Goal: Task Accomplishment & Management: Manage account settings

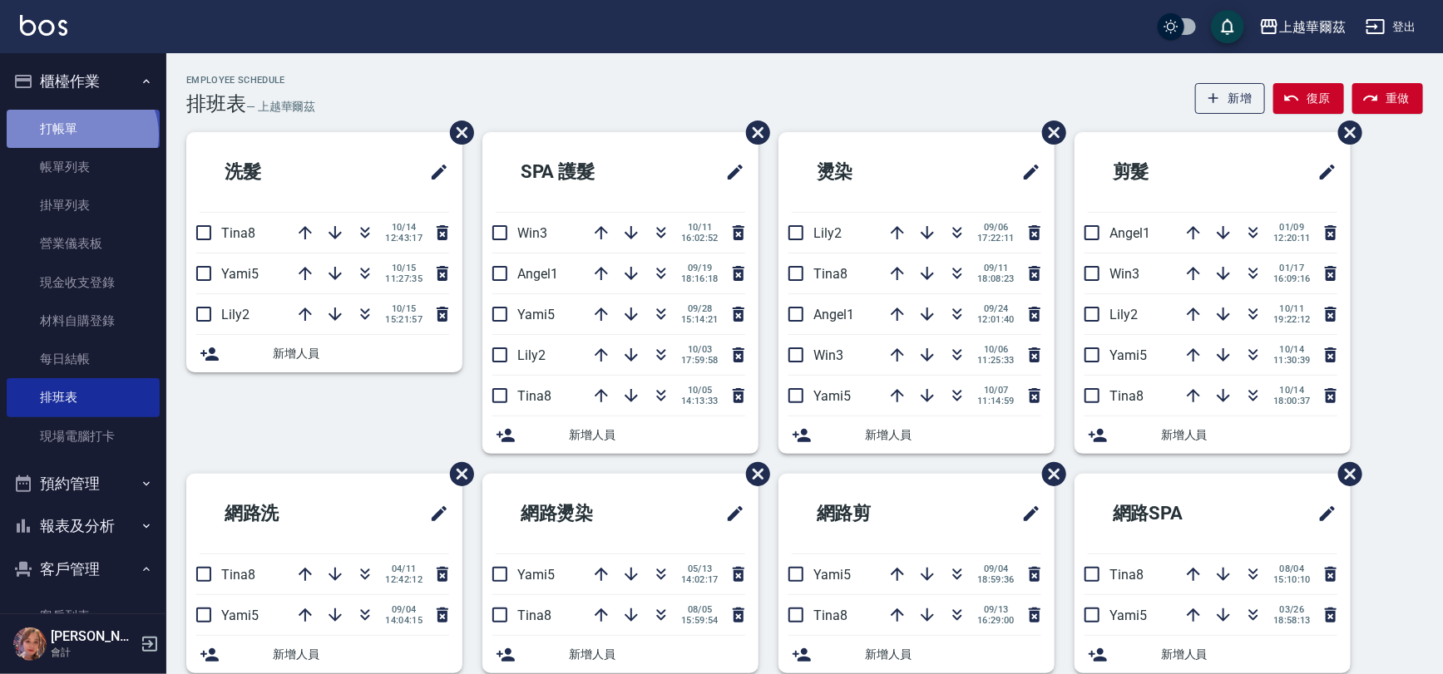
click at [82, 136] on link "打帳單" at bounding box center [83, 129] width 153 height 38
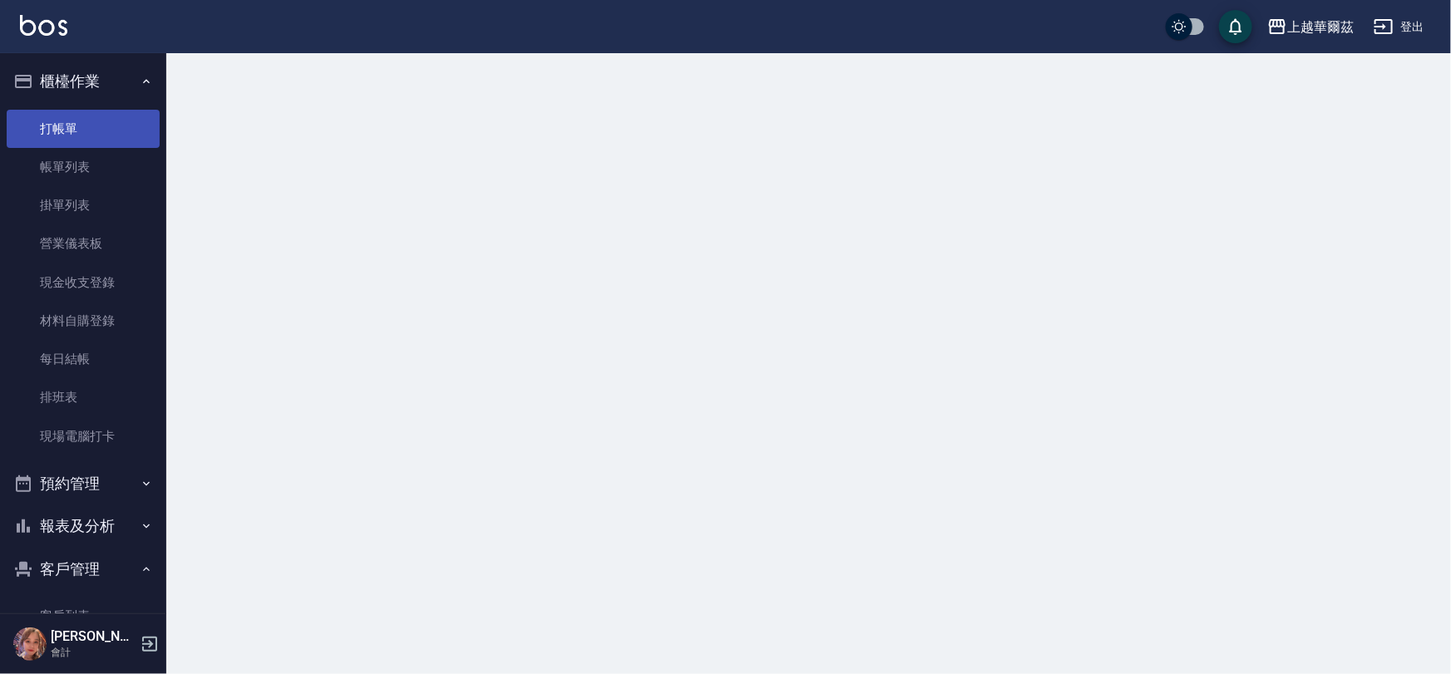
click at [52, 112] on link "打帳單" at bounding box center [83, 129] width 153 height 38
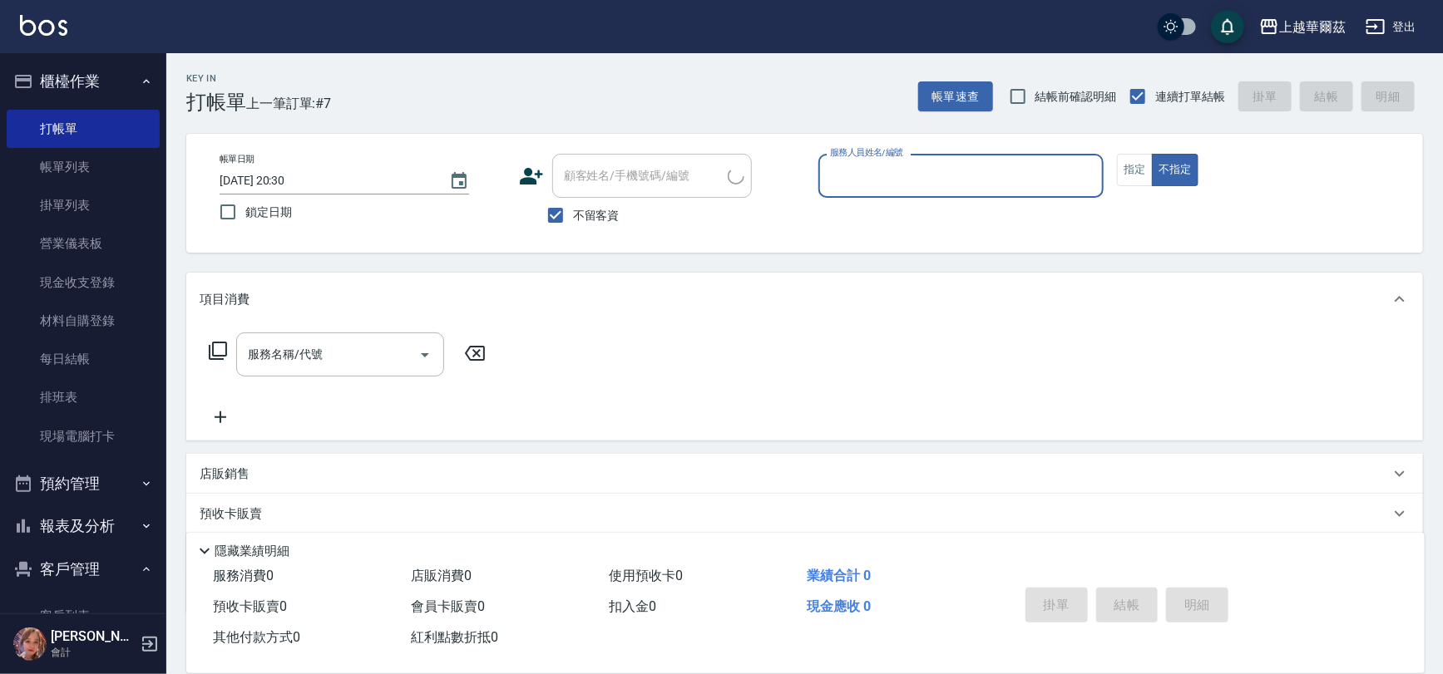
click at [885, 170] on input "服務人員姓名/編號" at bounding box center [961, 175] width 271 height 29
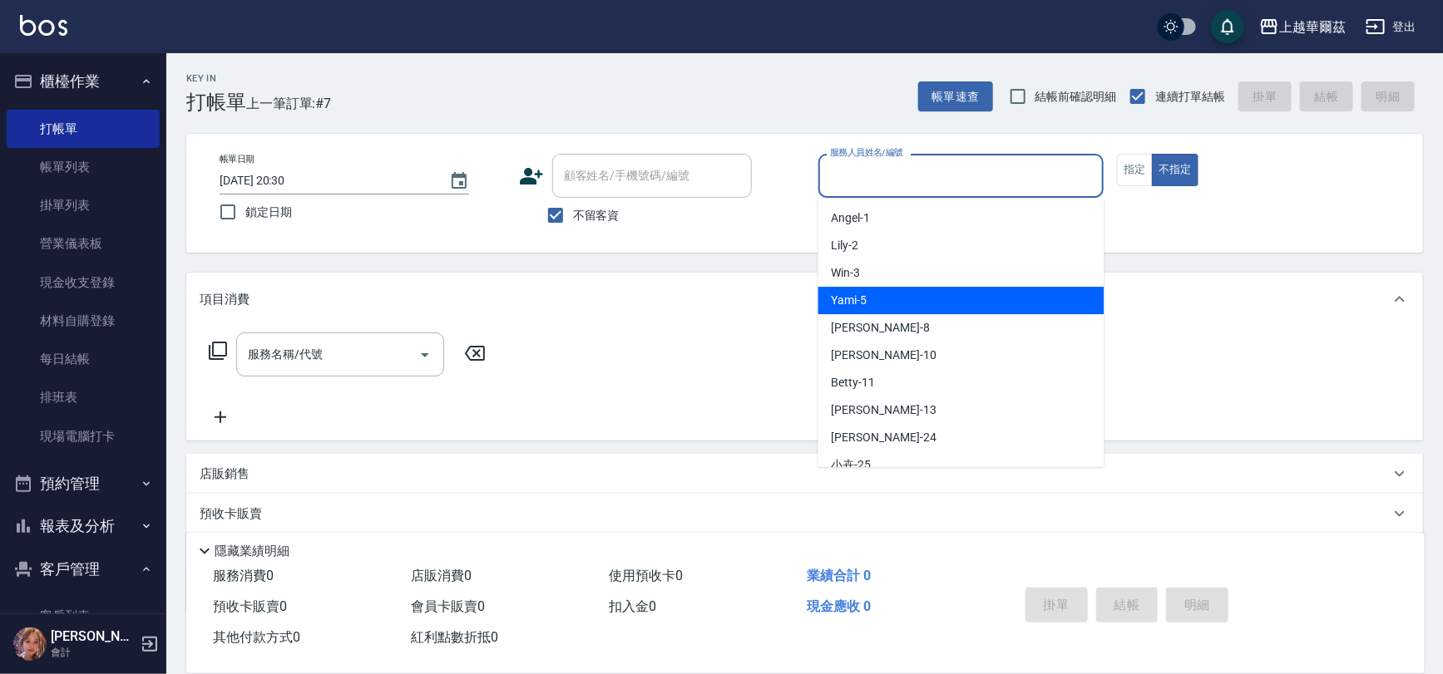
click at [838, 300] on span "Yami -5" at bounding box center [850, 300] width 36 height 17
type input "Yami-5"
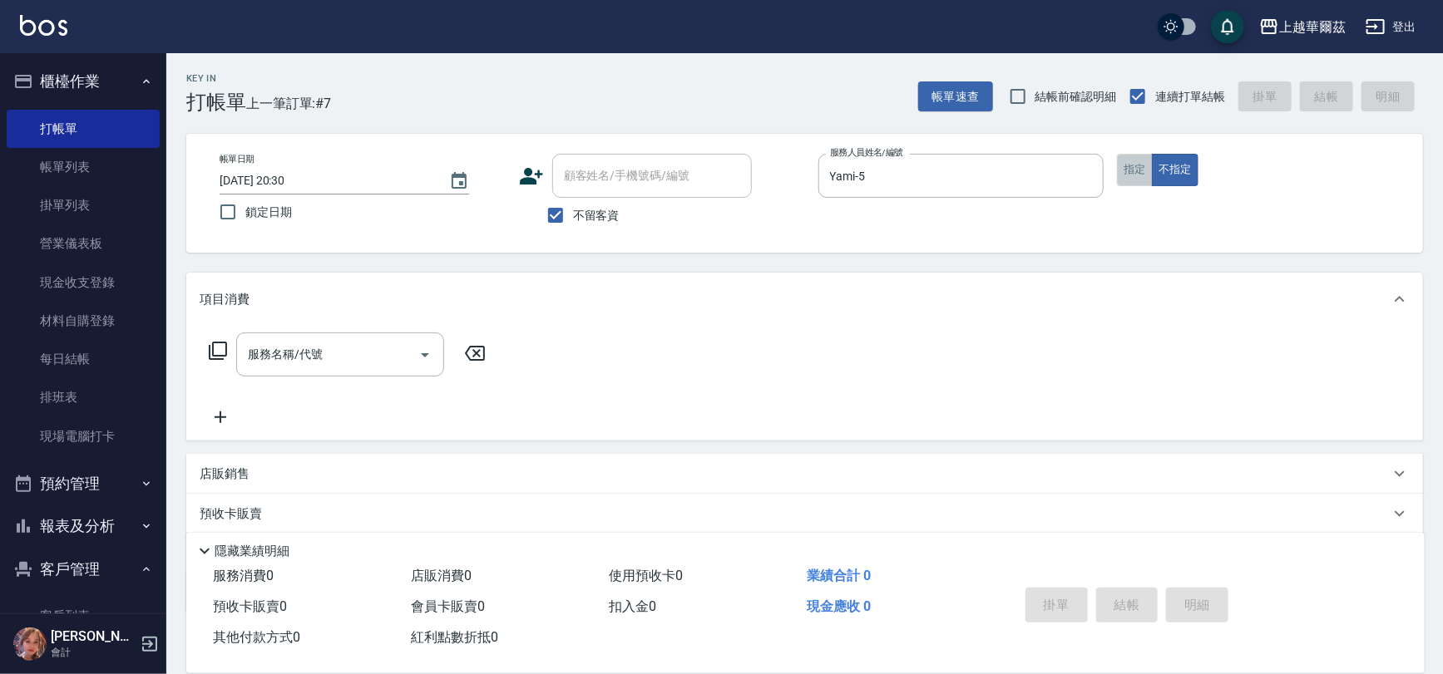
click at [1126, 170] on button "指定" at bounding box center [1135, 170] width 36 height 32
click at [307, 361] on div "服務名稱/代號 服務名稱/代號" at bounding box center [340, 355] width 208 height 44
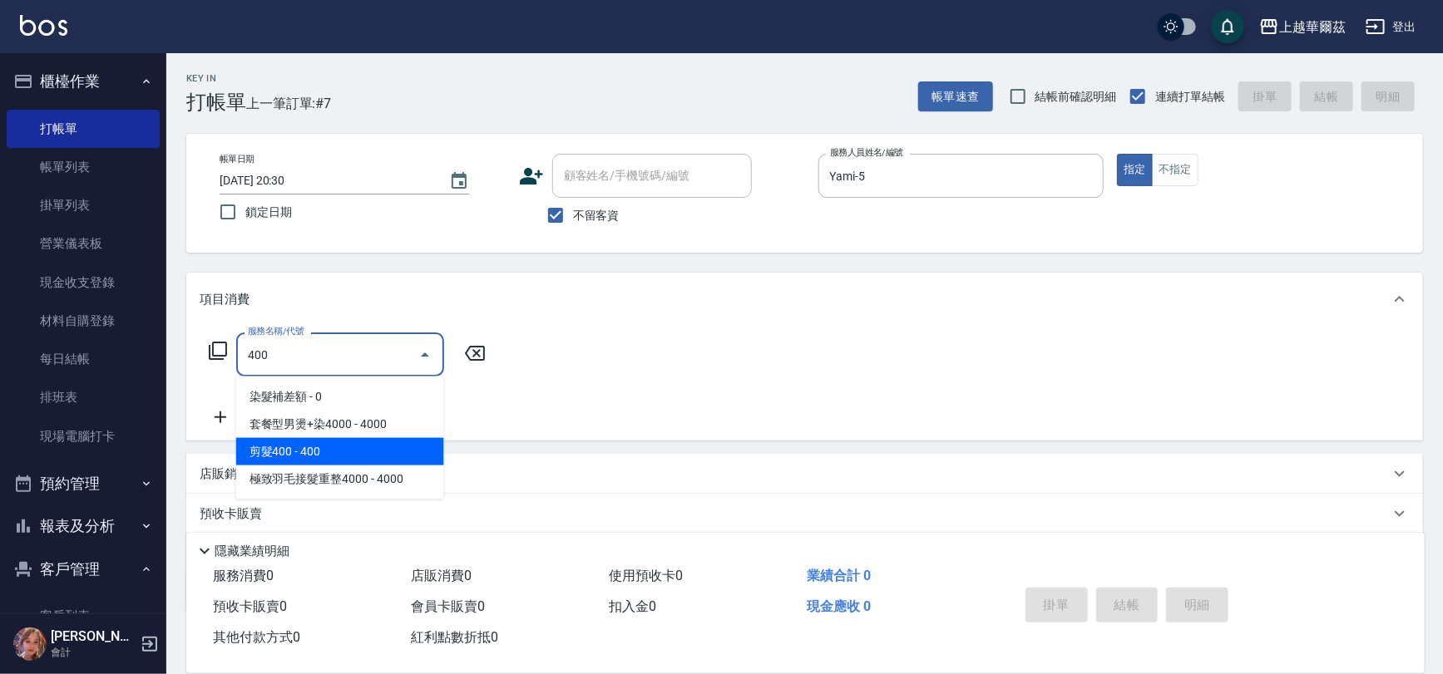
click at [319, 448] on span "剪髮400 - 400" at bounding box center [340, 451] width 208 height 27
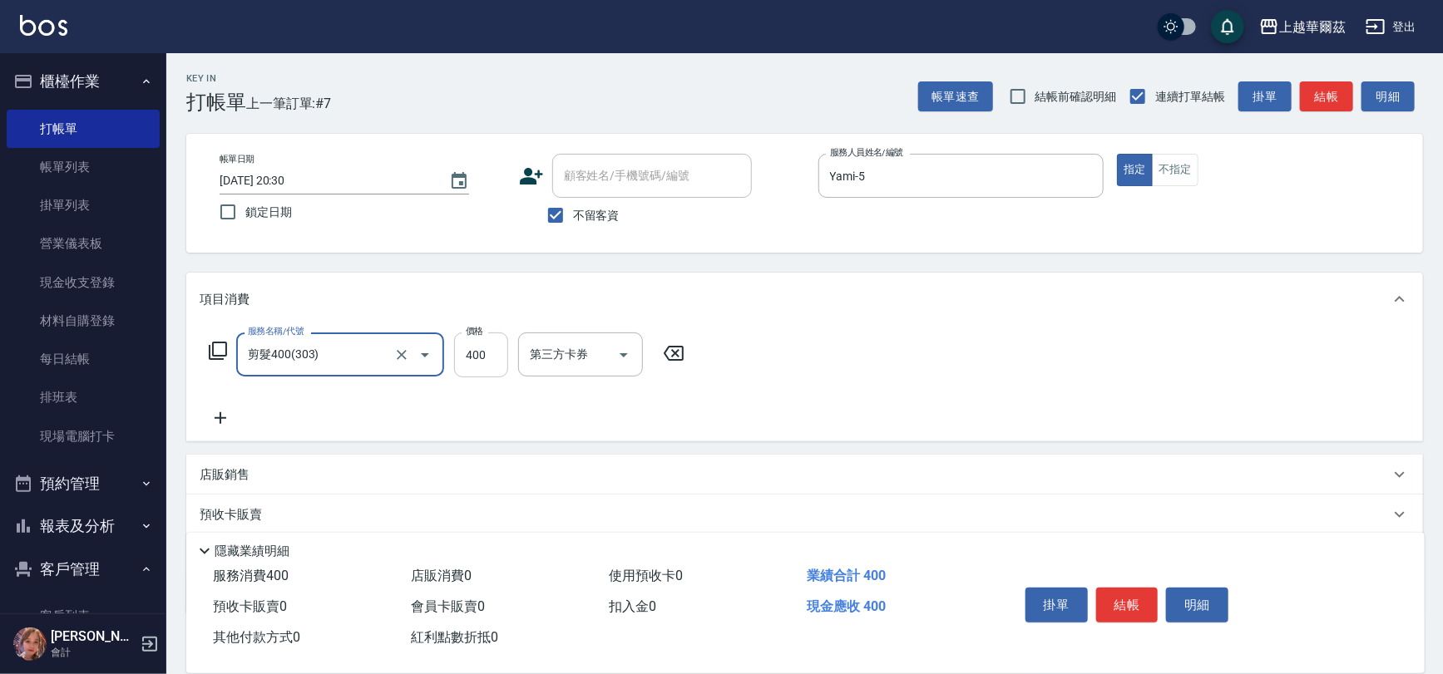
type input "剪髮400(303)"
click at [474, 358] on input "400" at bounding box center [481, 355] width 54 height 45
type input "450"
click at [1118, 600] on button "結帳" at bounding box center [1127, 605] width 62 height 35
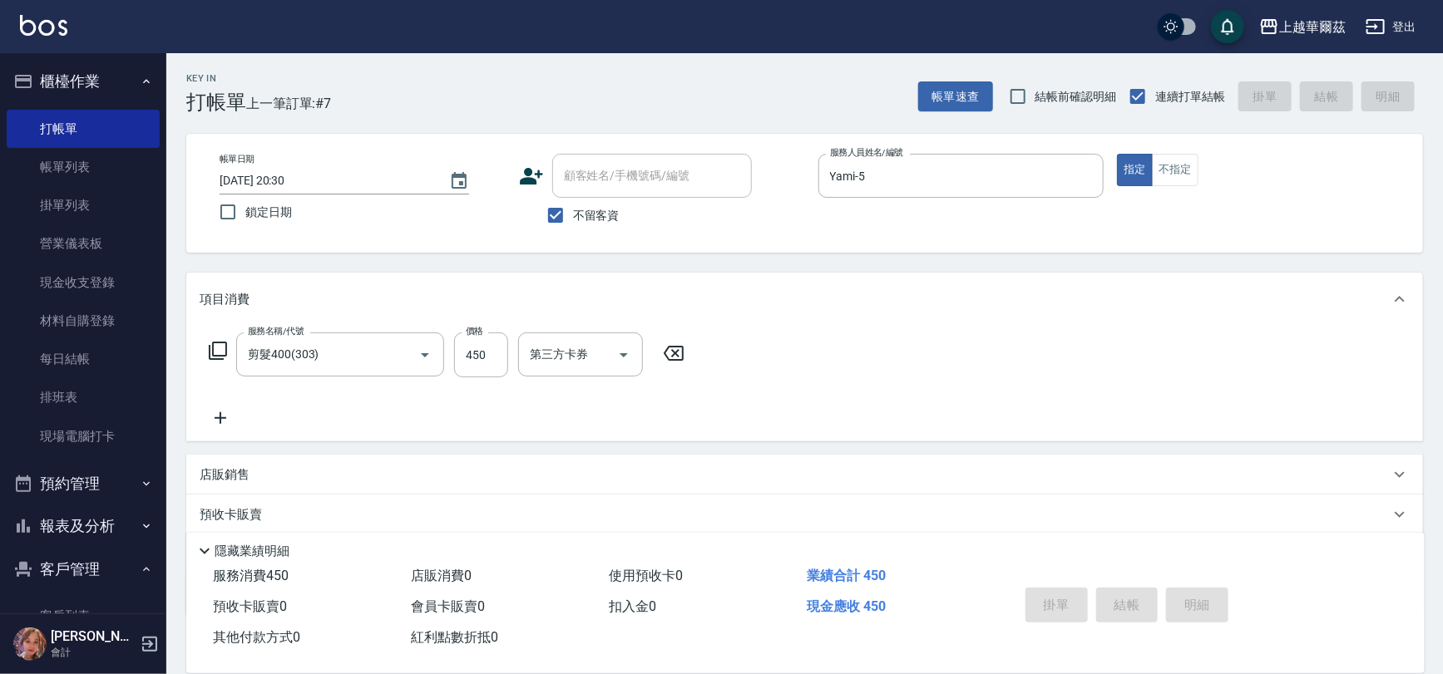
type input "2025/10/15 20:31"
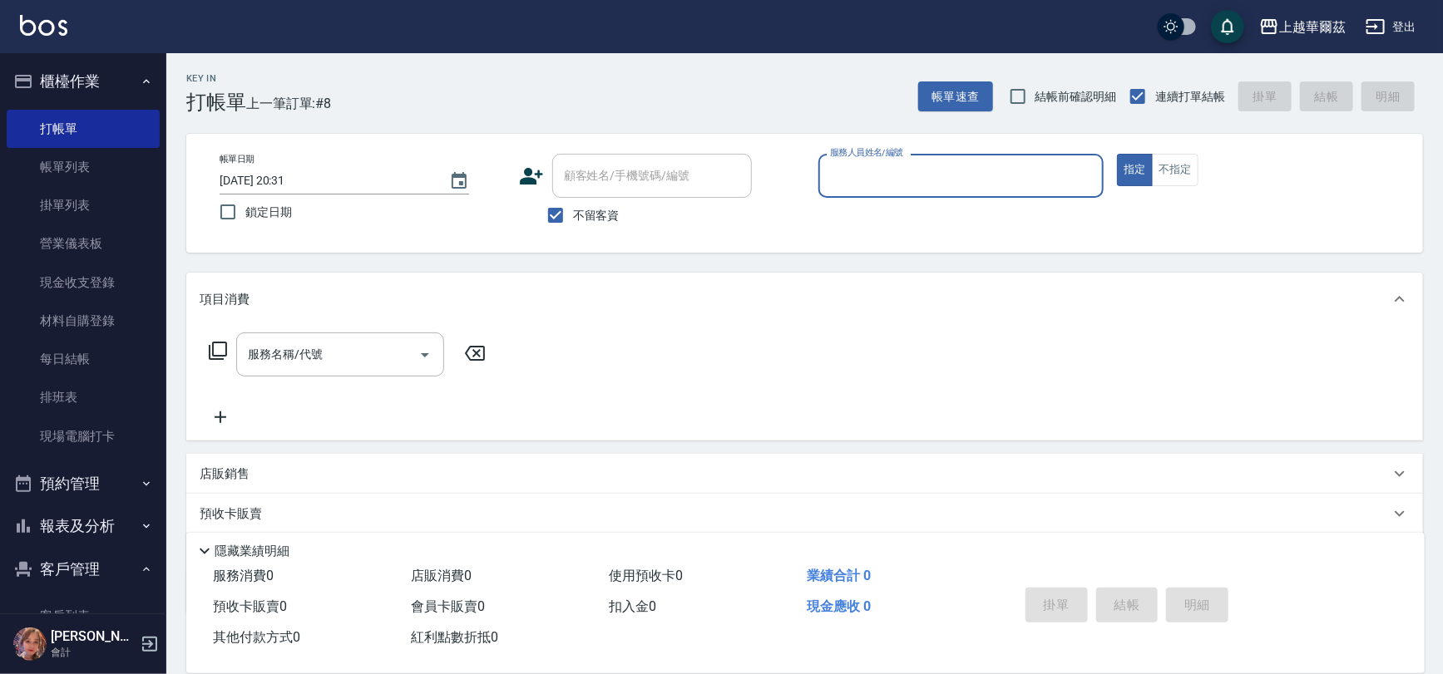
click at [856, 170] on input "服務人員姓名/編號" at bounding box center [961, 175] width 271 height 29
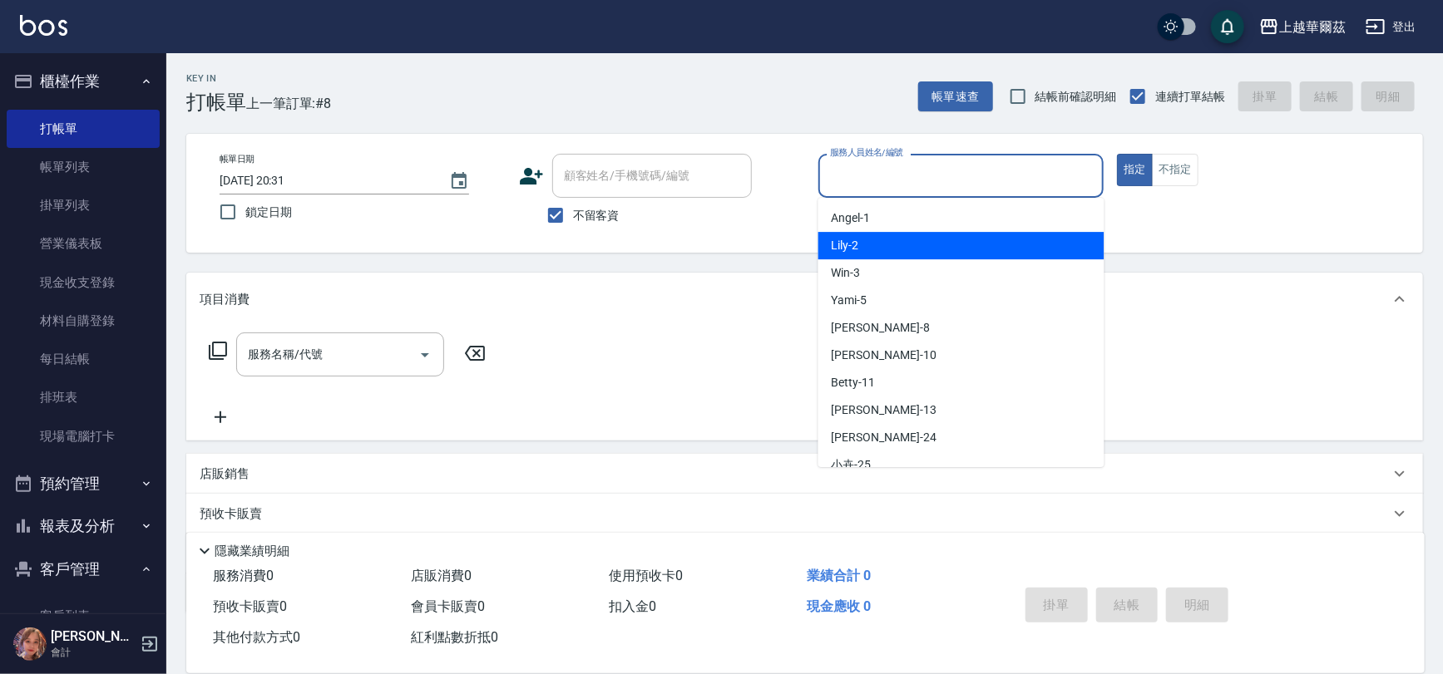
click at [887, 249] on div "Lily -2" at bounding box center [961, 245] width 286 height 27
type input "Lily-2"
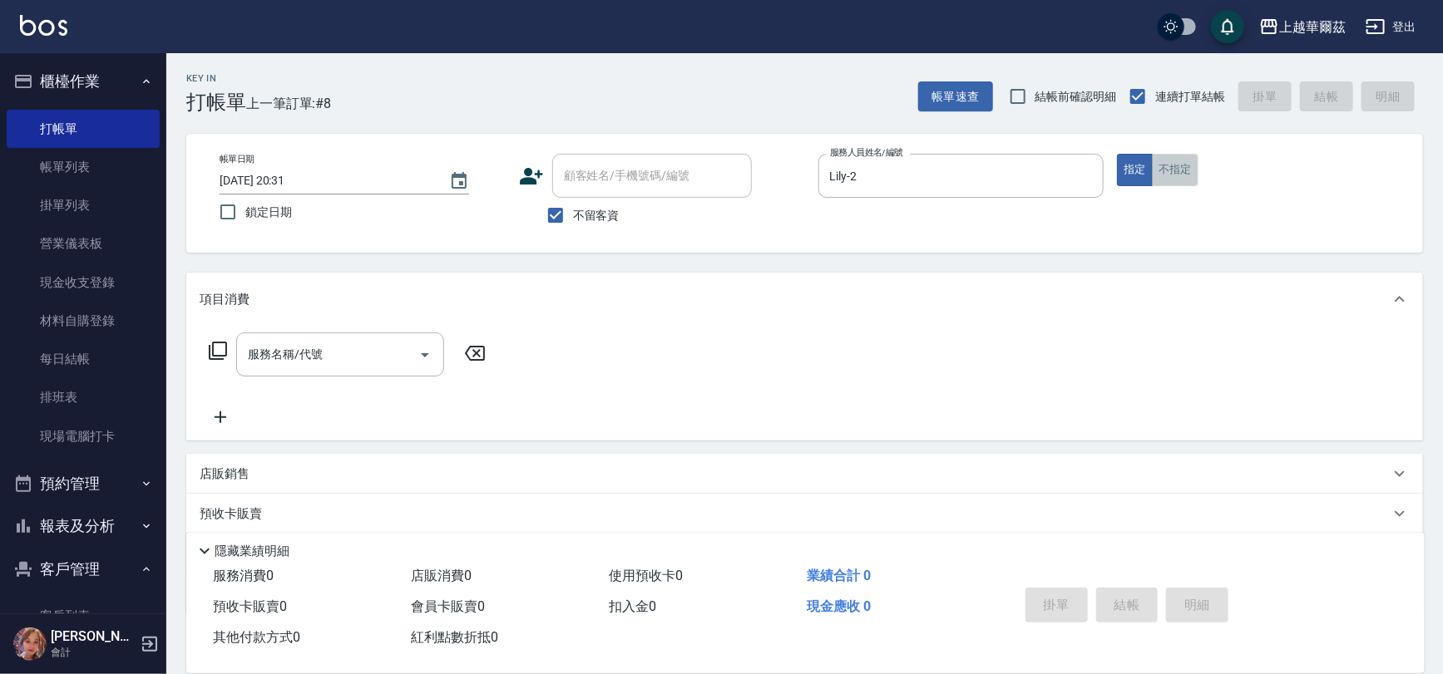
click at [1163, 169] on button "不指定" at bounding box center [1175, 170] width 47 height 32
drag, startPoint x: 260, startPoint y: 373, endPoint x: 240, endPoint y: 372, distance: 20.0
click at [249, 368] on div "服務名稱/代號" at bounding box center [340, 355] width 208 height 44
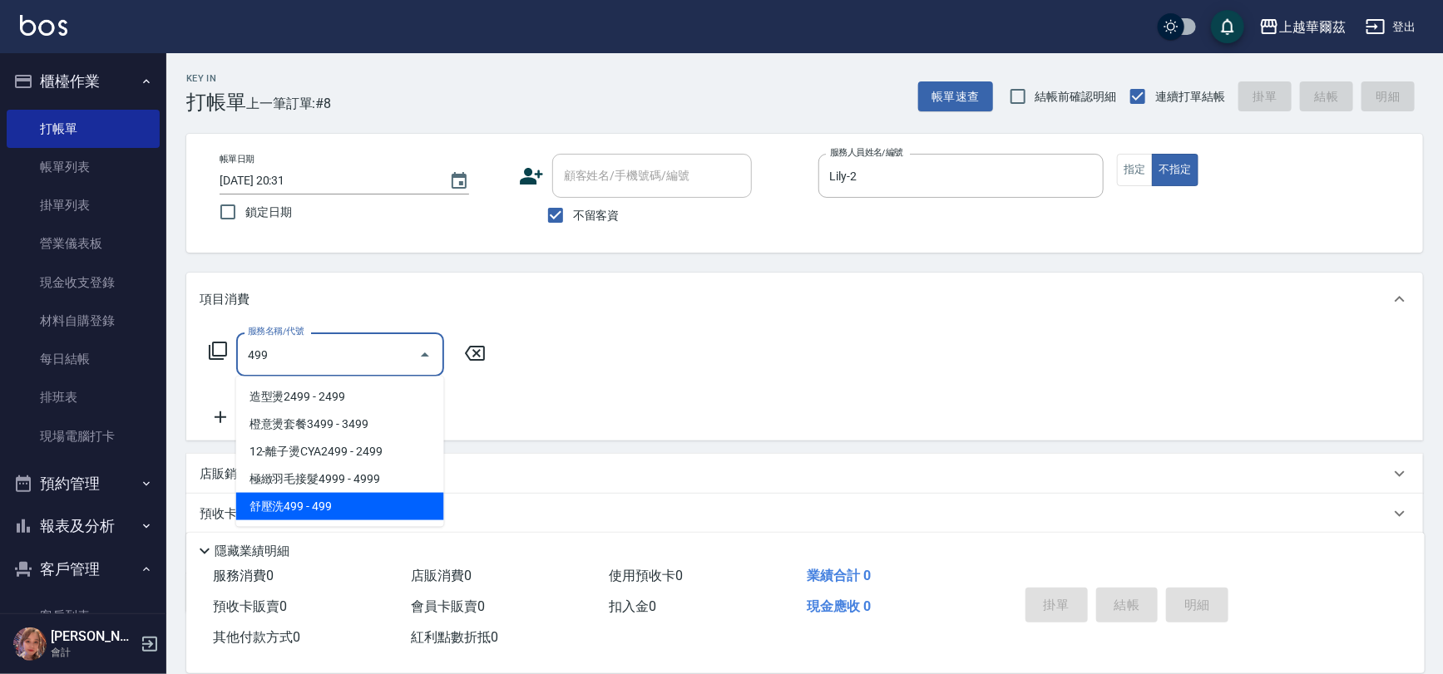
click at [336, 506] on span "舒壓洗499 - 499" at bounding box center [340, 506] width 208 height 27
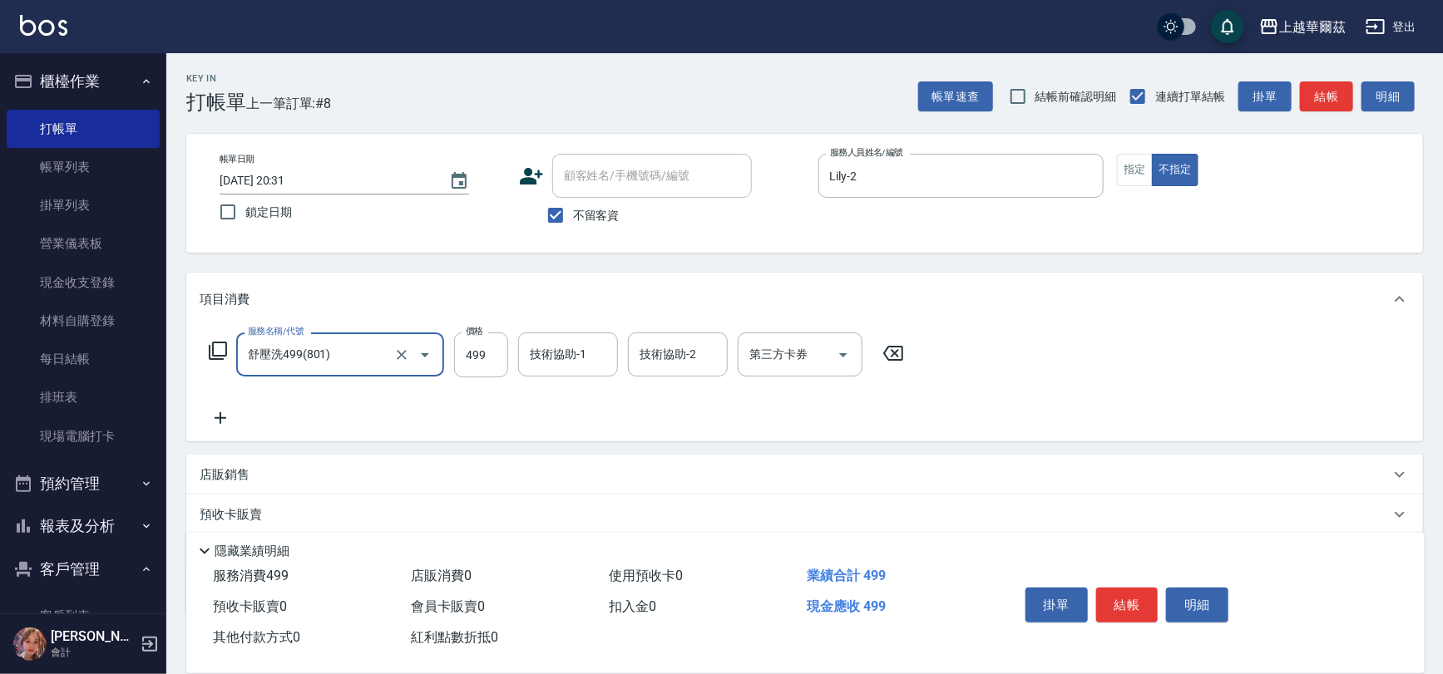
type input "舒壓洗499(801)"
click at [551, 358] on div "技術協助-1 技術協助-1" at bounding box center [568, 355] width 100 height 44
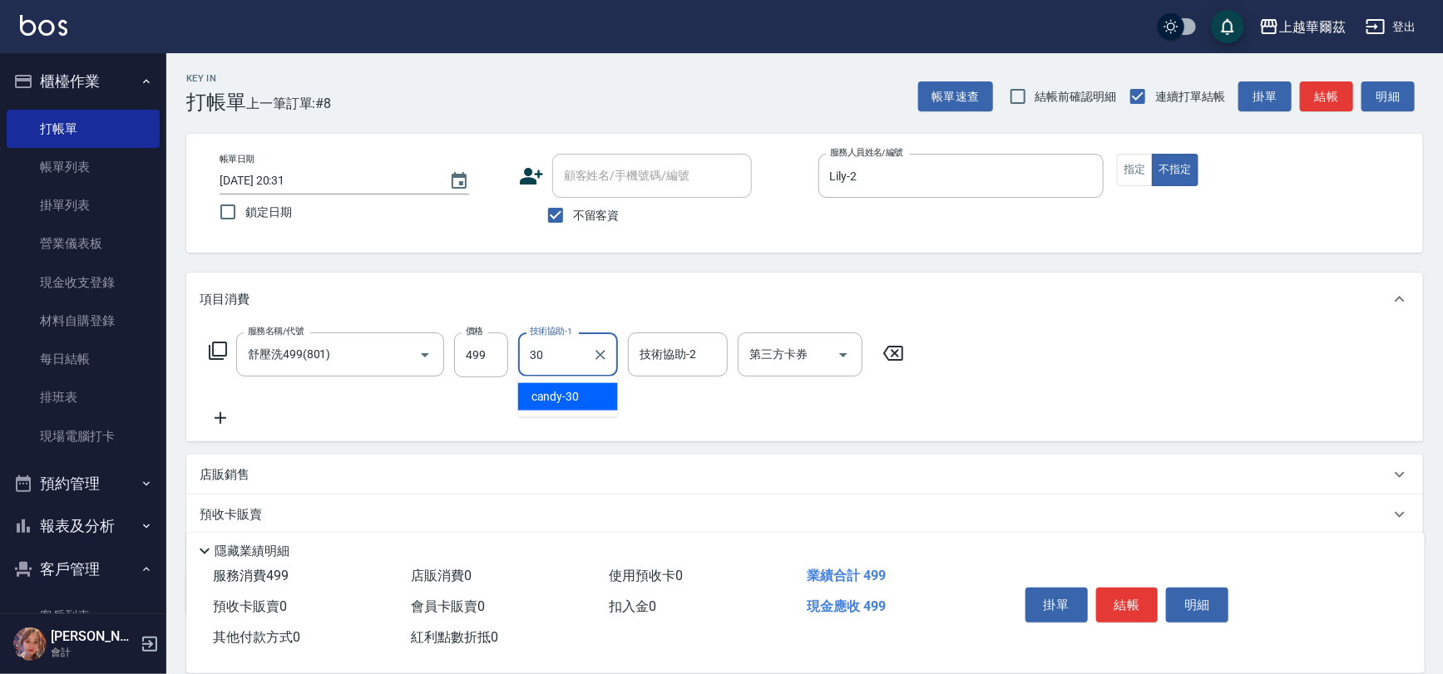
type input "candy-30"
click at [1143, 614] on button "結帳" at bounding box center [1127, 605] width 62 height 35
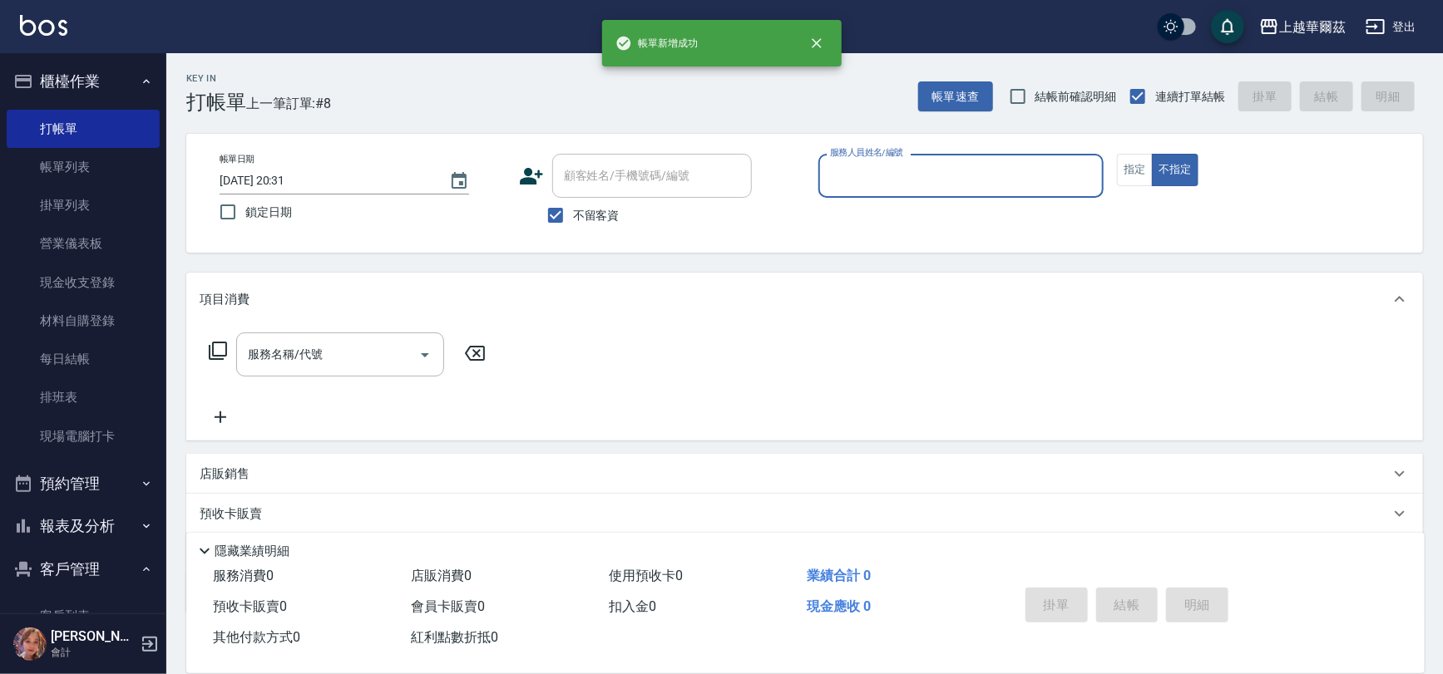
click at [877, 175] on input "服務人員姓名/編號" at bounding box center [961, 175] width 271 height 29
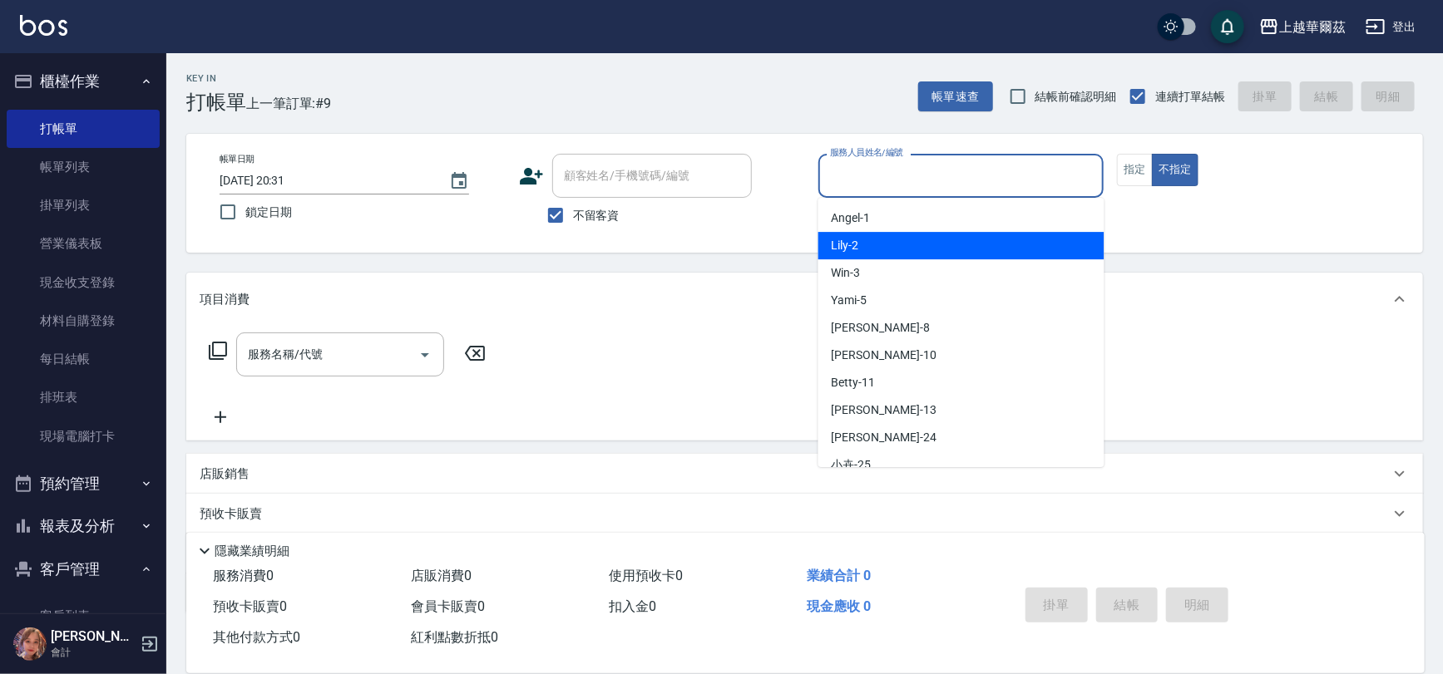
click at [852, 238] on span "Lily -2" at bounding box center [845, 245] width 27 height 17
type input "Lily-2"
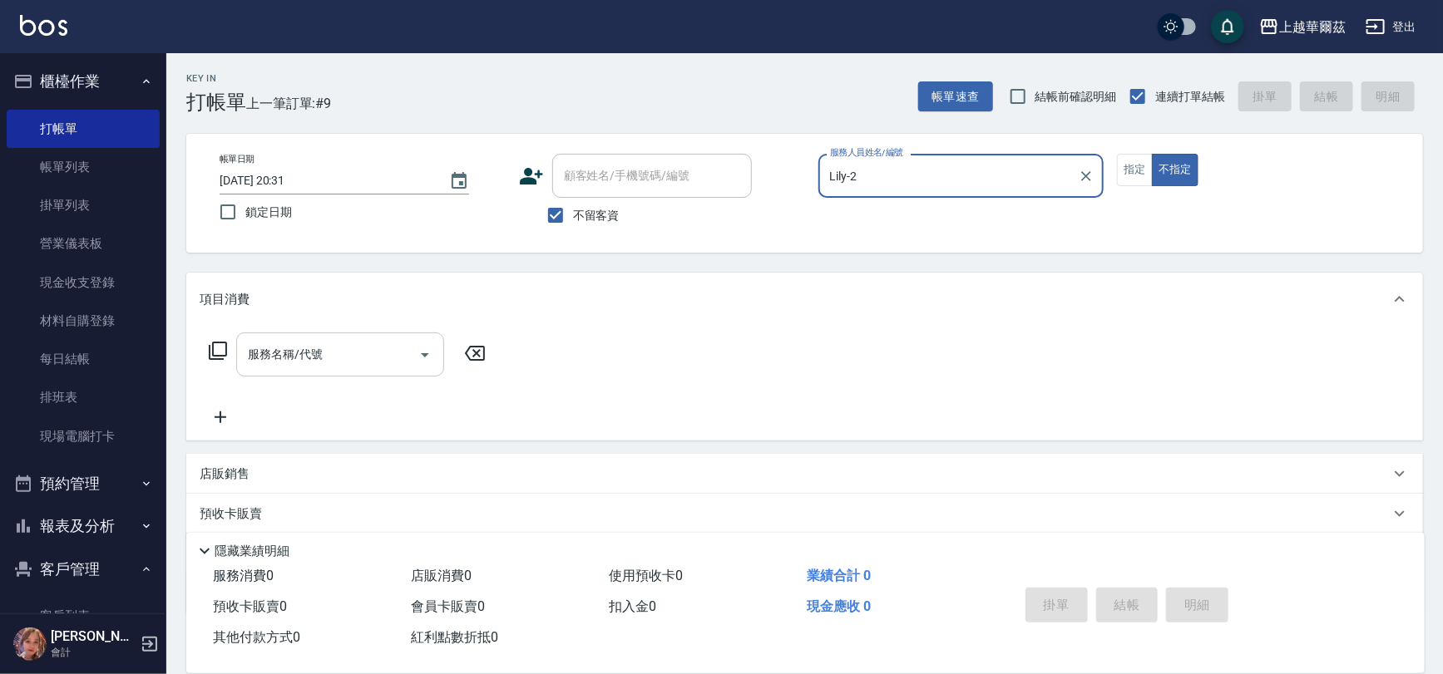
click at [343, 354] on input "服務名稱/代號" at bounding box center [328, 354] width 168 height 29
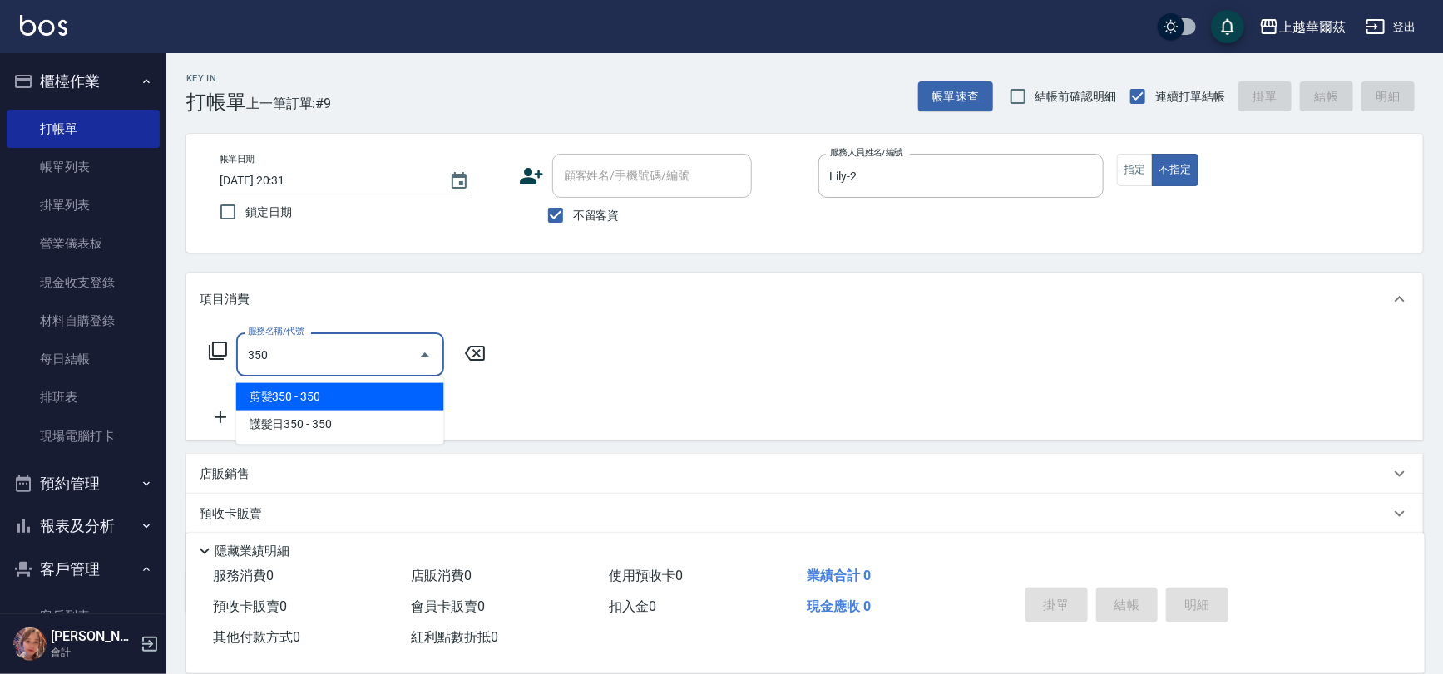
click at [303, 406] on span "剪髮350 - 350" at bounding box center [340, 396] width 208 height 27
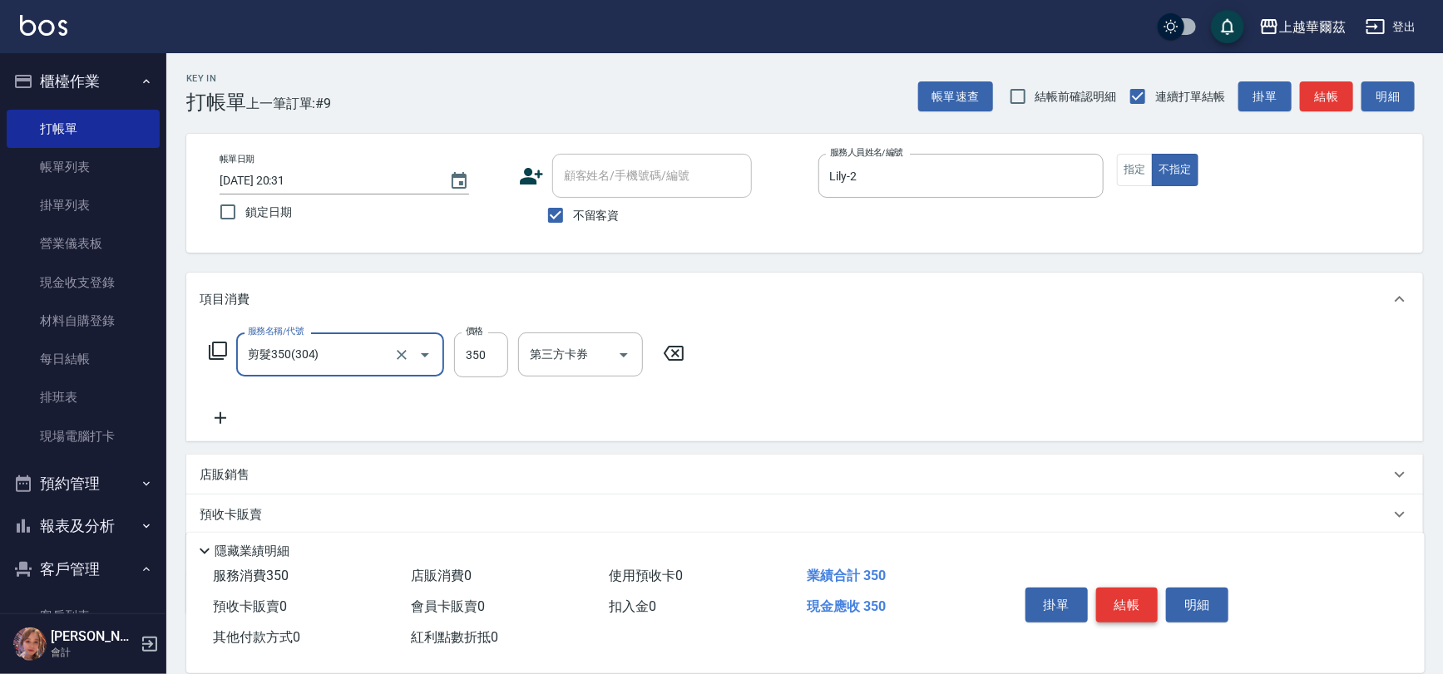
type input "剪髮350(304)"
click at [1115, 600] on button "結帳" at bounding box center [1127, 605] width 62 height 35
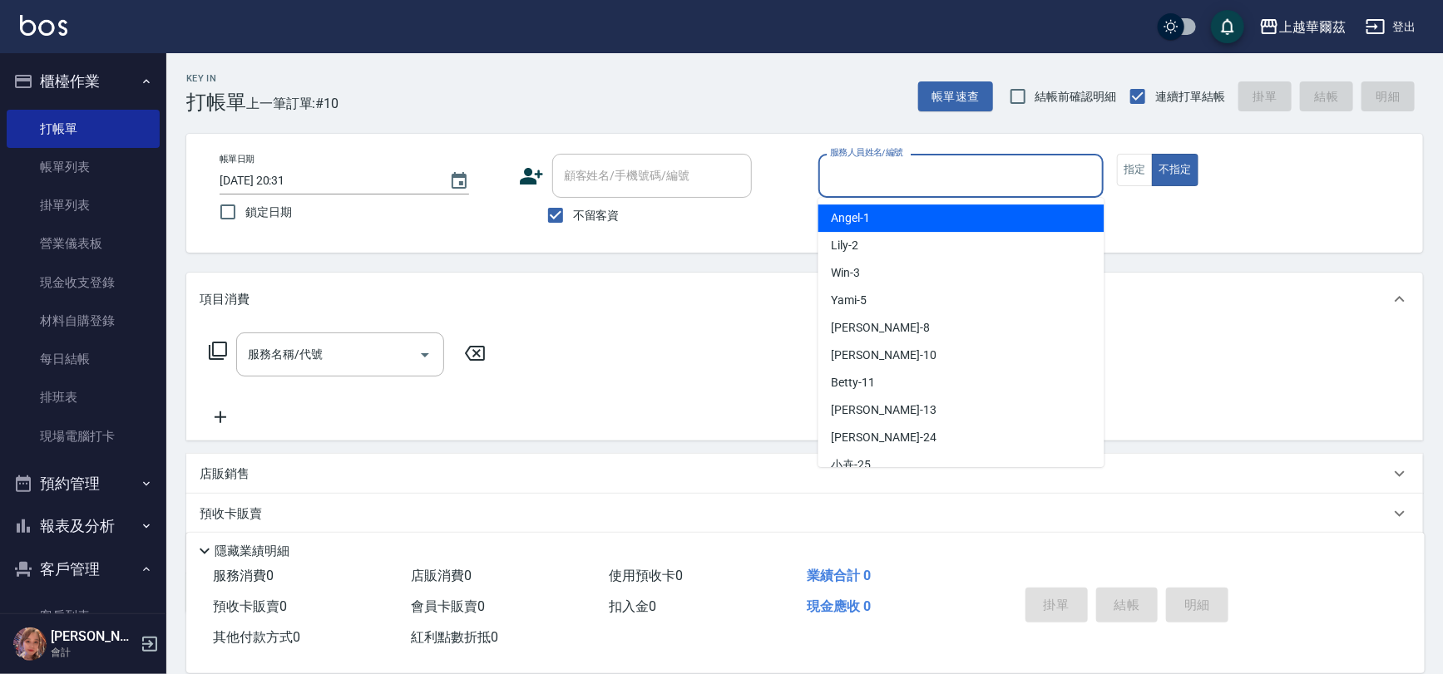
click at [835, 183] on input "服務人員姓名/編號" at bounding box center [961, 175] width 271 height 29
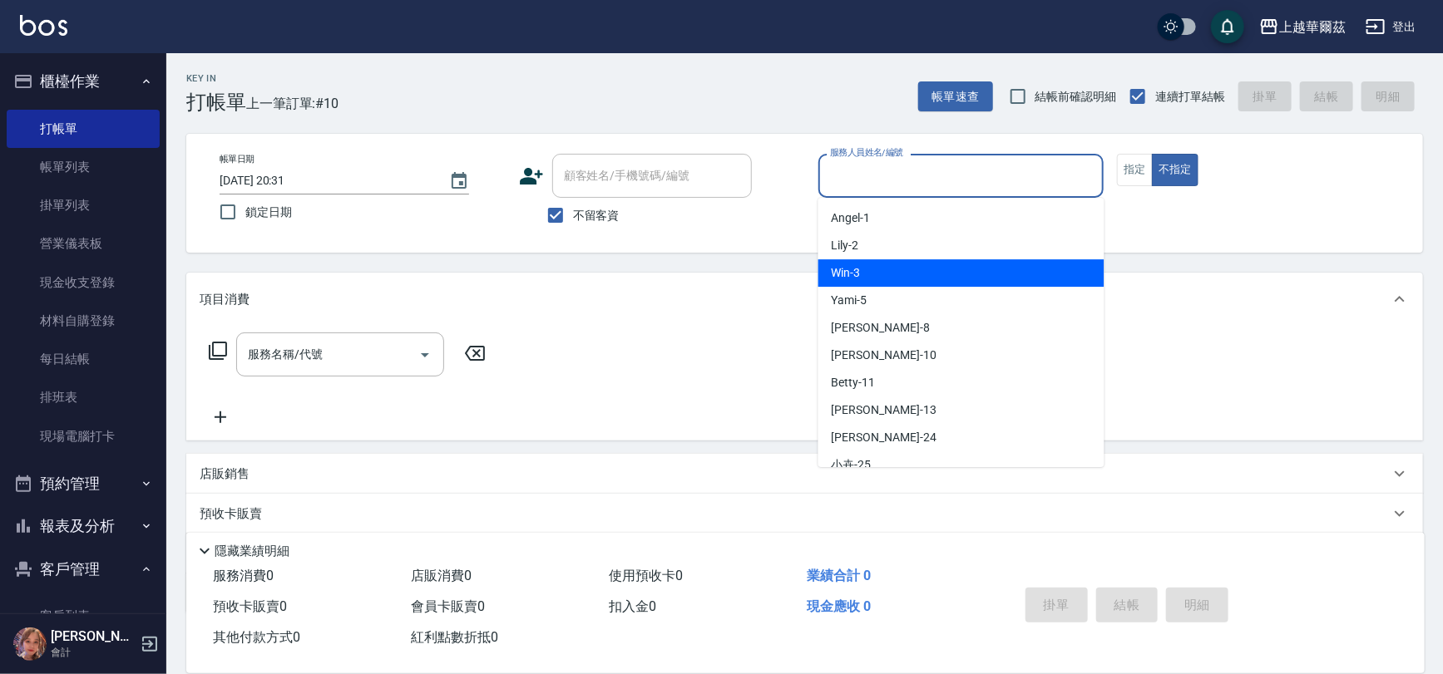
click at [858, 259] on div "Win -3" at bounding box center [961, 272] width 286 height 27
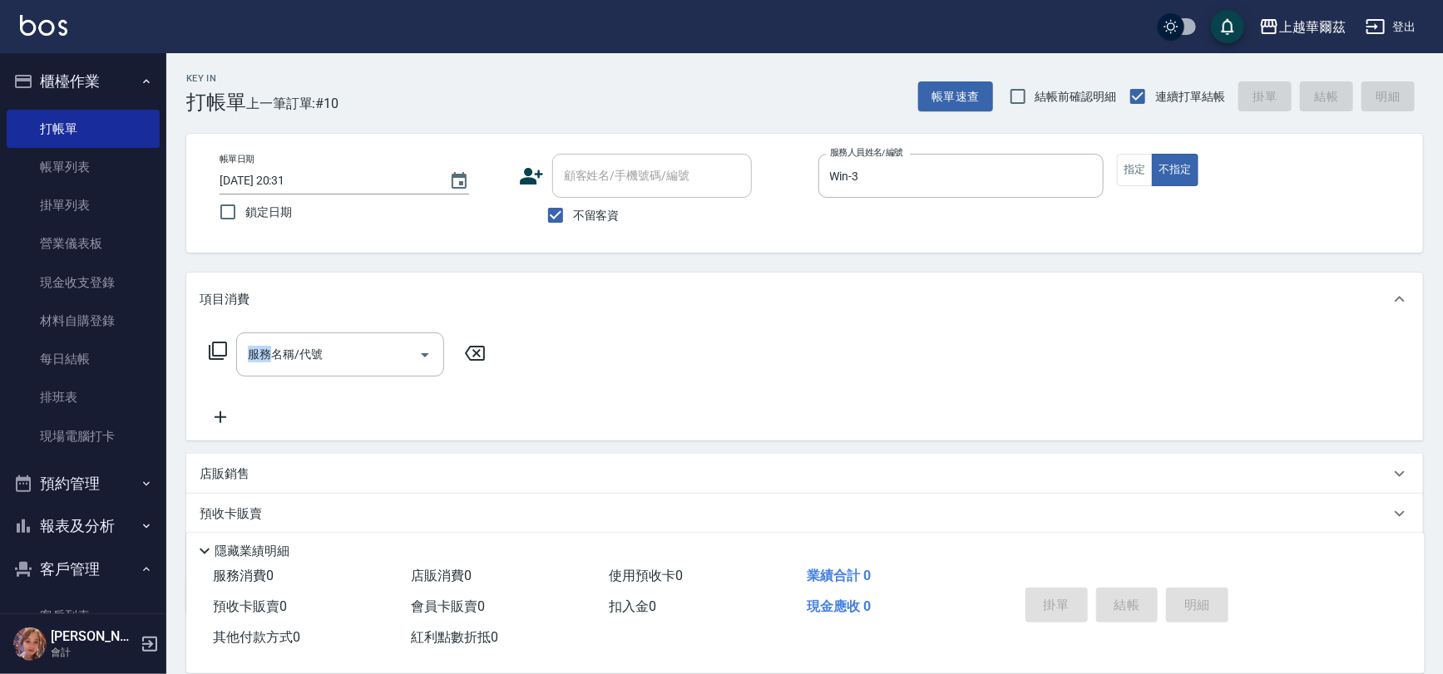
drag, startPoint x: 858, startPoint y: 259, endPoint x: 861, endPoint y: 225, distance: 35.0
click at [859, 256] on div "Key In 打帳單 上一筆訂單:#10 帳單速查 結帳前確認明細 連續打單結帳 掛單 結帳 明細 帳單日期 2025/10/15 20:31 鎖定日期 顧客…" at bounding box center [804, 411] width 1277 height 717
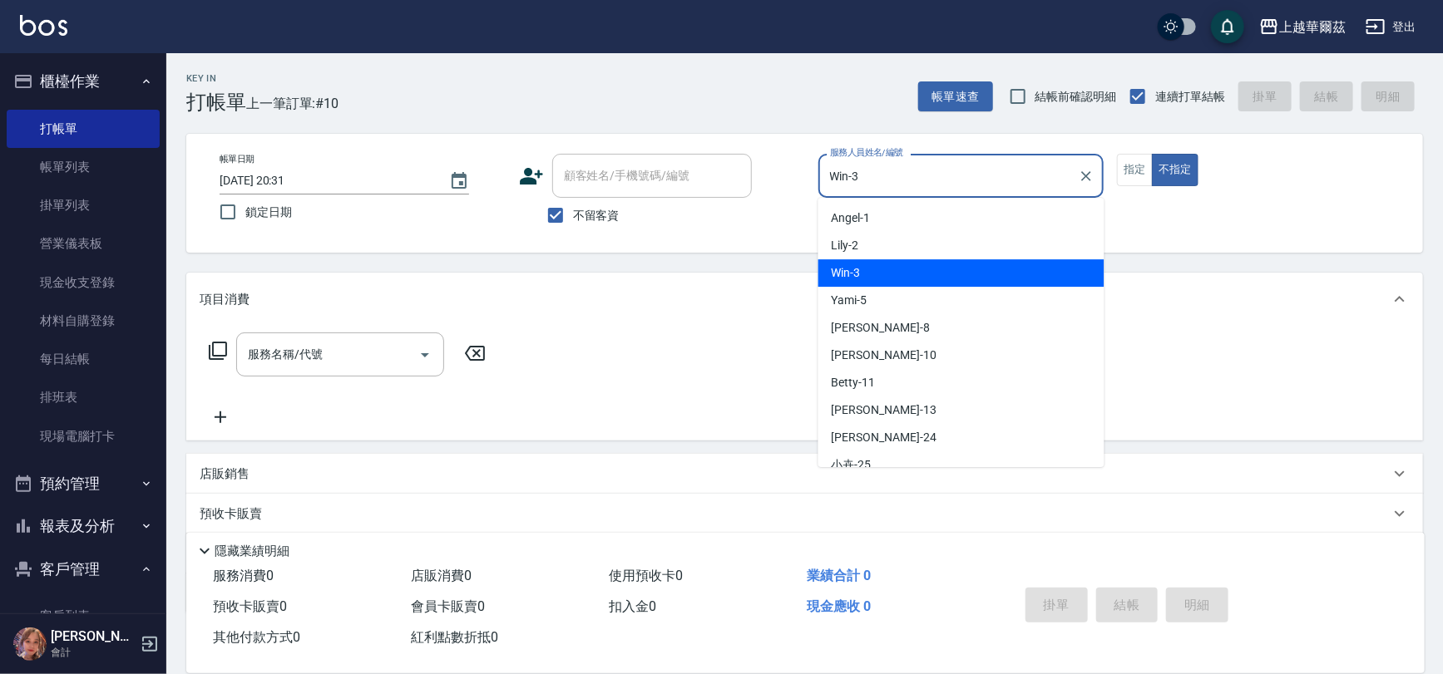
click at [862, 183] on input "Win-3" at bounding box center [949, 175] width 246 height 29
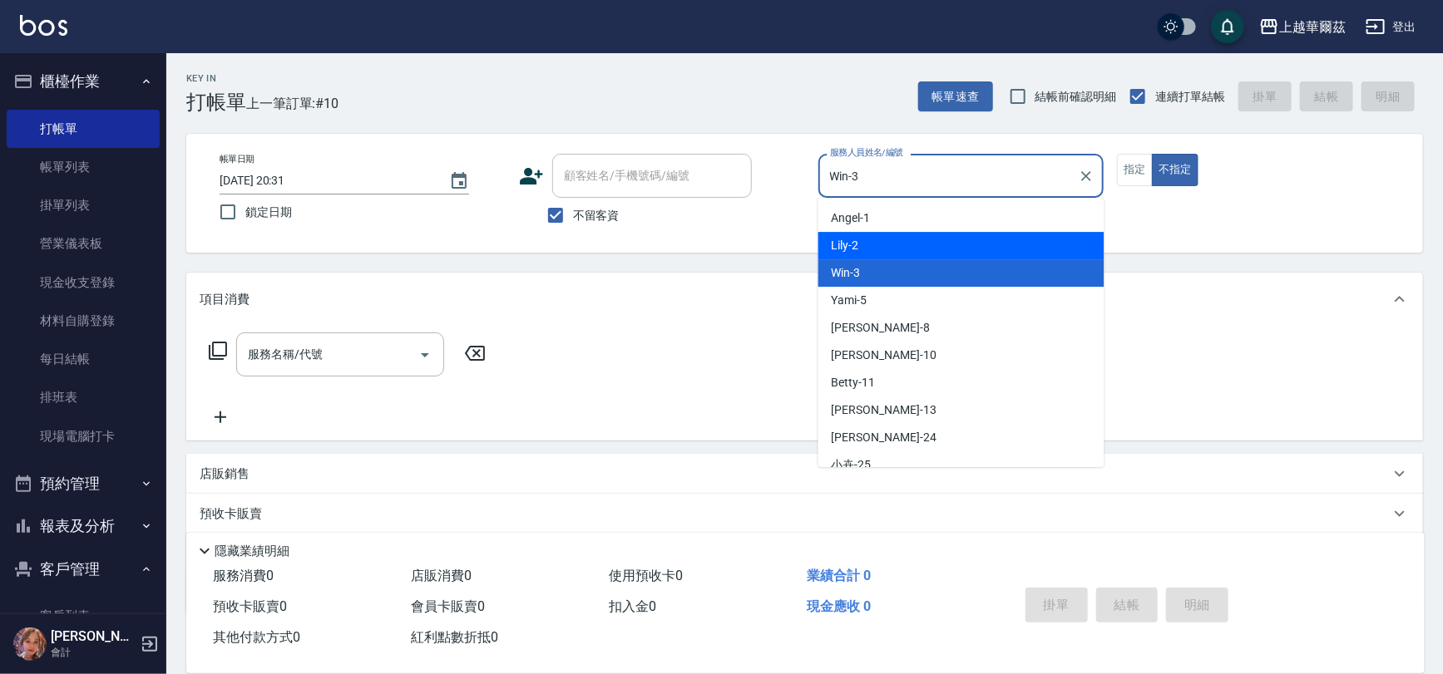
click at [868, 245] on div "Lily -2" at bounding box center [961, 245] width 286 height 27
type input "Lily-2"
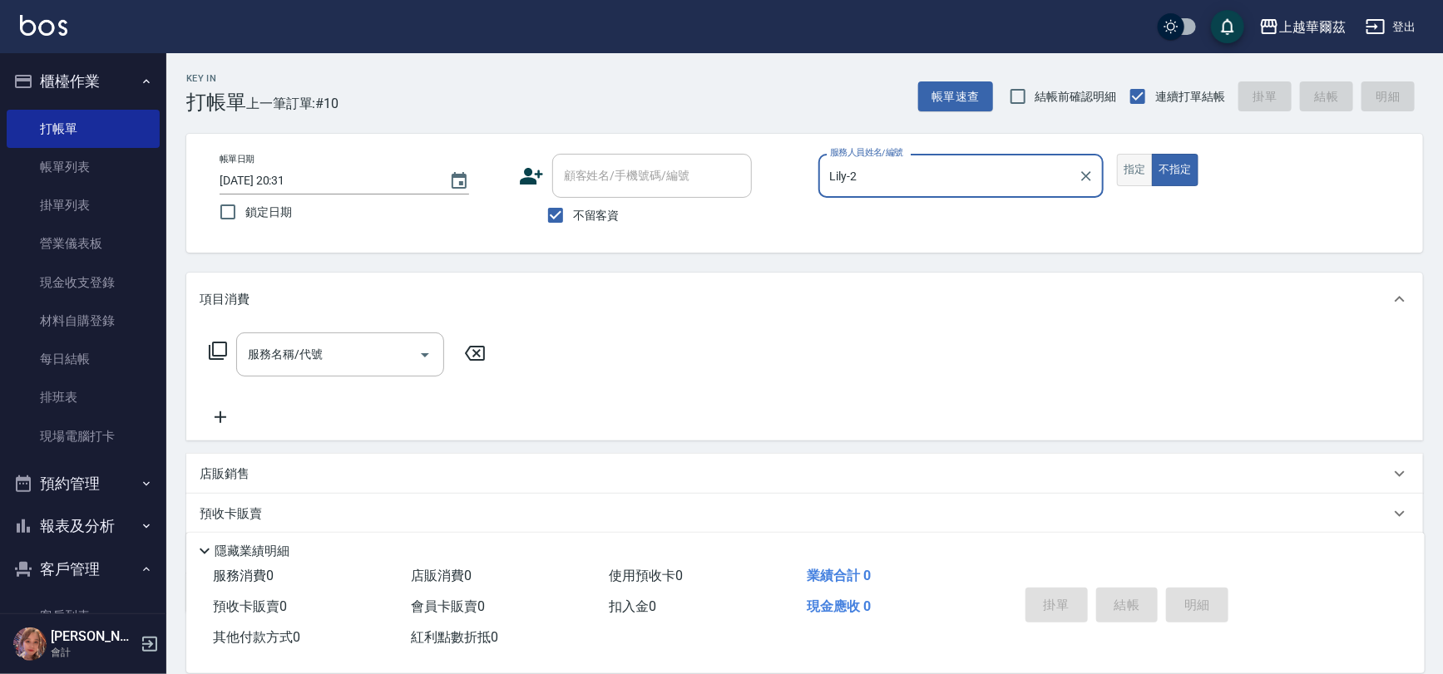
click at [1132, 166] on button "指定" at bounding box center [1135, 170] width 36 height 32
drag, startPoint x: 332, startPoint y: 349, endPoint x: 328, endPoint y: 360, distance: 11.3
click at [330, 353] on input "服務名稱/代號" at bounding box center [328, 354] width 168 height 29
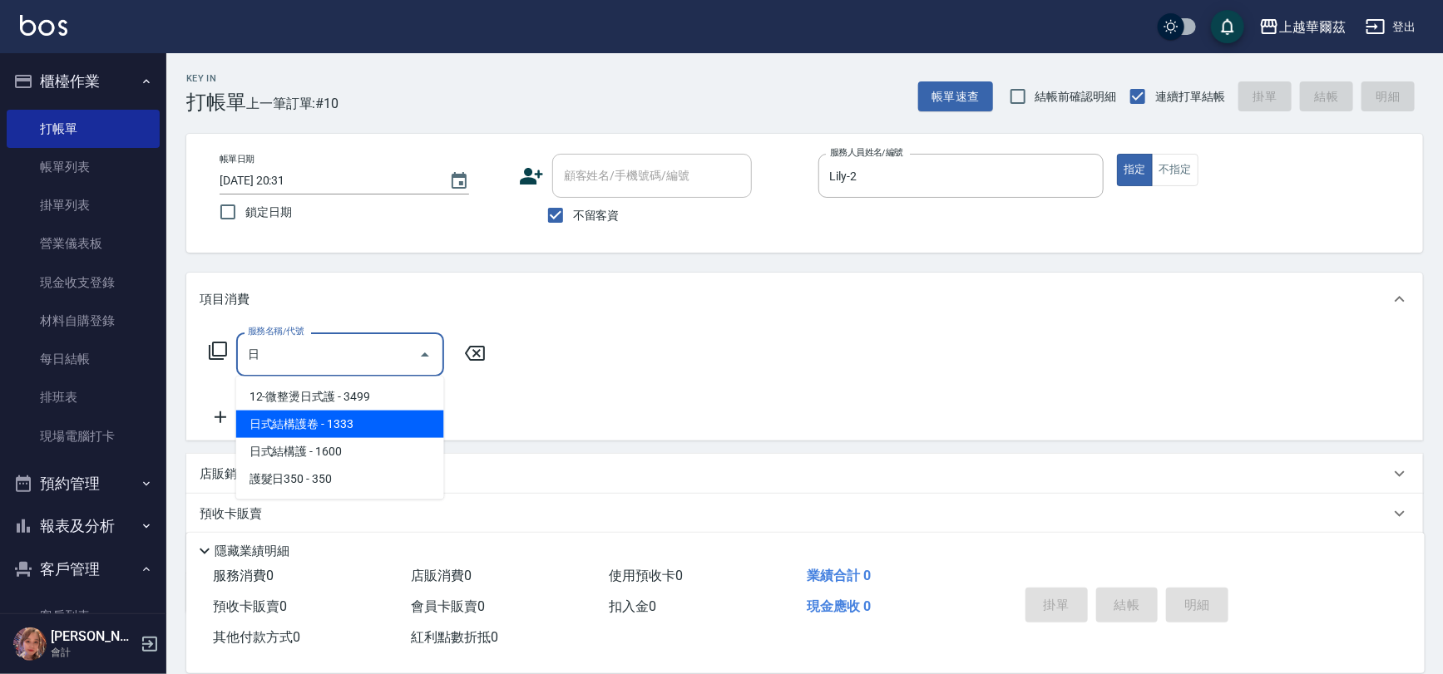
click at [383, 448] on span "日式結構護 - 1600" at bounding box center [340, 451] width 208 height 27
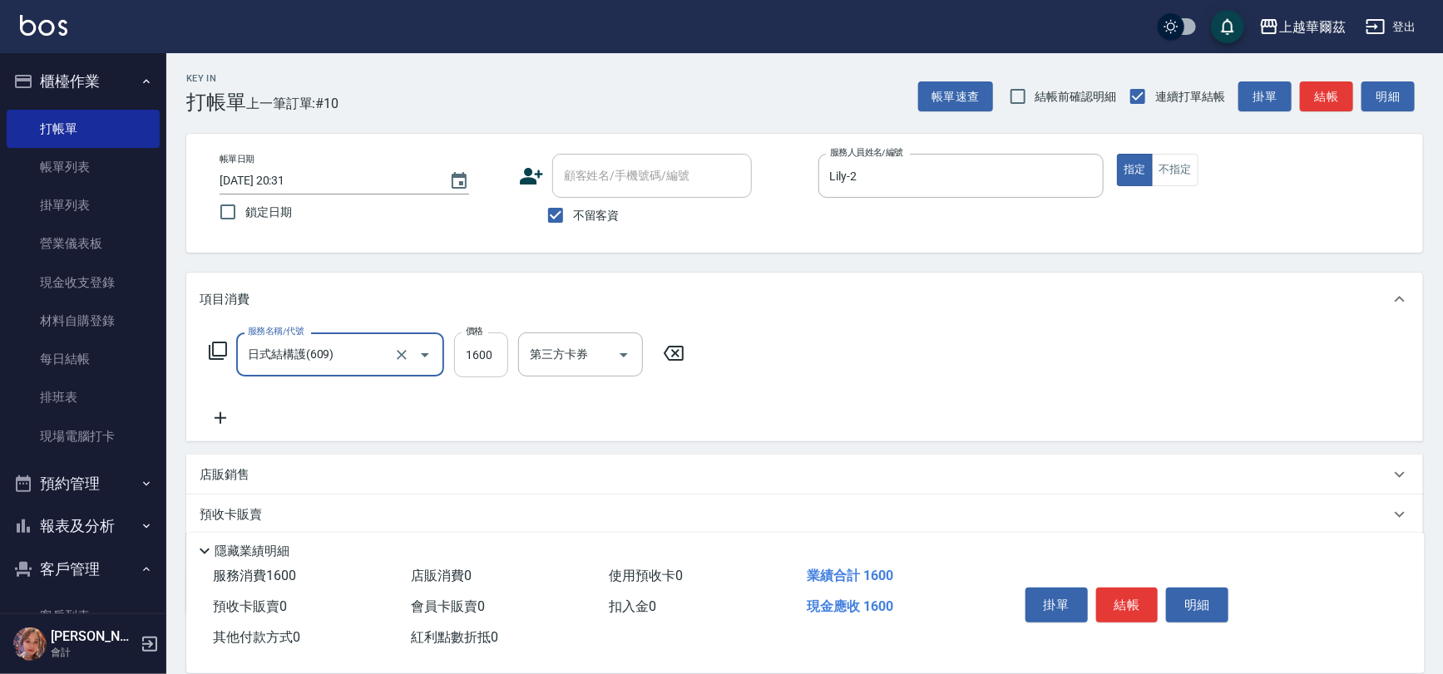
type input "日式結構護(609)"
click at [478, 353] on input "1600" at bounding box center [481, 355] width 54 height 45
type input "2000"
type input "2"
type input "29"
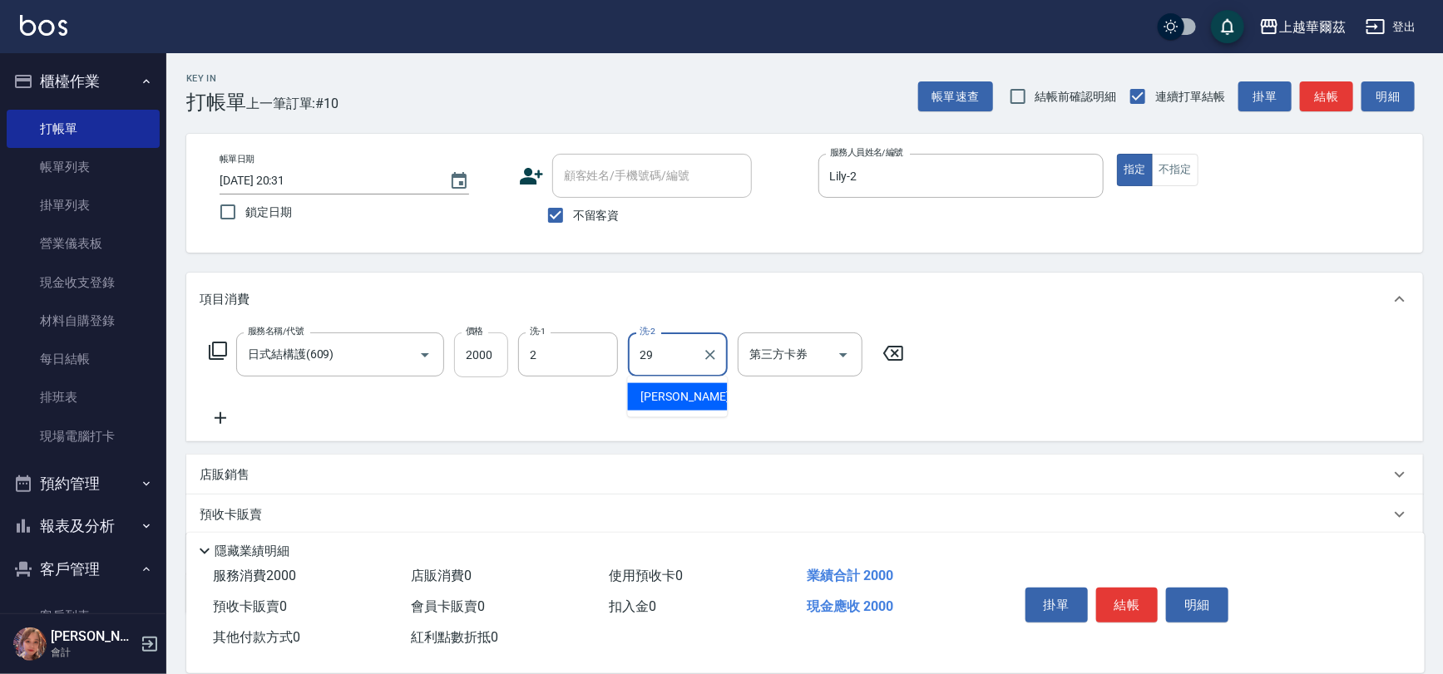
type input "Lily-2"
type input "Annie-29"
click at [1139, 601] on button "結帳" at bounding box center [1127, 605] width 62 height 35
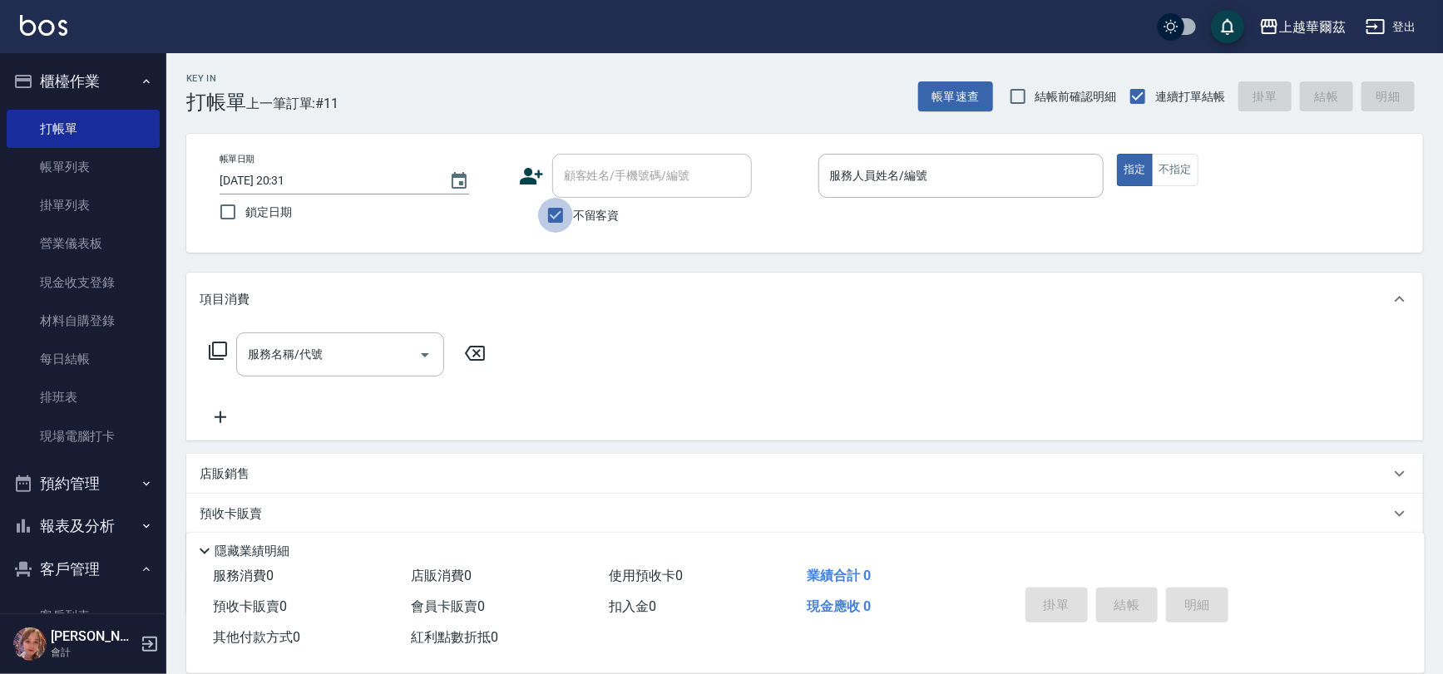
click at [543, 220] on input "不留客資" at bounding box center [555, 215] width 35 height 35
checkbox input "false"
click at [589, 180] on div "顧客姓名/手機號碼/編號 顧客姓名/手機號碼/編號" at bounding box center [652, 176] width 200 height 44
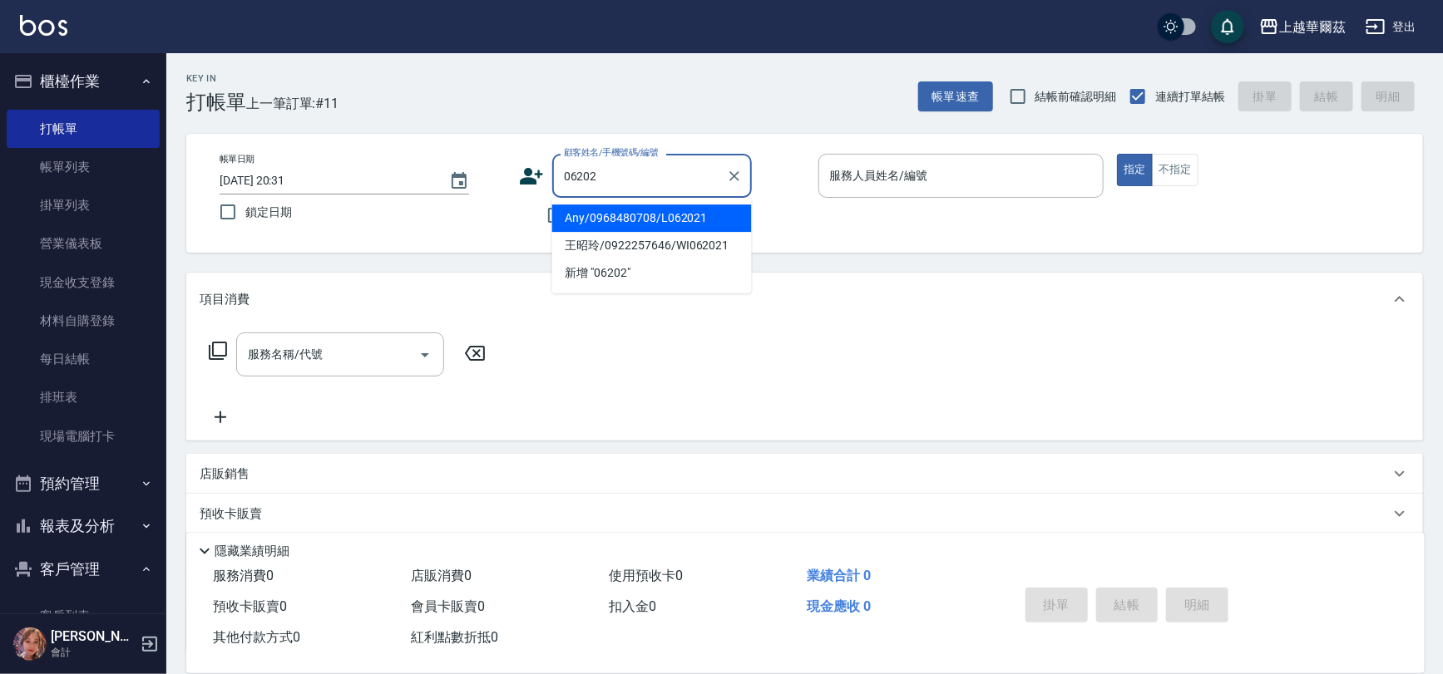
click at [575, 220] on li "Any/0968480708/L062021" at bounding box center [652, 218] width 200 height 27
type input "Any/0968480708/L062021"
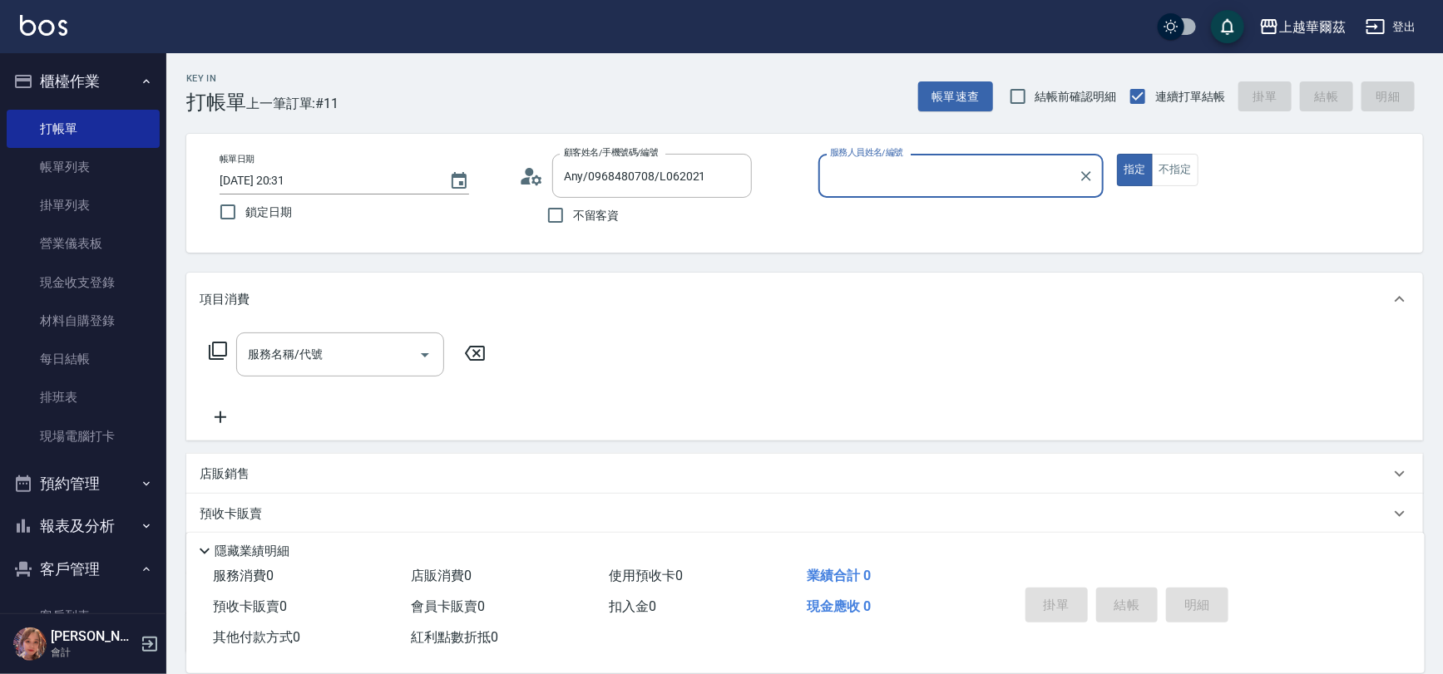
type input "Lily-2"
click at [368, 348] on input "服務名稱/代號" at bounding box center [328, 354] width 168 height 29
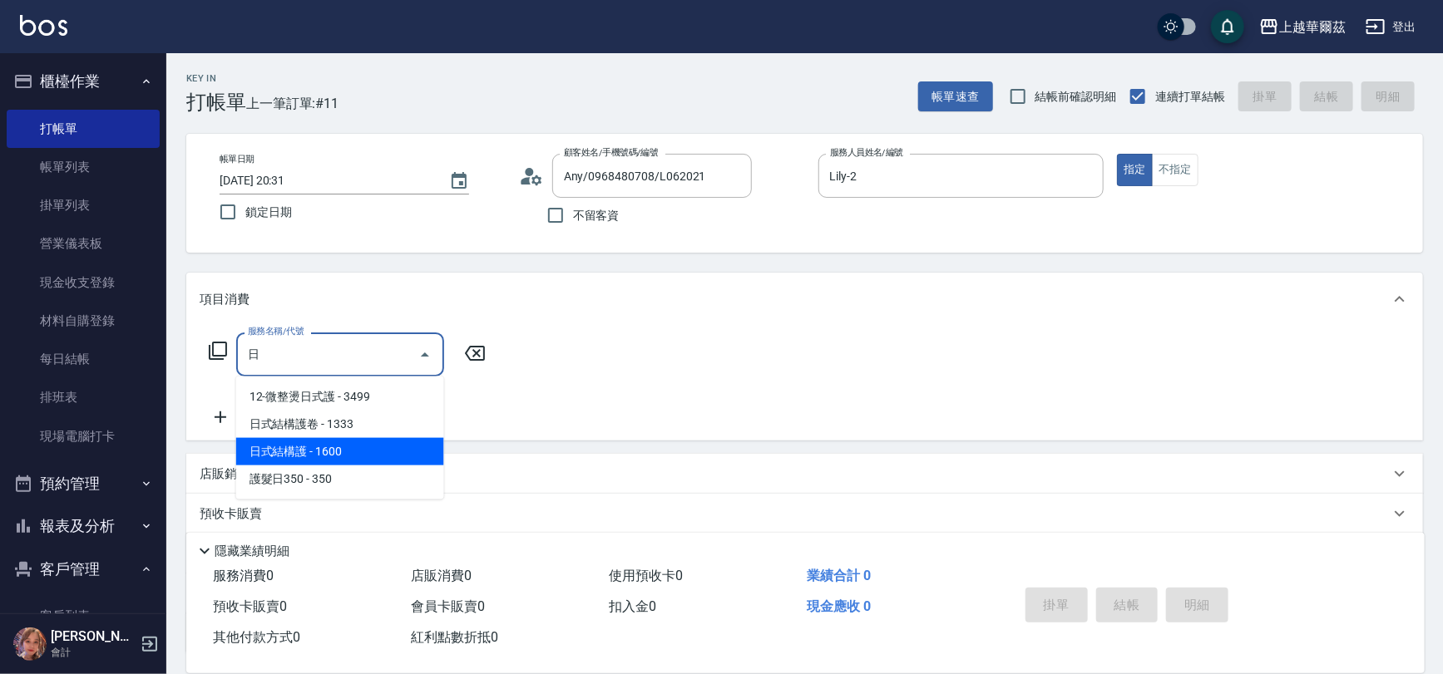
click at [364, 452] on span "日式結構護 - 1600" at bounding box center [340, 451] width 208 height 27
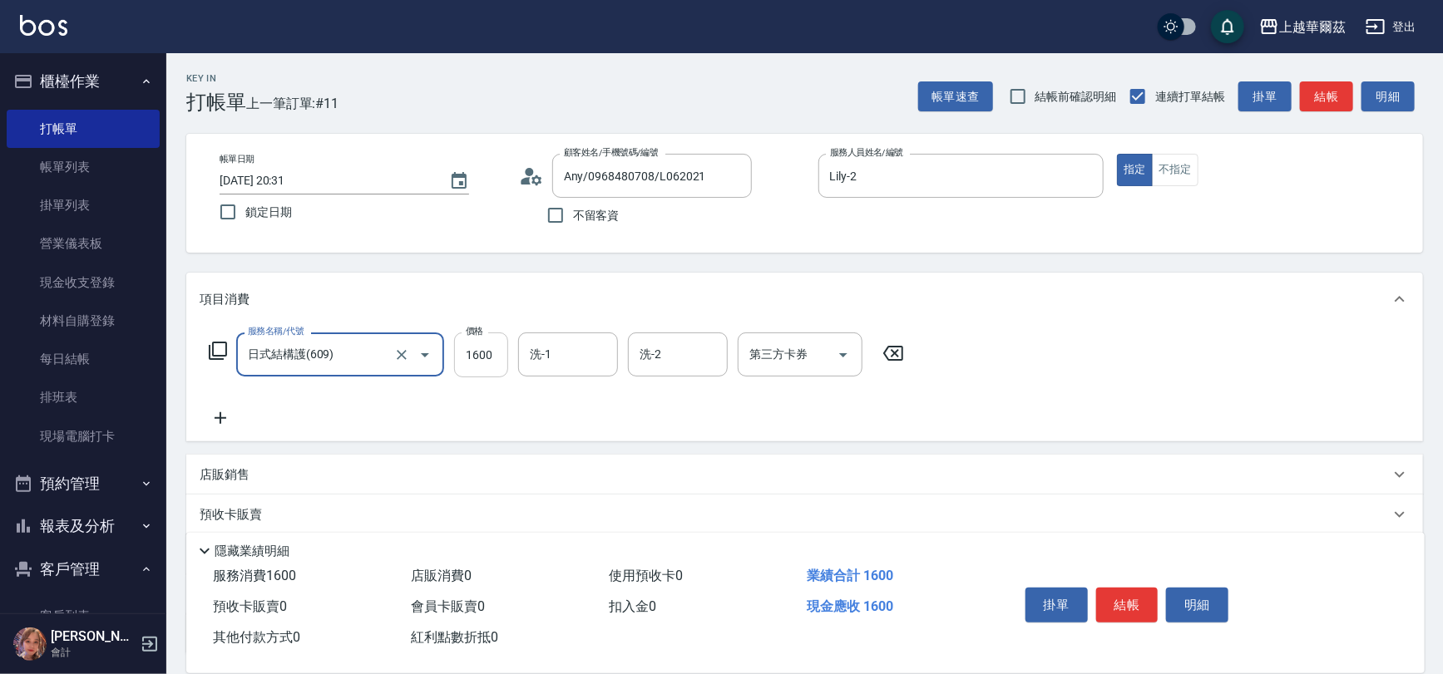
type input "日式結構護(609)"
click at [482, 357] on input "1600" at bounding box center [481, 355] width 54 height 45
type input "1530"
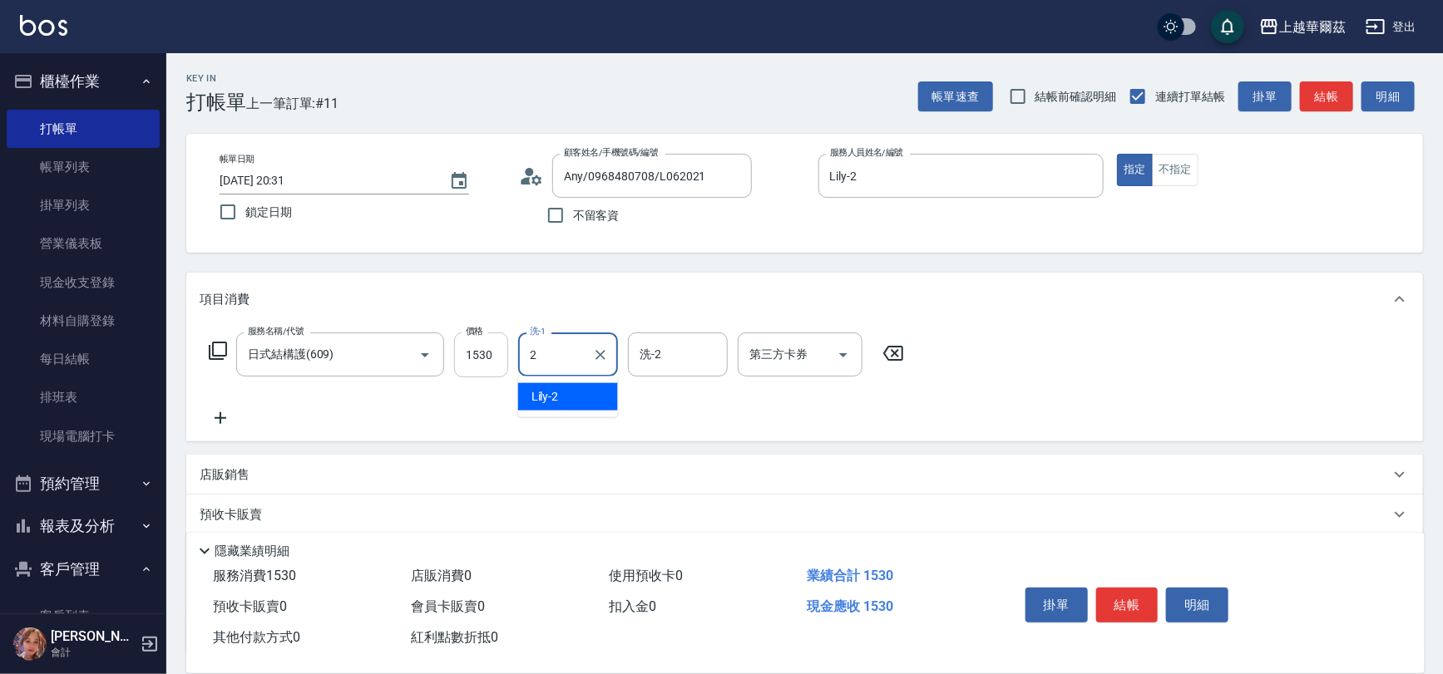
type input "Lily-2"
click at [345, 353] on input "日式結構護(609)" at bounding box center [317, 354] width 146 height 29
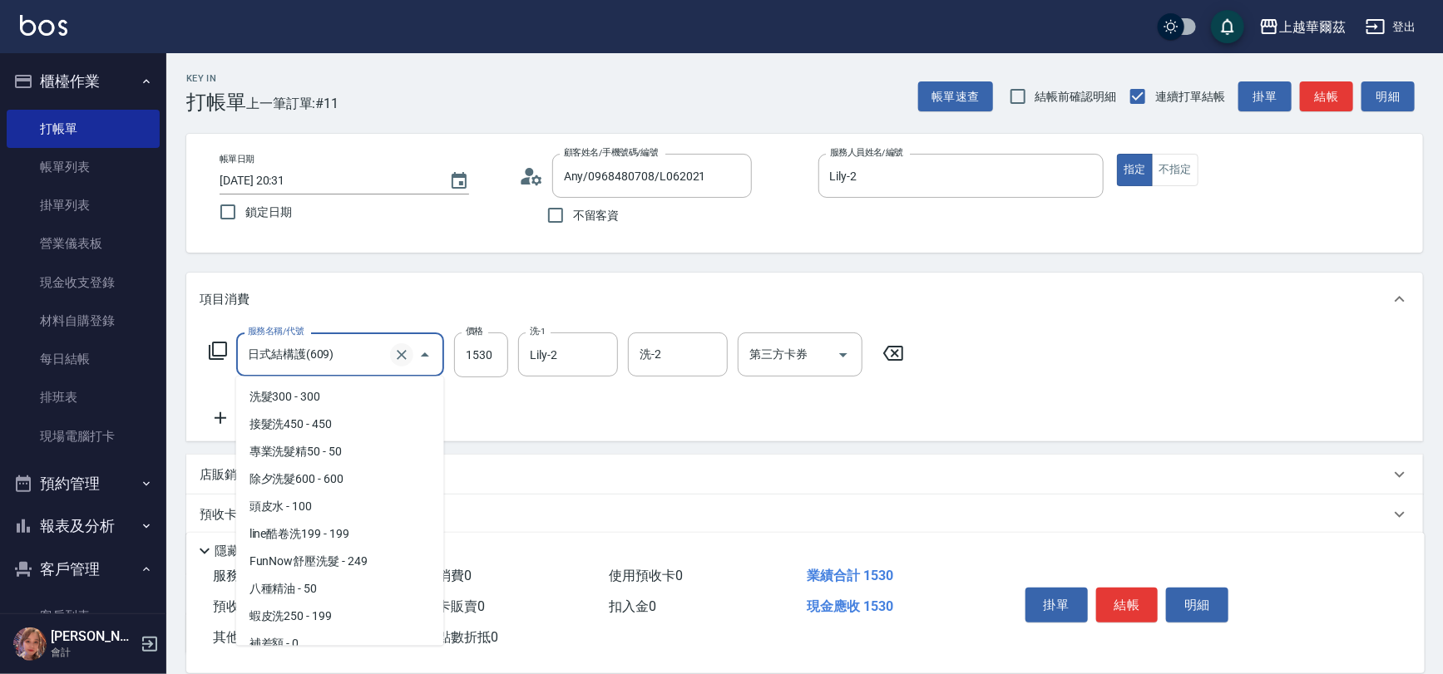
scroll to position [2370, 0]
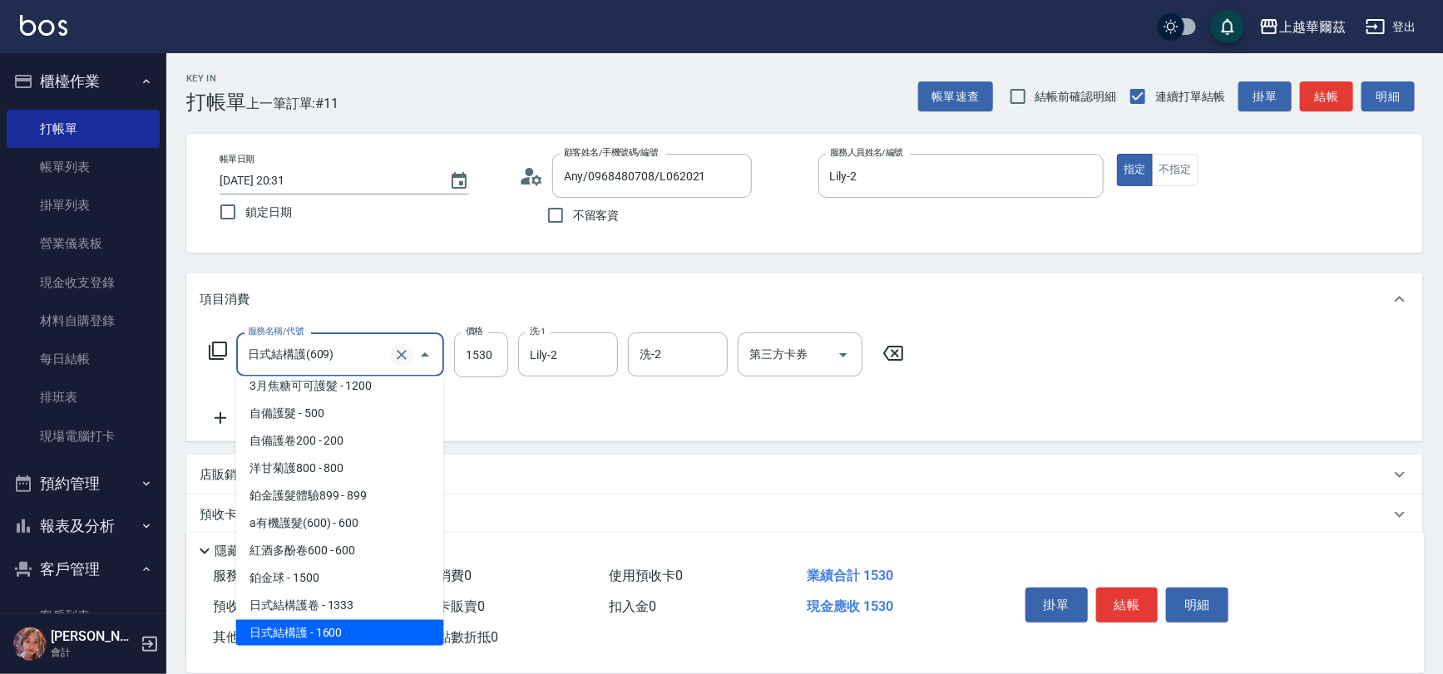
click at [405, 351] on icon "Clear" at bounding box center [402, 355] width 10 height 10
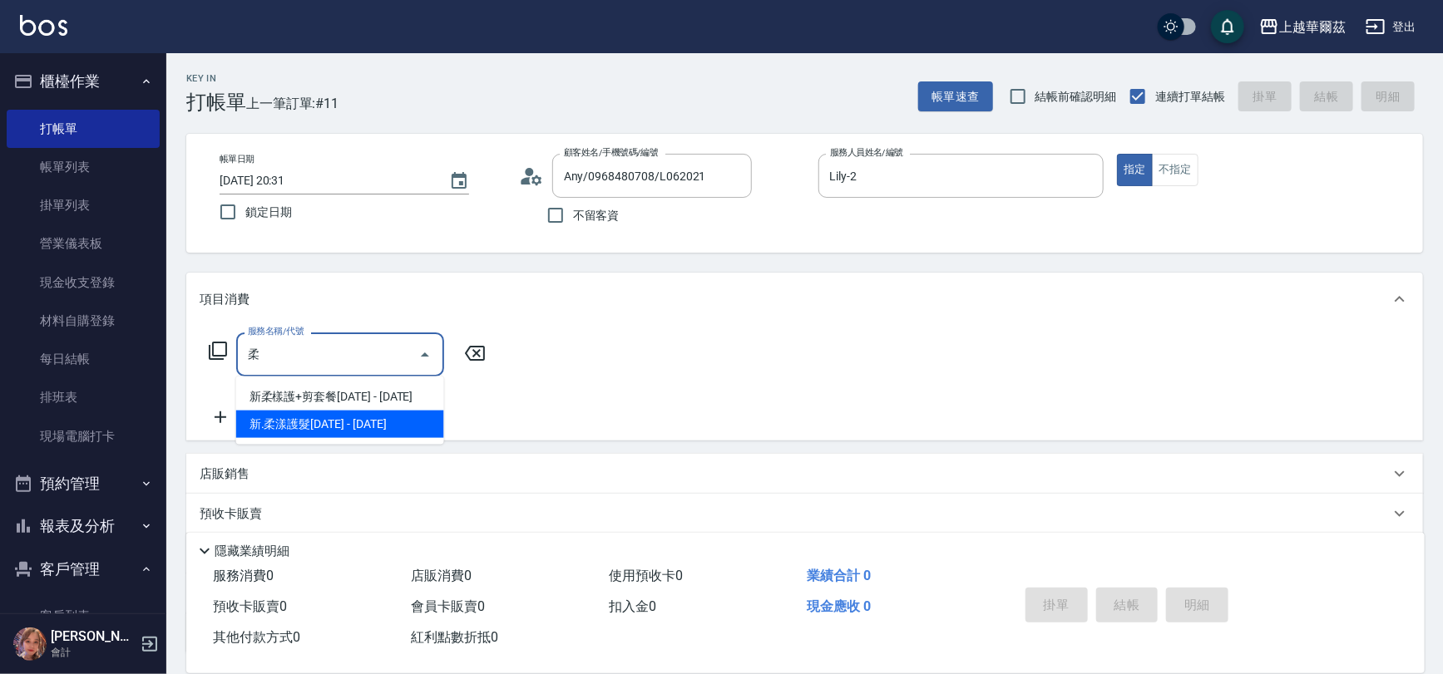
click at [349, 417] on span "新.柔漾護髮1500 - 1500" at bounding box center [340, 424] width 208 height 27
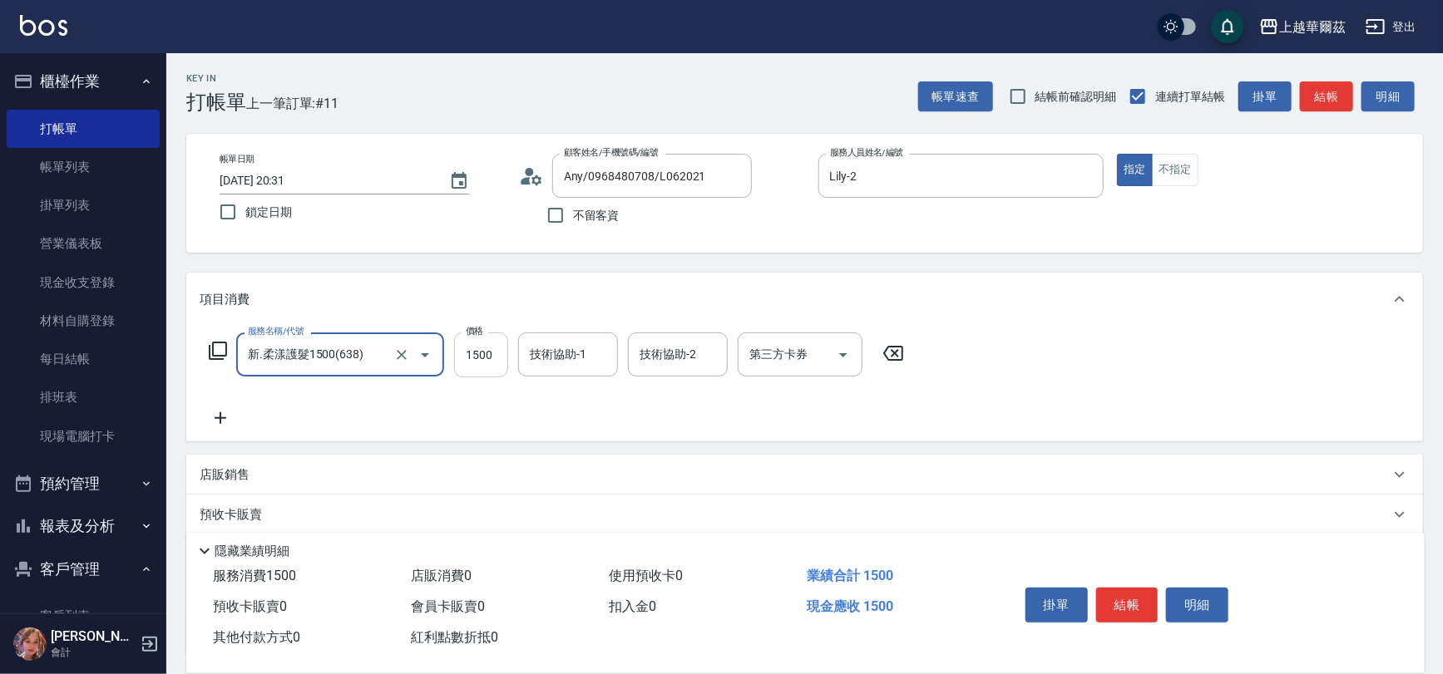
type input "新.柔漾護髮1500(638)"
click at [489, 352] on input "1500" at bounding box center [481, 355] width 54 height 45
type input "1750"
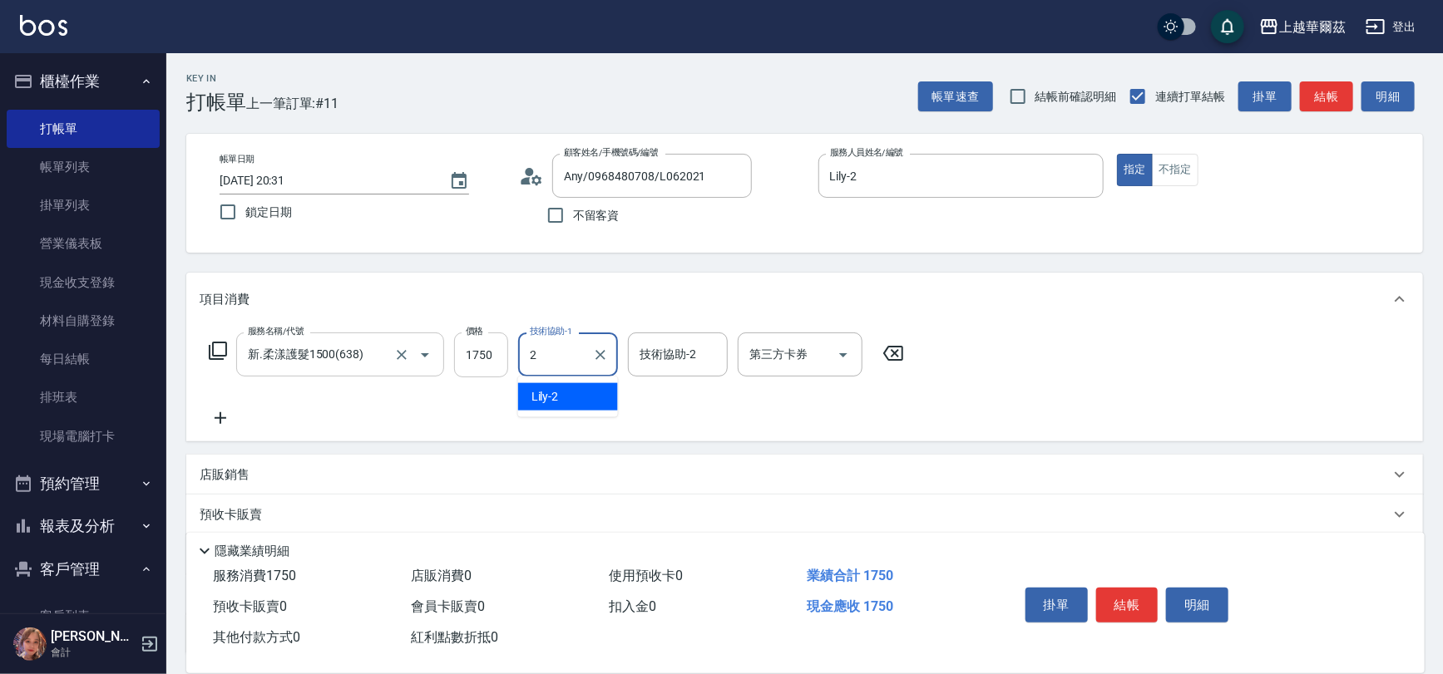
type input "Lily-2"
click at [215, 414] on icon at bounding box center [221, 418] width 42 height 20
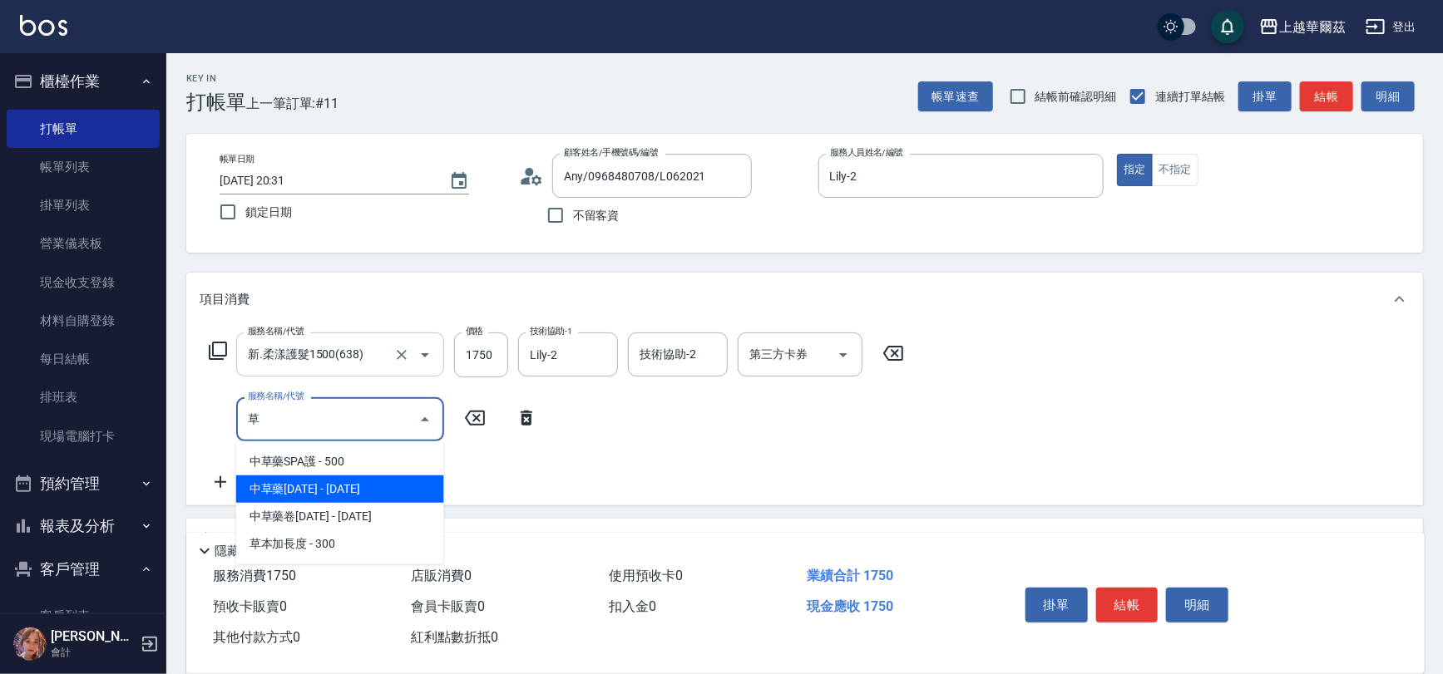
click at [378, 494] on span "中草藥1800 - 1800" at bounding box center [340, 489] width 208 height 27
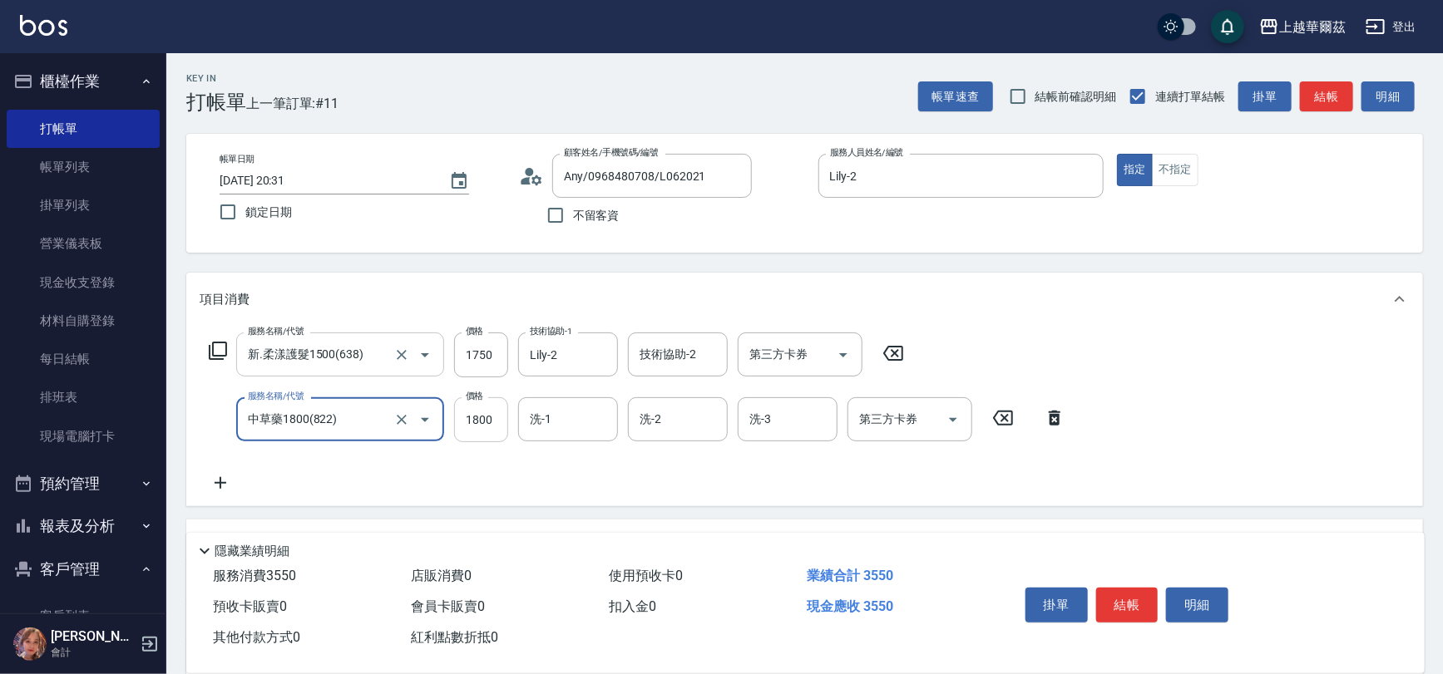
type input "中草藥1800(822)"
click at [491, 425] on input "1800" at bounding box center [481, 420] width 54 height 45
type input "1530"
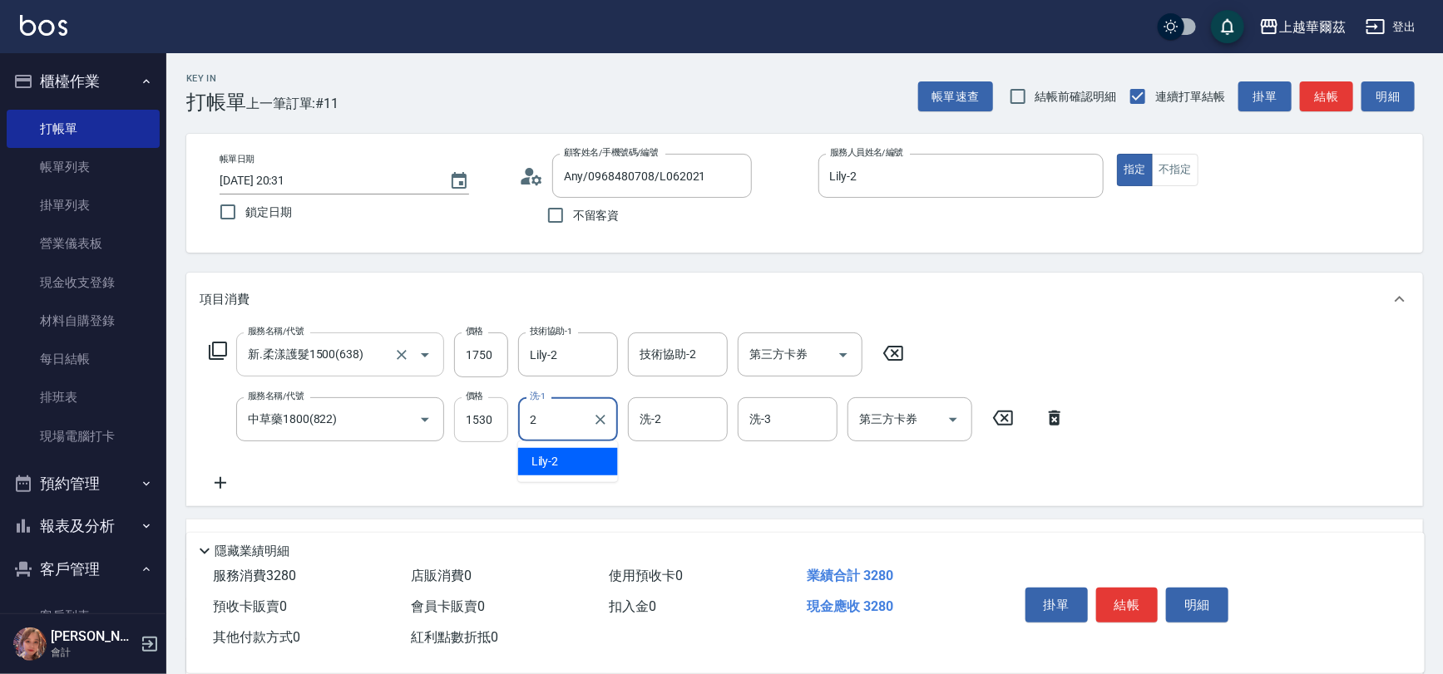
type input "Lily-2"
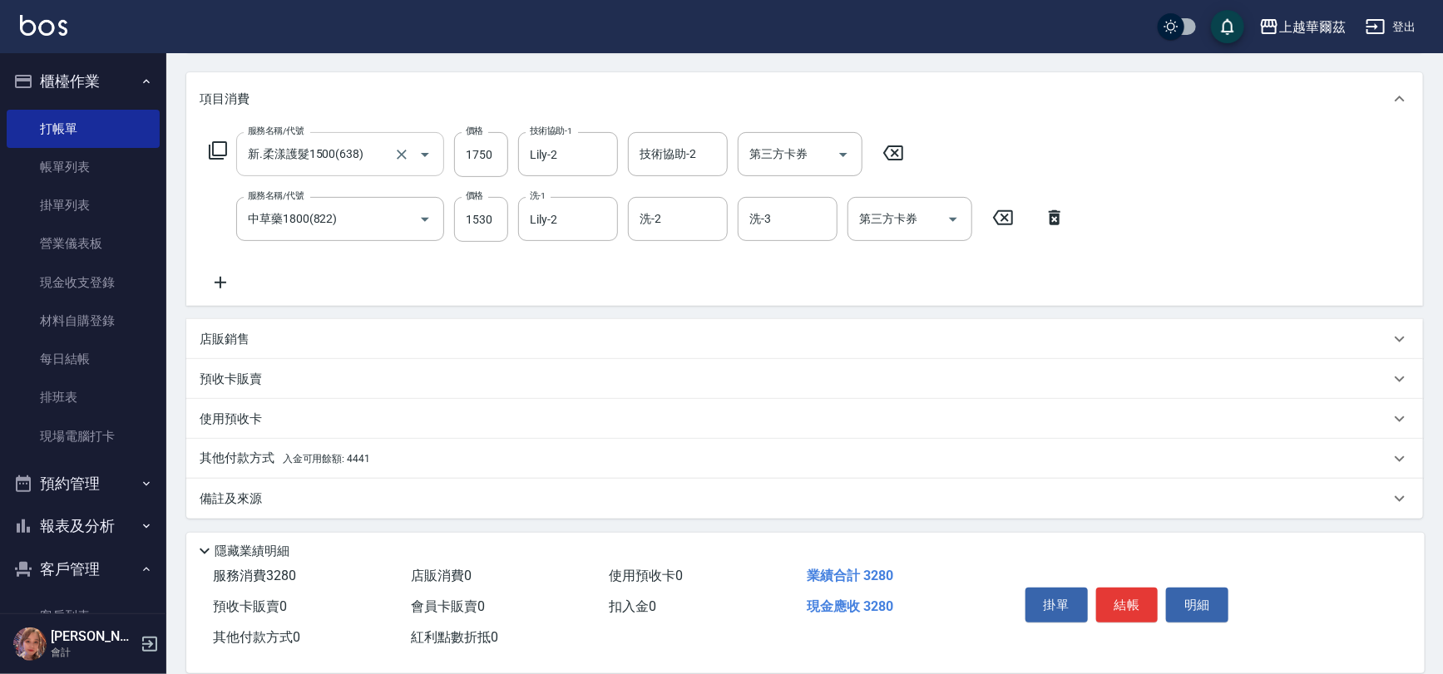
click at [222, 281] on icon at bounding box center [221, 283] width 42 height 20
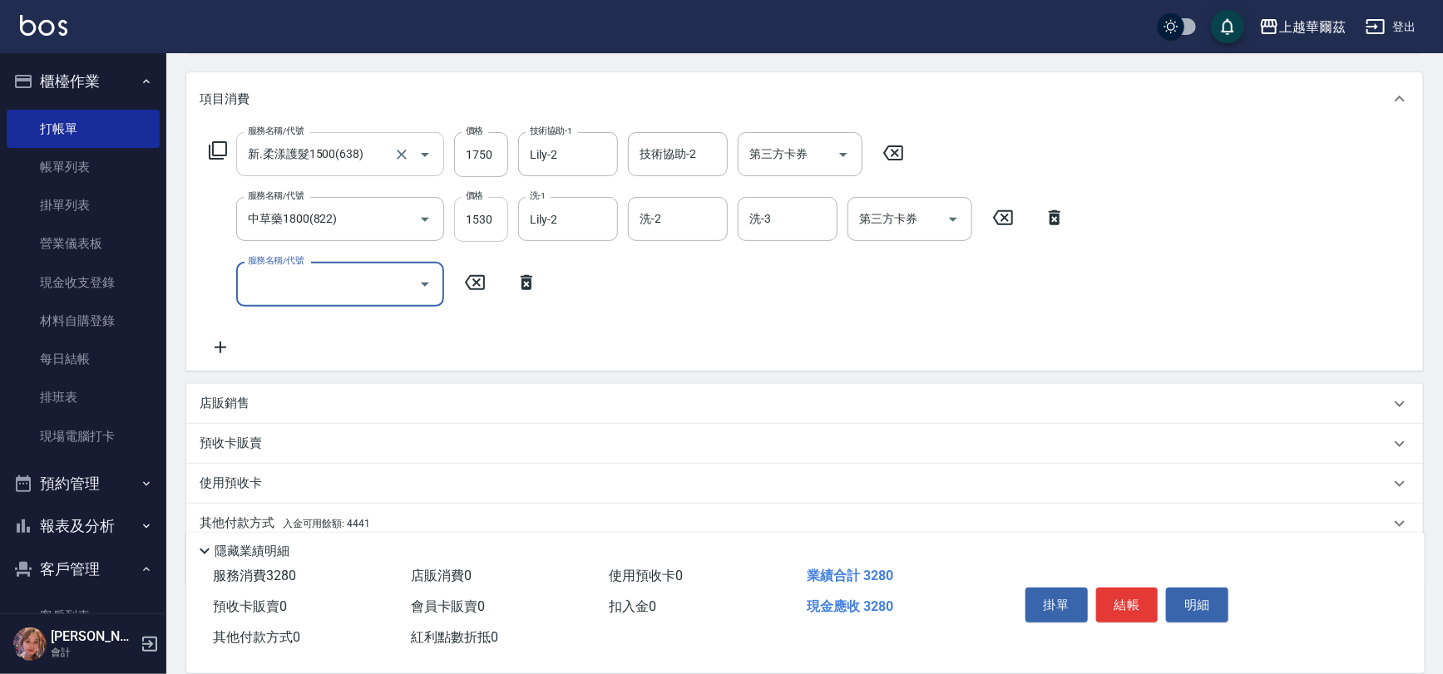
click at [475, 221] on input "1530" at bounding box center [481, 219] width 54 height 45
click at [485, 149] on input "1750" at bounding box center [481, 154] width 54 height 45
type input "1785"
click at [304, 286] on div "服務名稱/代號 服務名稱/代號" at bounding box center [340, 284] width 208 height 44
click at [289, 343] on span "電棒造型 - 100" at bounding box center [340, 353] width 208 height 27
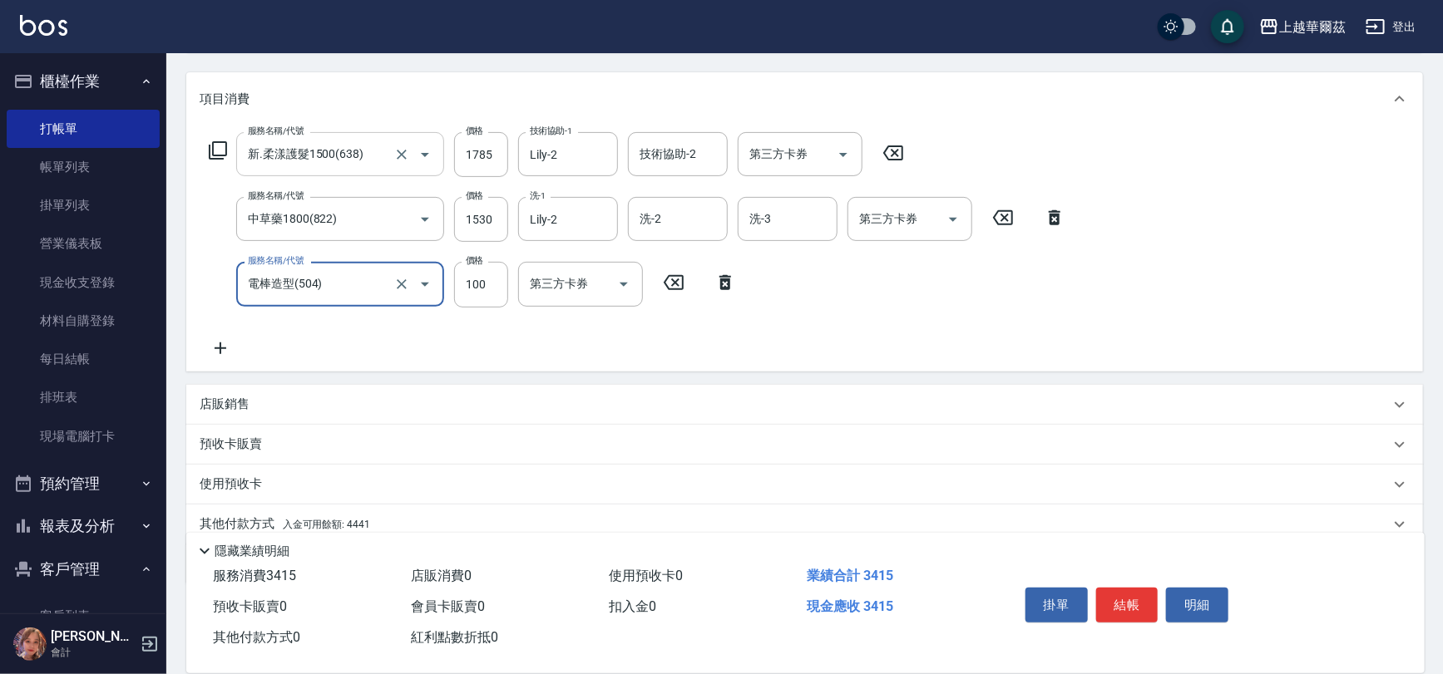
scroll to position [266, 0]
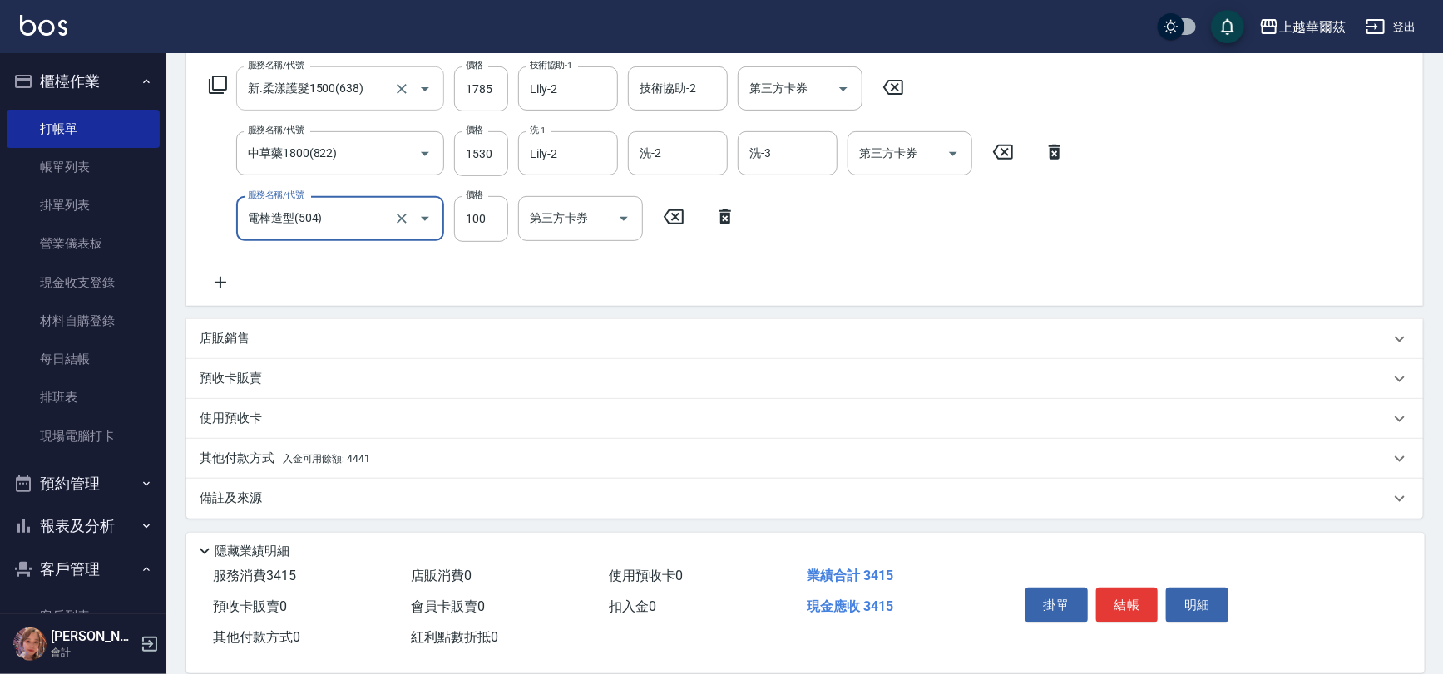
type input "電棒造型(504)"
click at [371, 457] on div "其他付款方式 入金可用餘額: 4441" at bounding box center [795, 459] width 1190 height 18
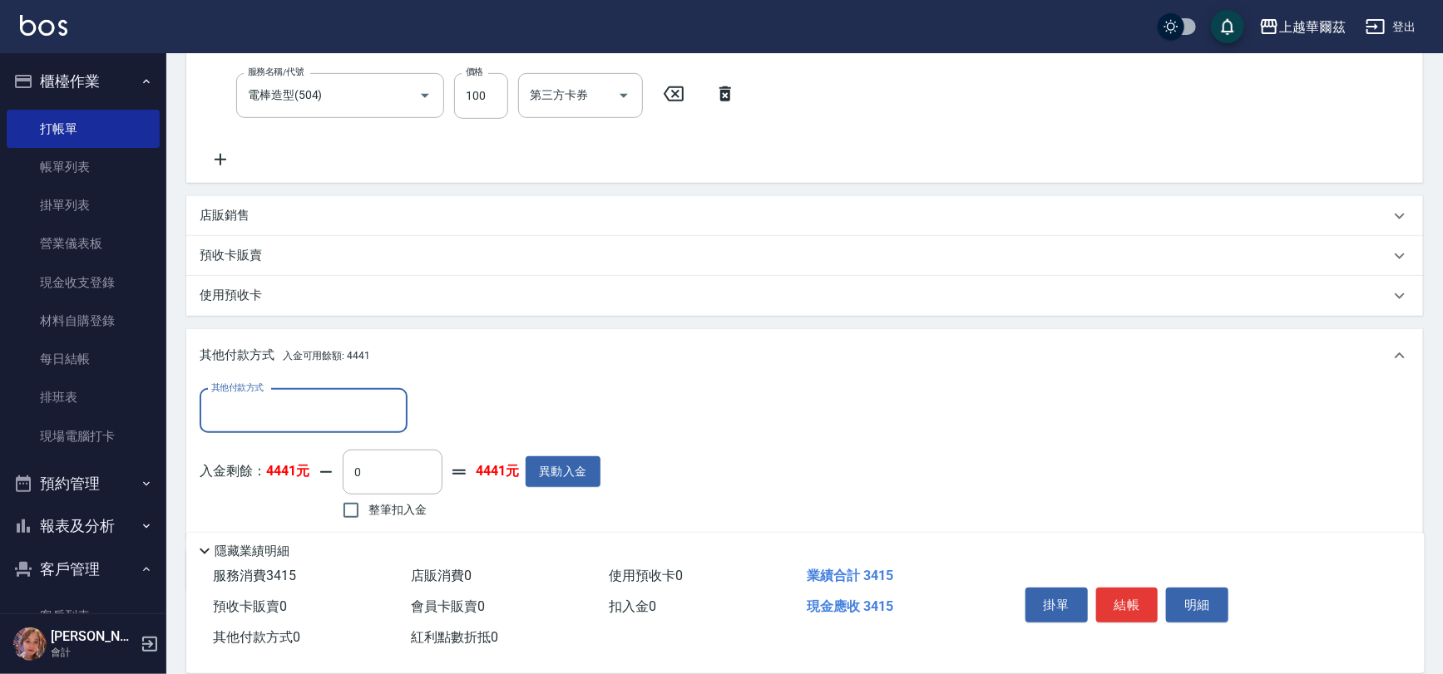
scroll to position [391, 0]
click at [355, 504] on input "整筆扣入金" at bounding box center [350, 508] width 35 height 35
checkbox input "true"
type input "3415"
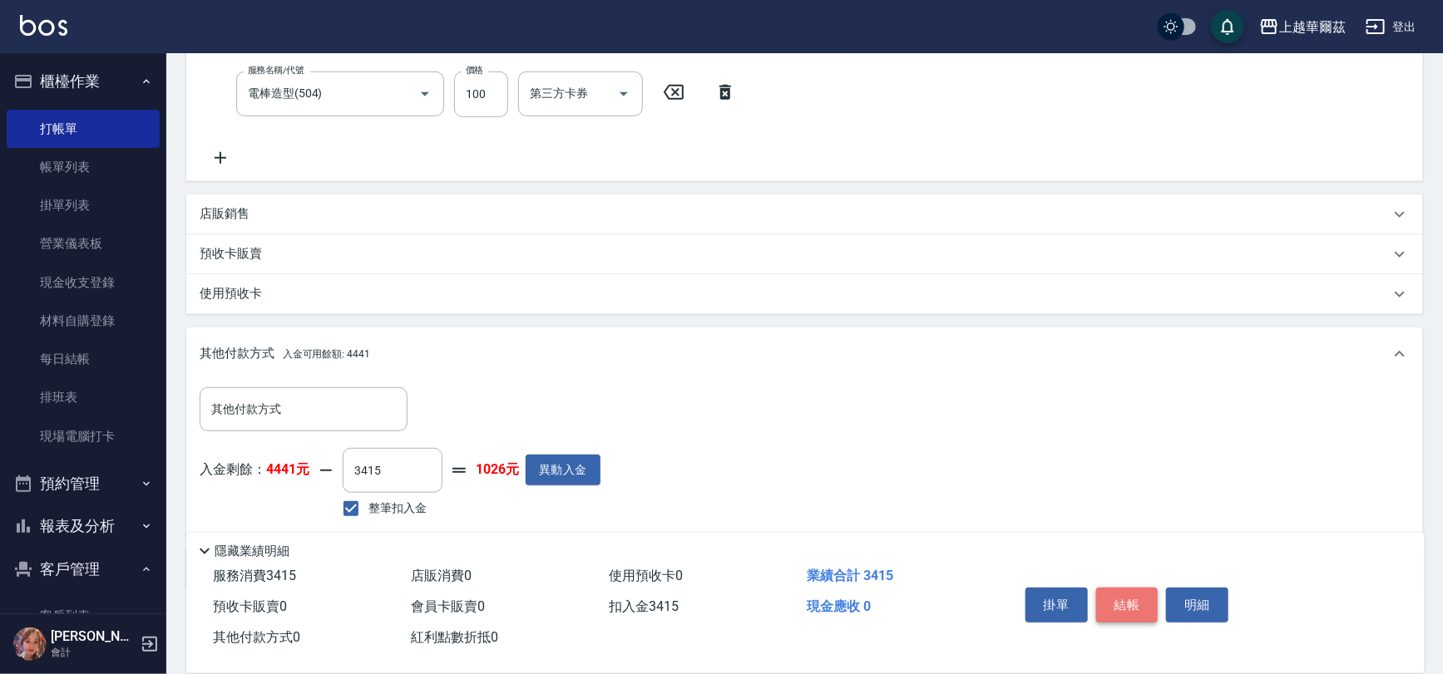
click at [1129, 603] on button "結帳" at bounding box center [1127, 605] width 62 height 35
type input "2025/10/15 20:33"
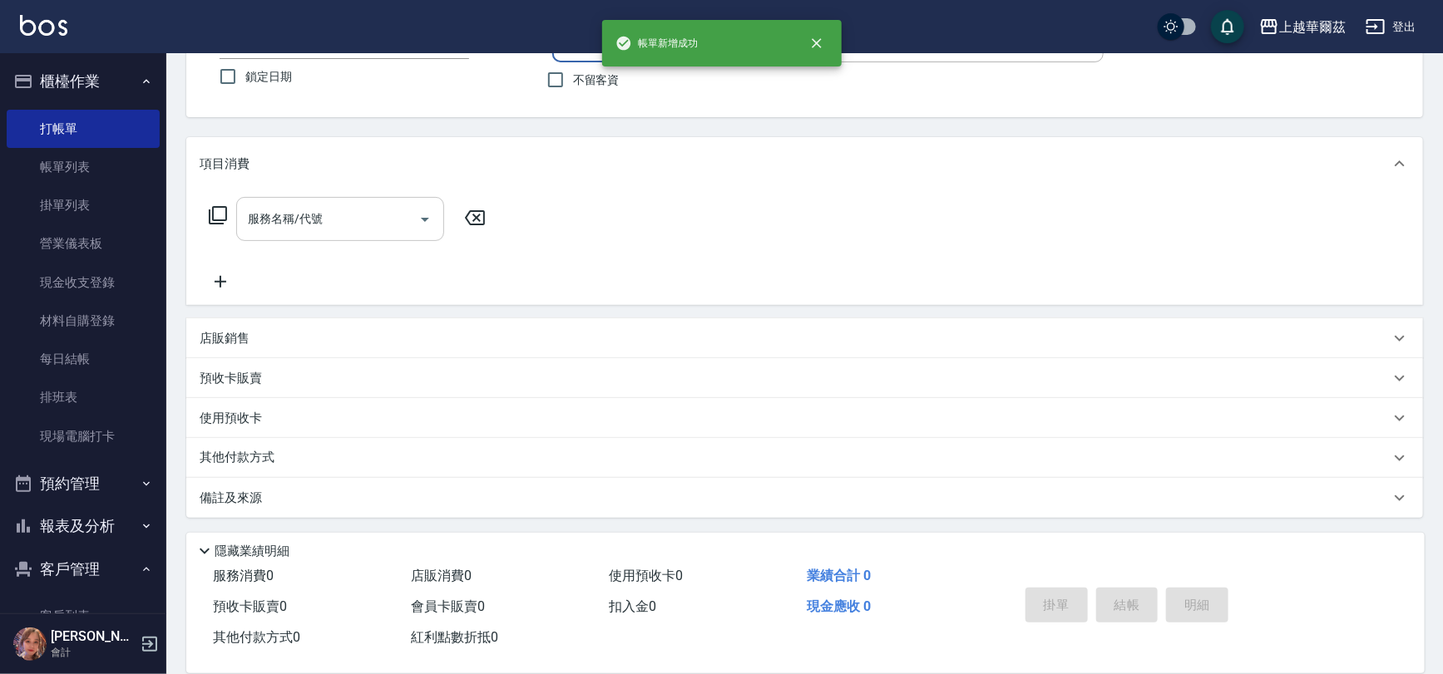
scroll to position [0, 0]
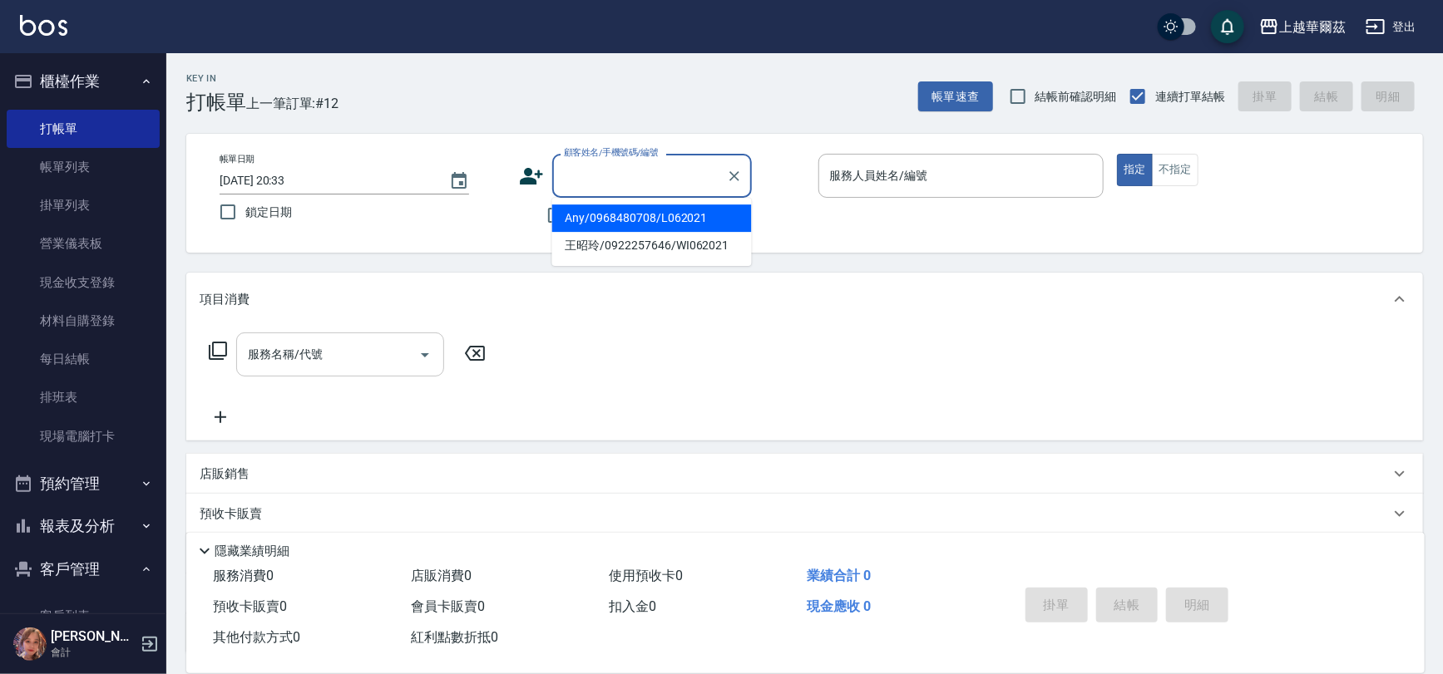
click at [649, 182] on input "顧客姓名/手機號碼/編號" at bounding box center [640, 175] width 160 height 29
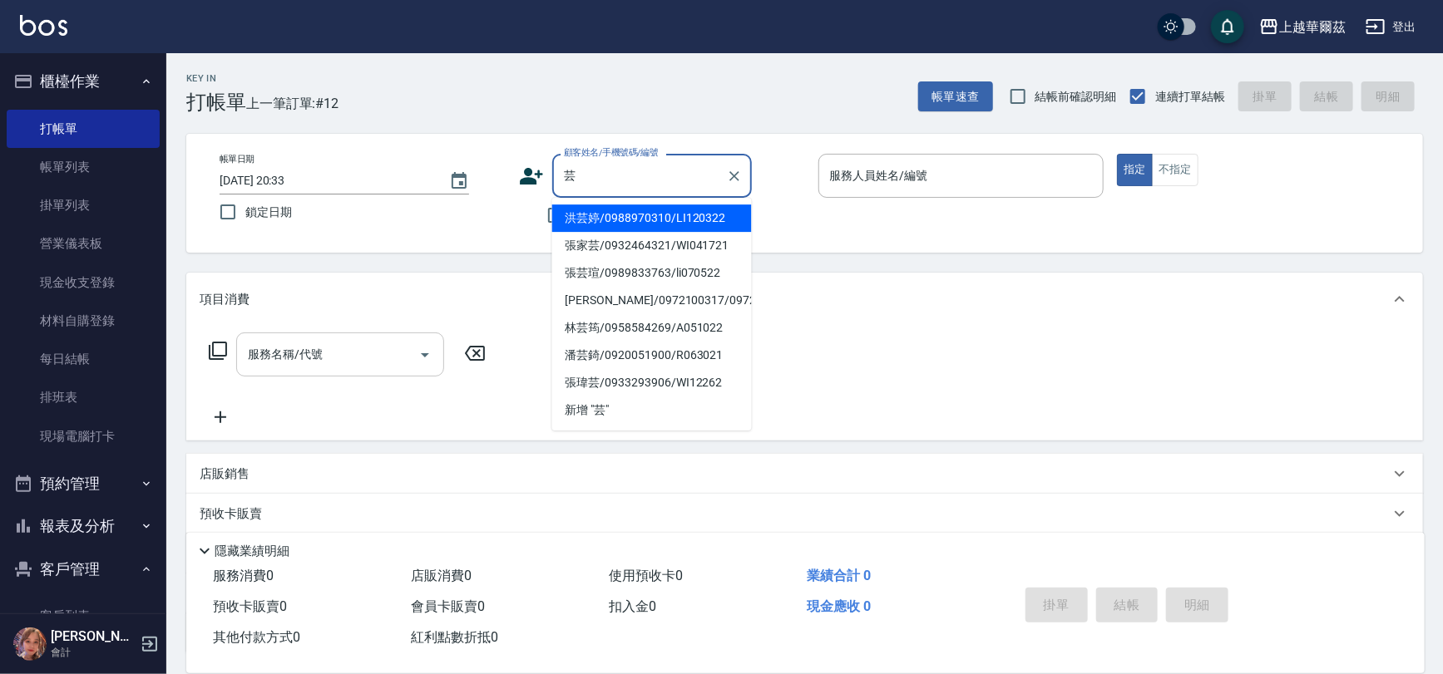
click at [699, 225] on li "洪芸婷/0988970310/LI120322" at bounding box center [652, 218] width 200 height 27
type input "洪芸婷/0988970310/LI120322"
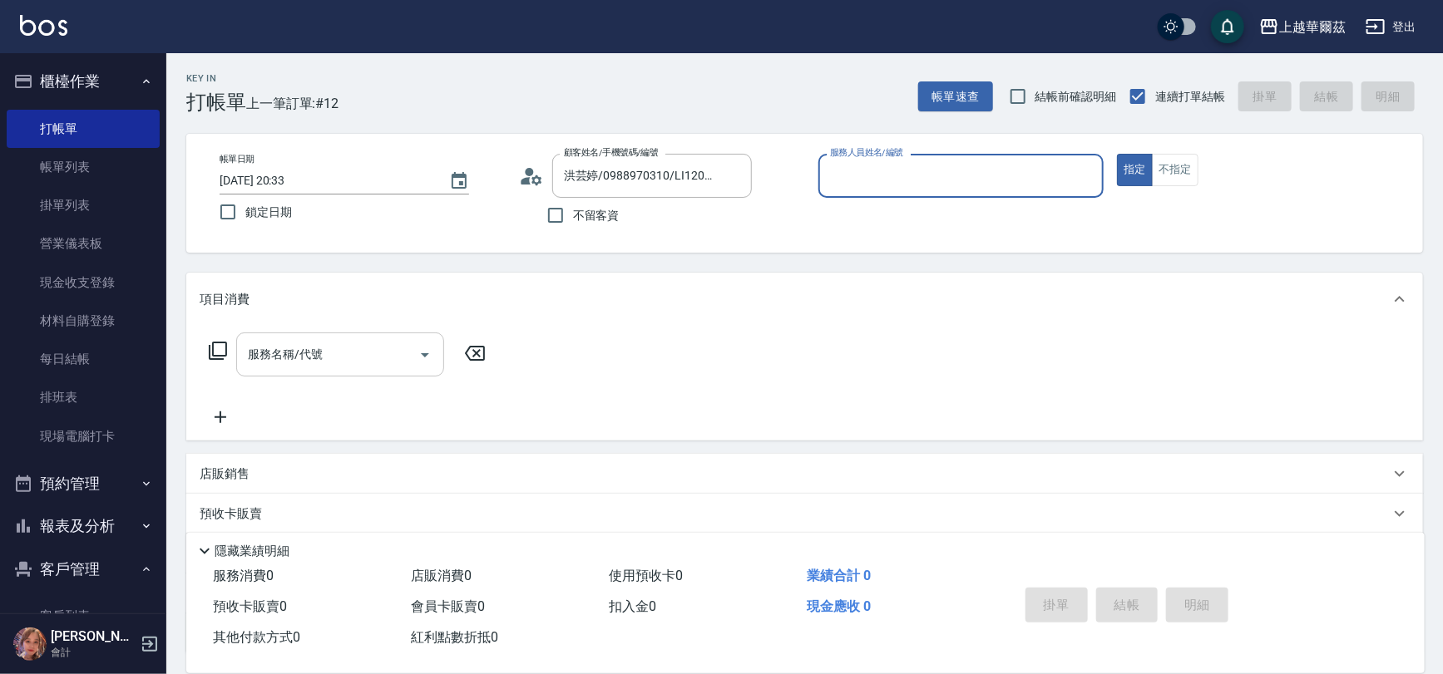
click at [842, 176] on input "服務人員姓名/編號" at bounding box center [961, 175] width 271 height 29
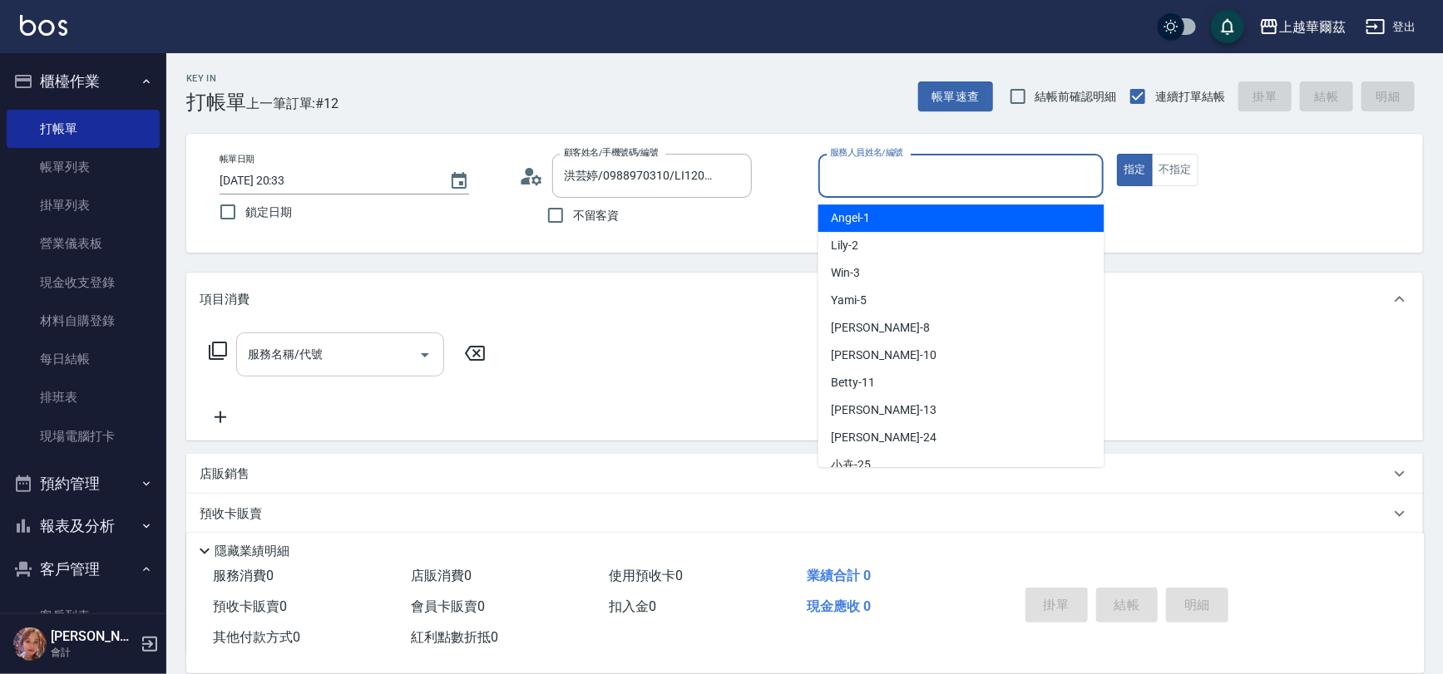
drag, startPoint x: 849, startPoint y: 239, endPoint x: 1032, endPoint y: 244, distance: 183.0
click at [851, 239] on span "Lily -2" at bounding box center [845, 245] width 27 height 17
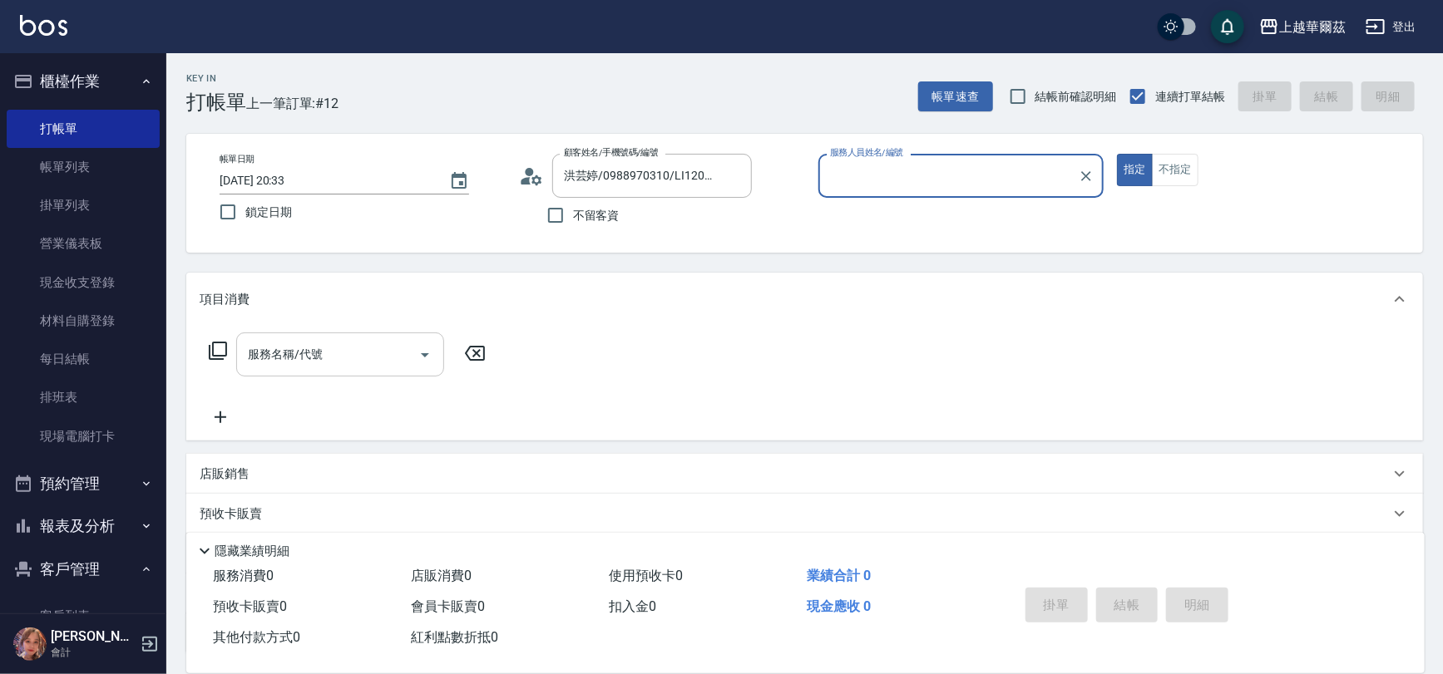
type input "Lily-2"
click at [262, 358] on div "服務名稱/代號 服務名稱/代號" at bounding box center [340, 355] width 208 height 44
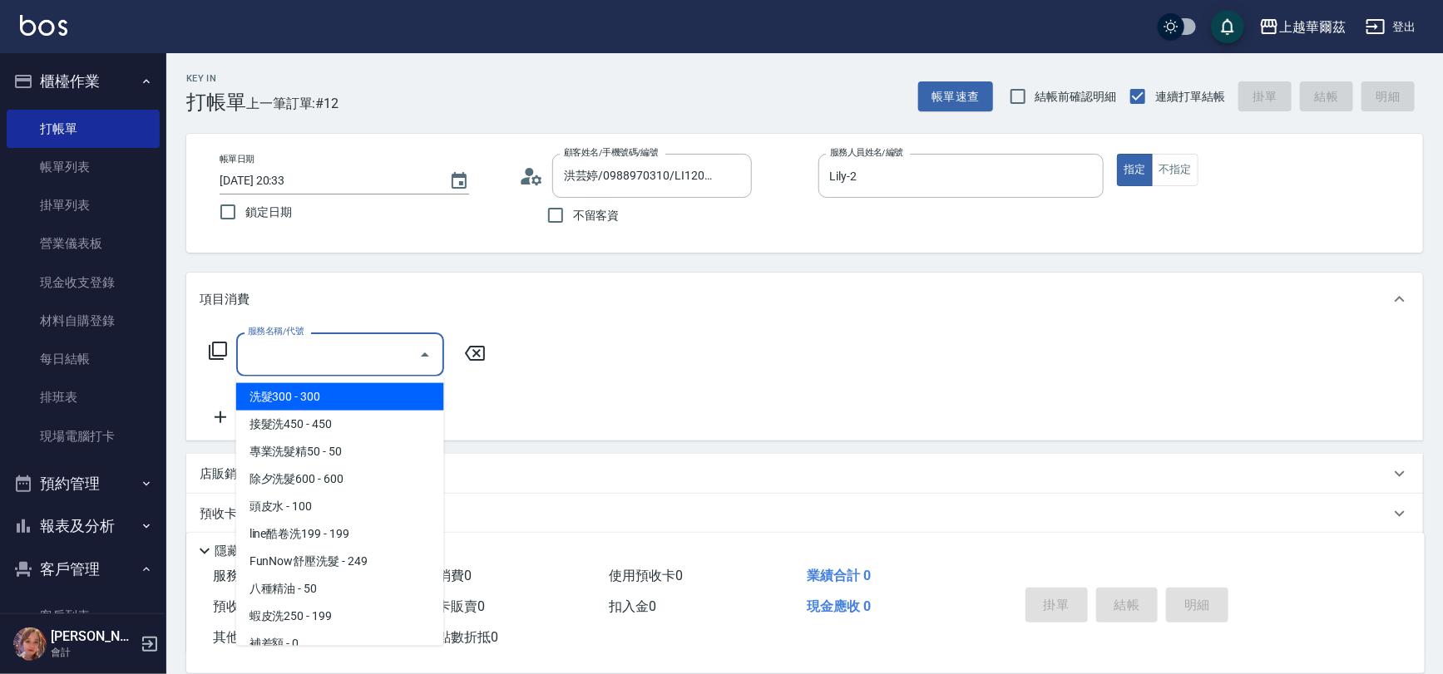
click at [267, 392] on span "洗髮300 - 300" at bounding box center [340, 396] width 208 height 27
type input "洗髮300(101)"
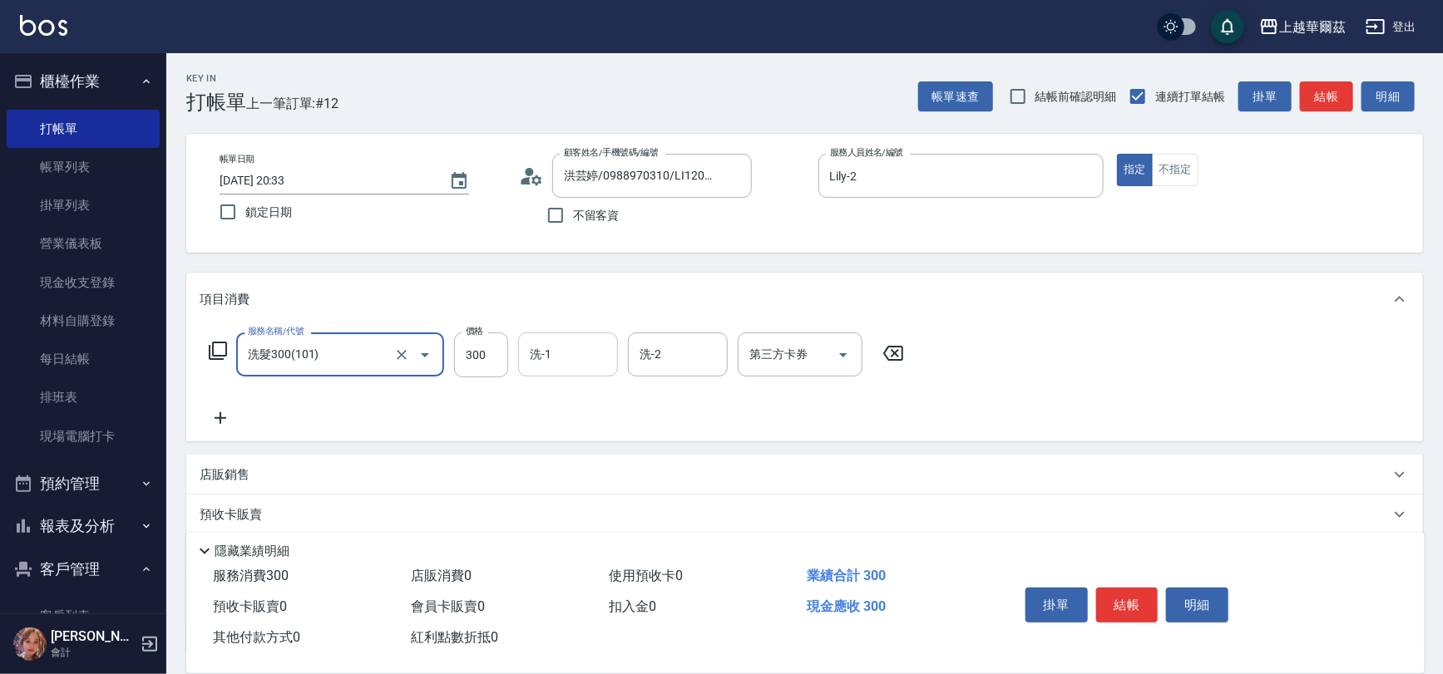
click at [550, 358] on input "洗-1" at bounding box center [568, 354] width 85 height 29
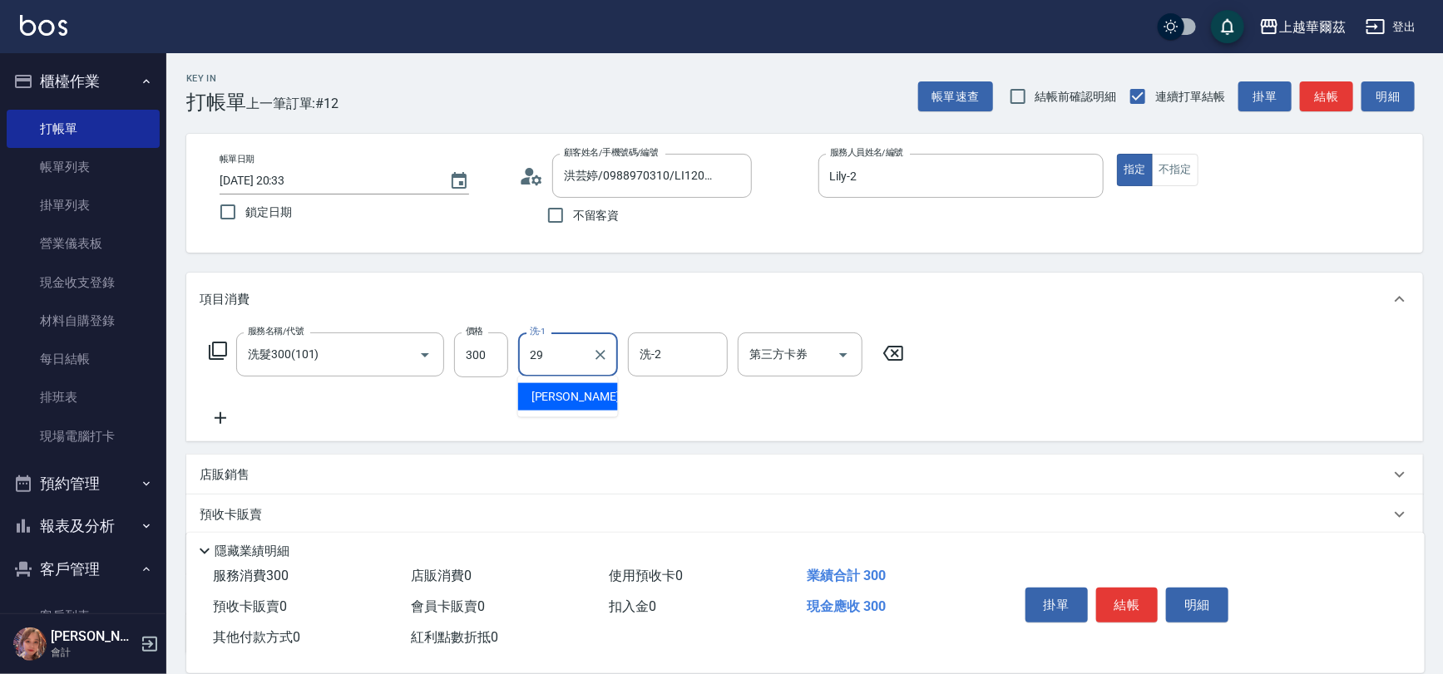
type input "Annie-29"
click at [244, 479] on p "店販銷售" at bounding box center [225, 475] width 50 height 17
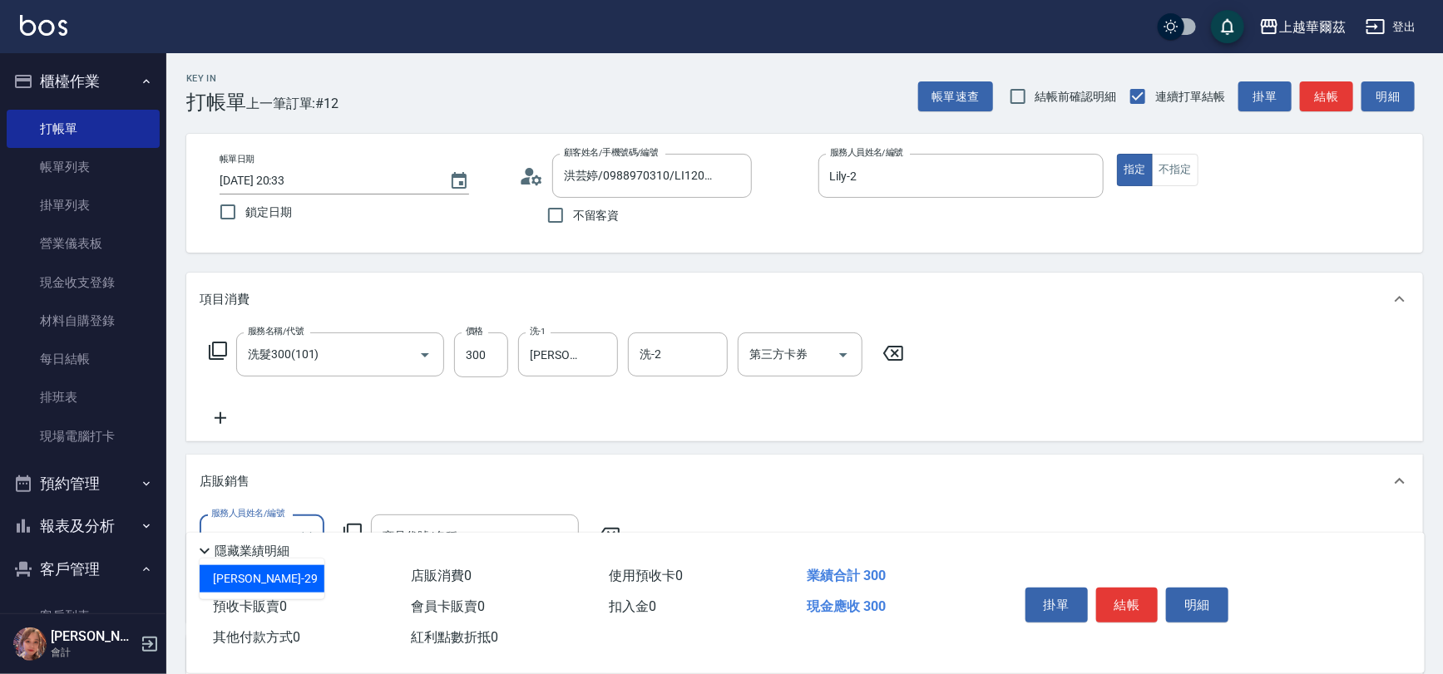
type input "Annie-29"
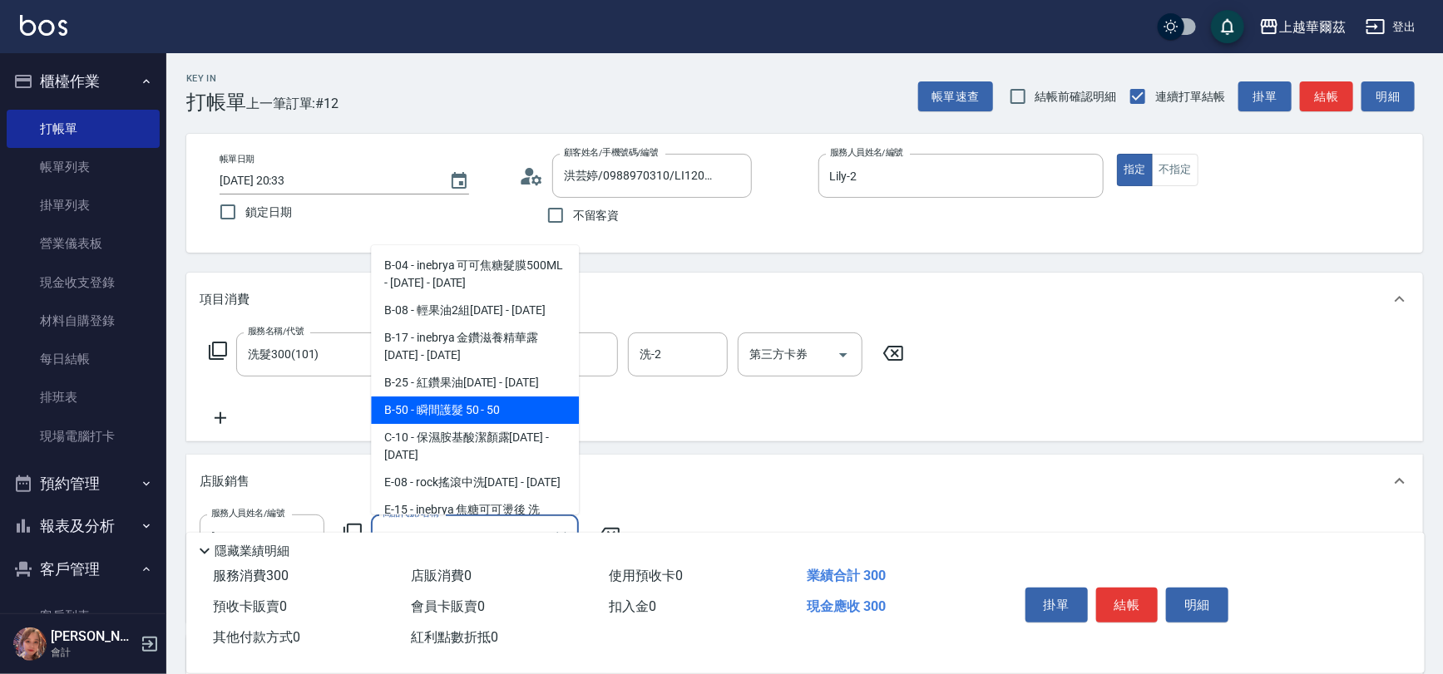
click at [457, 407] on span "B-50 - 瞬間護髮 50 - 50" at bounding box center [475, 410] width 208 height 27
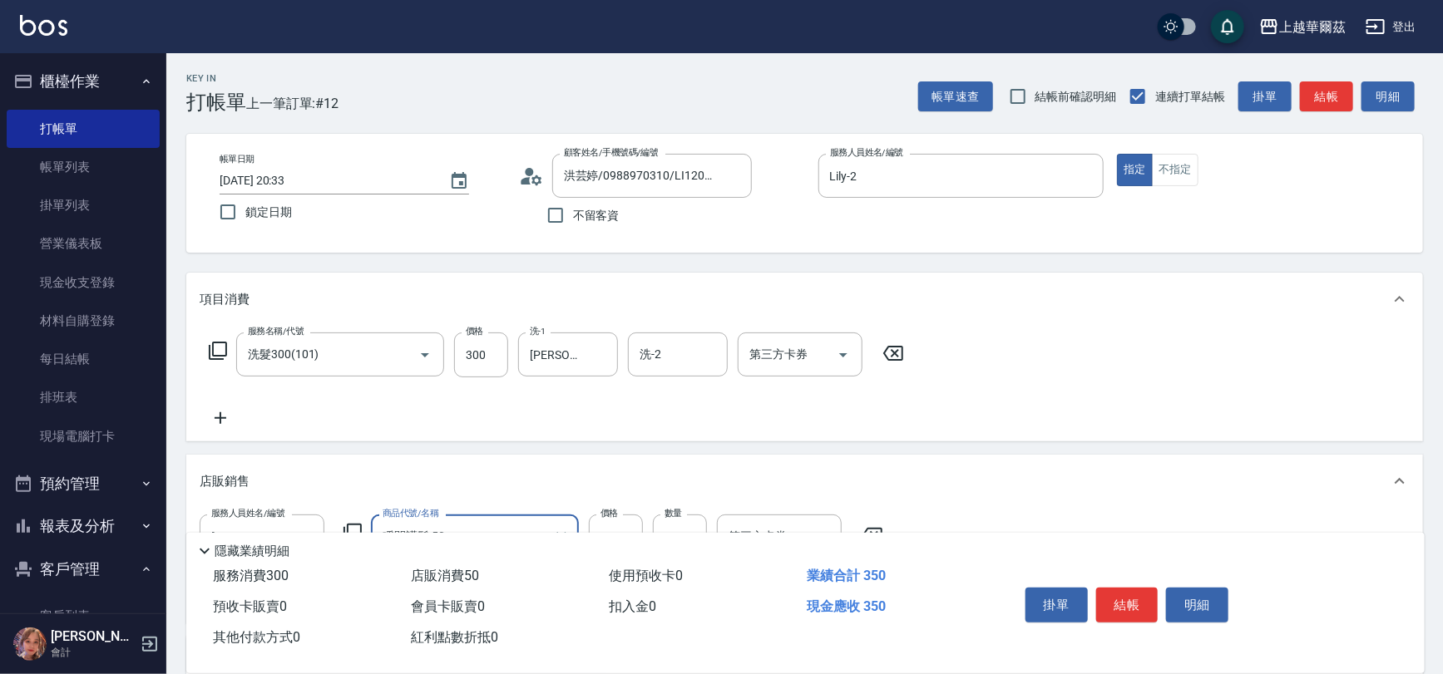
type input "瞬間護髮 50"
click at [217, 415] on icon at bounding box center [221, 418] width 42 height 20
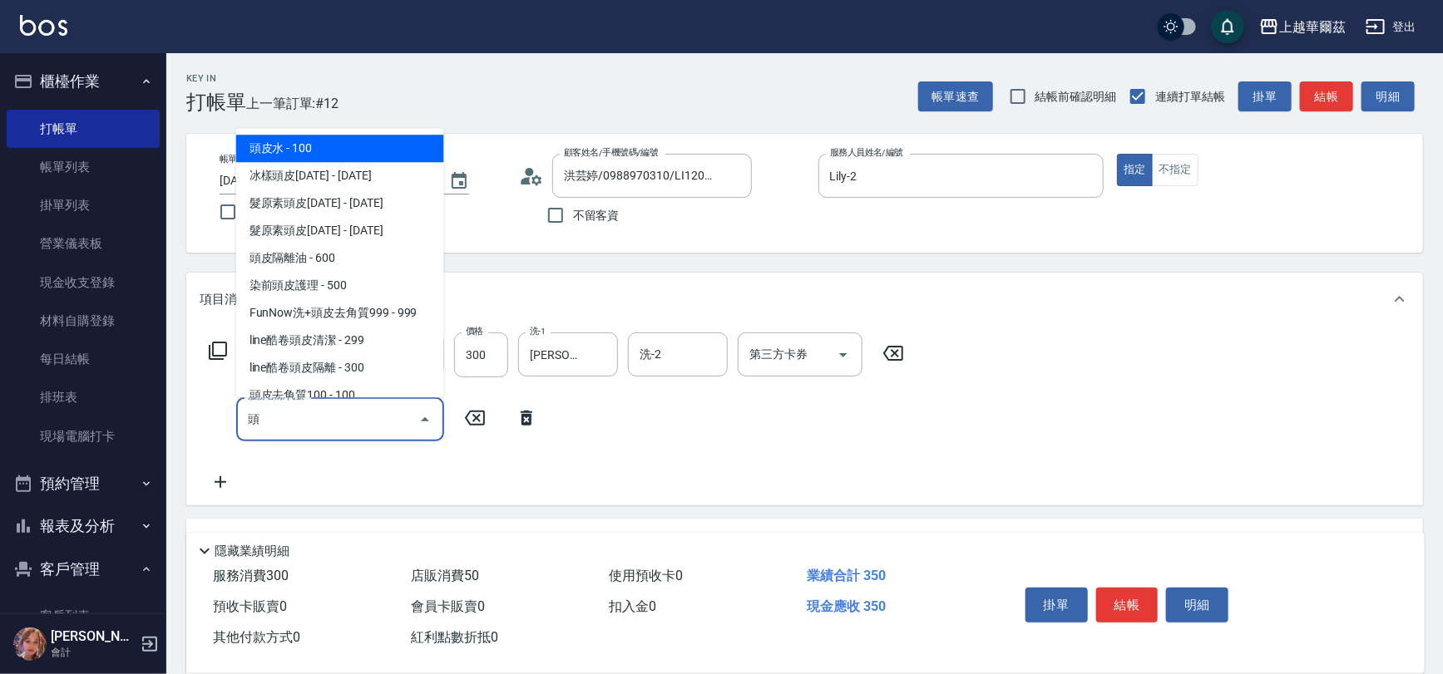
click at [370, 139] on span "頭皮水 - 100" at bounding box center [340, 148] width 208 height 27
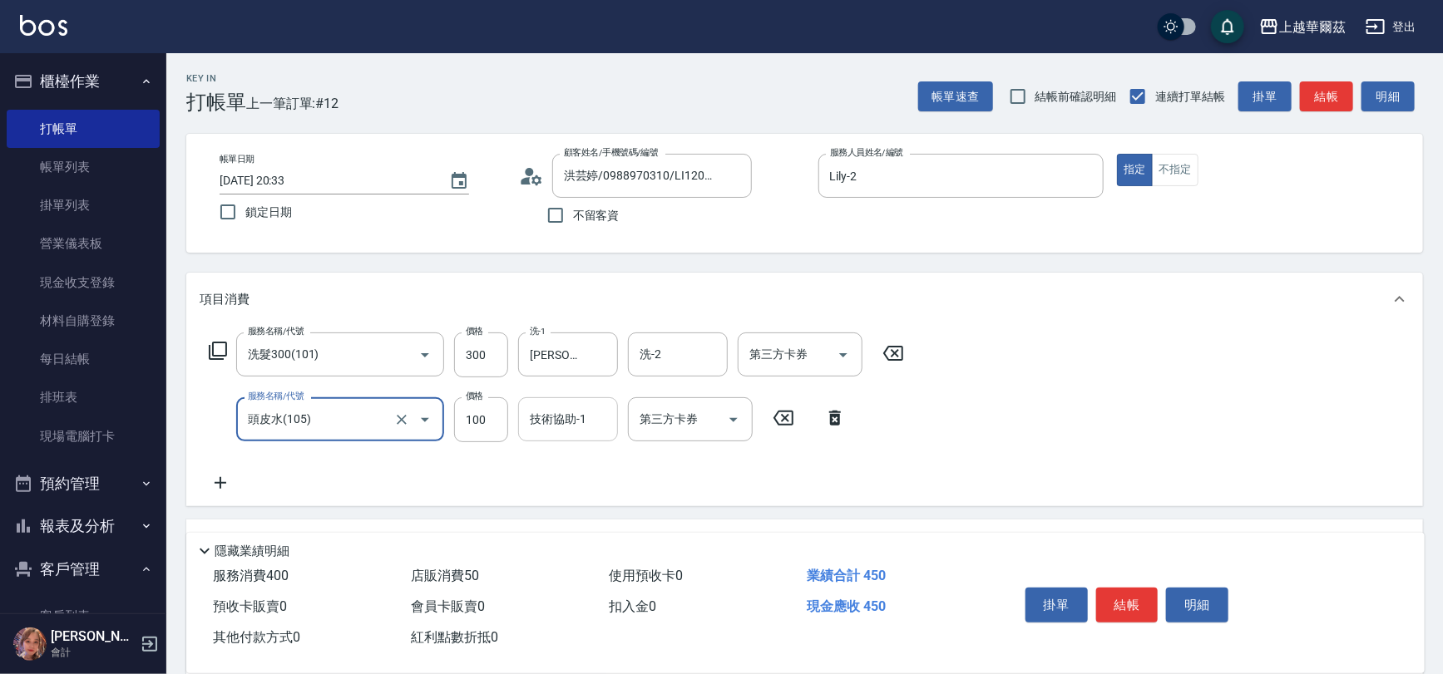
type input "頭皮水(105)"
click at [566, 424] on div "技術協助-1 技術協助-1" at bounding box center [568, 420] width 100 height 44
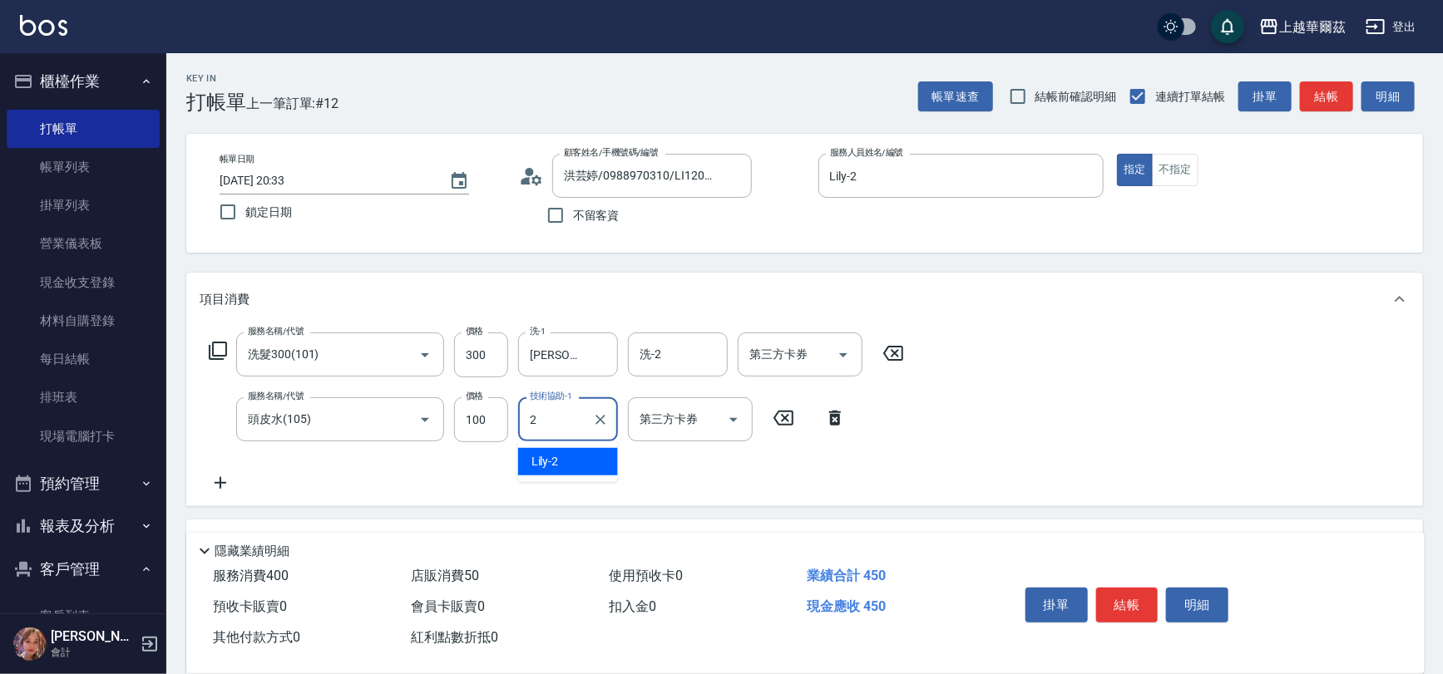
type input "Lily-2"
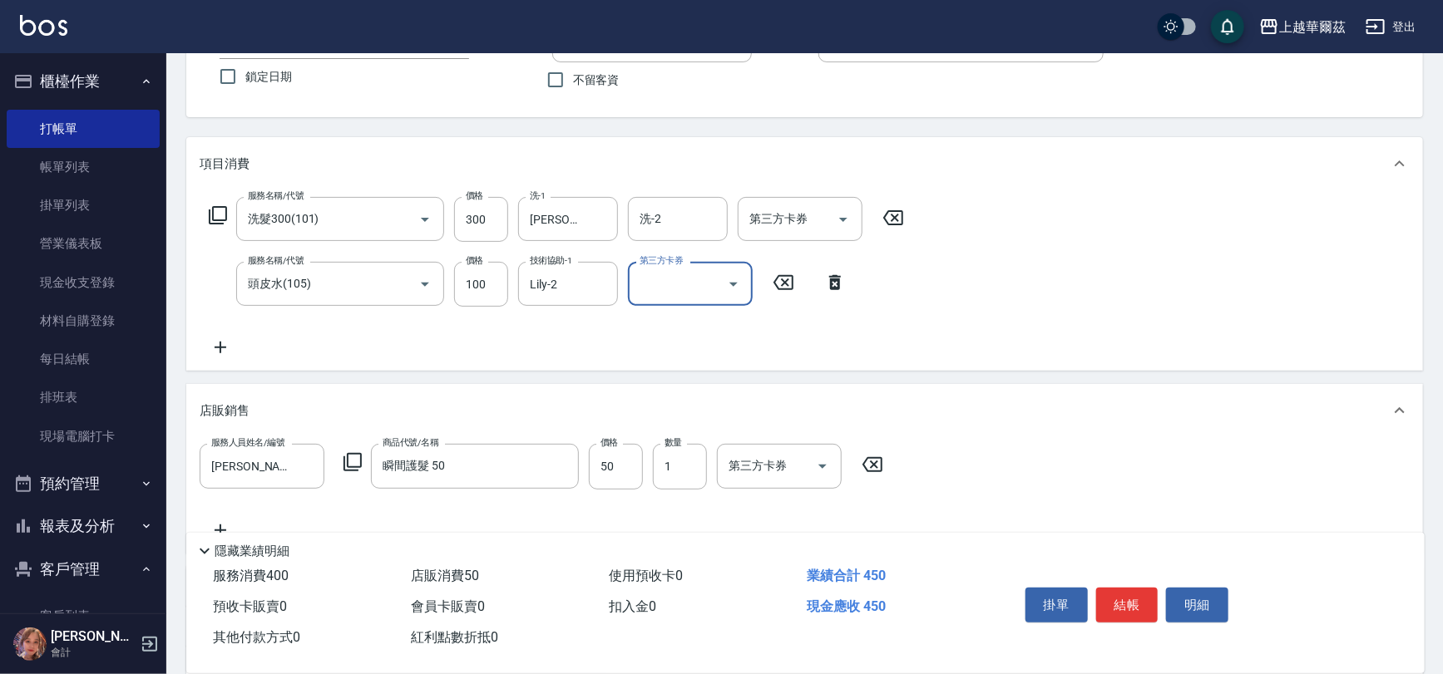
scroll to position [343, 0]
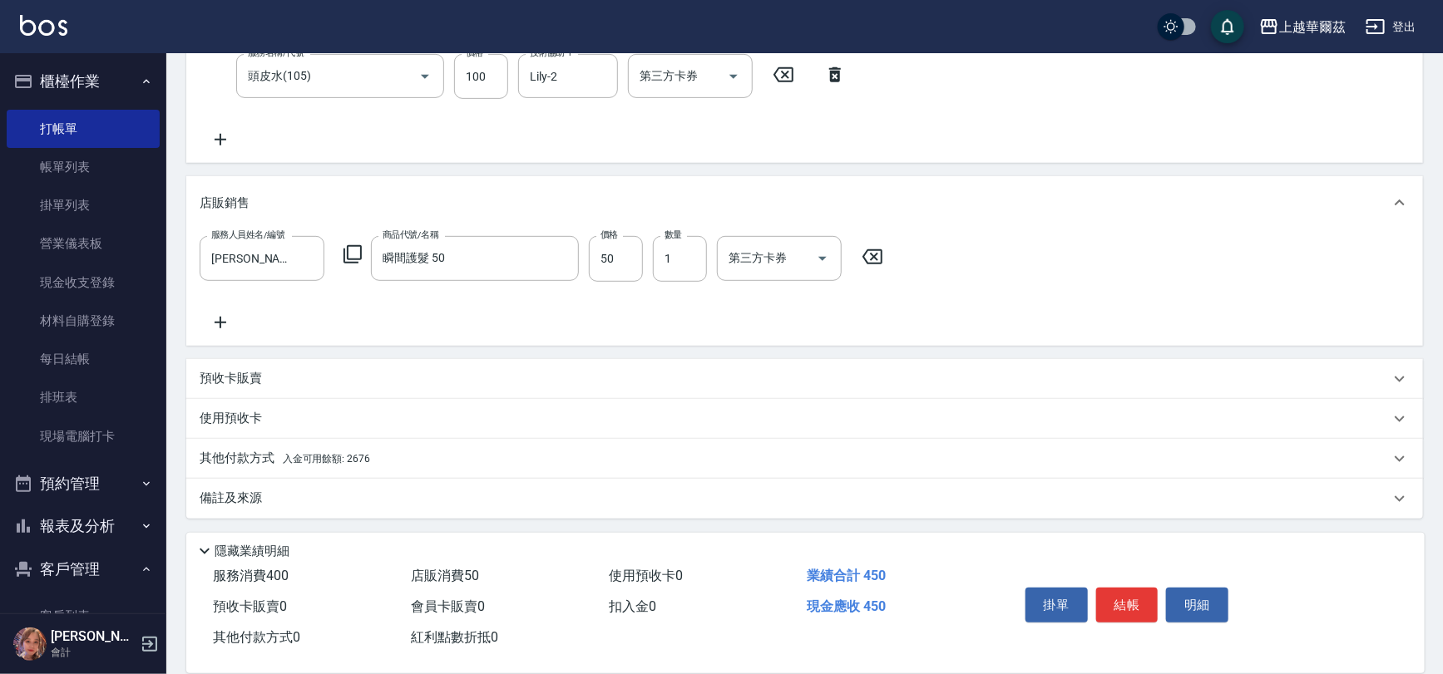
click at [302, 467] on div "其他付款方式 入金可用餘額: 2676" at bounding box center [804, 459] width 1237 height 40
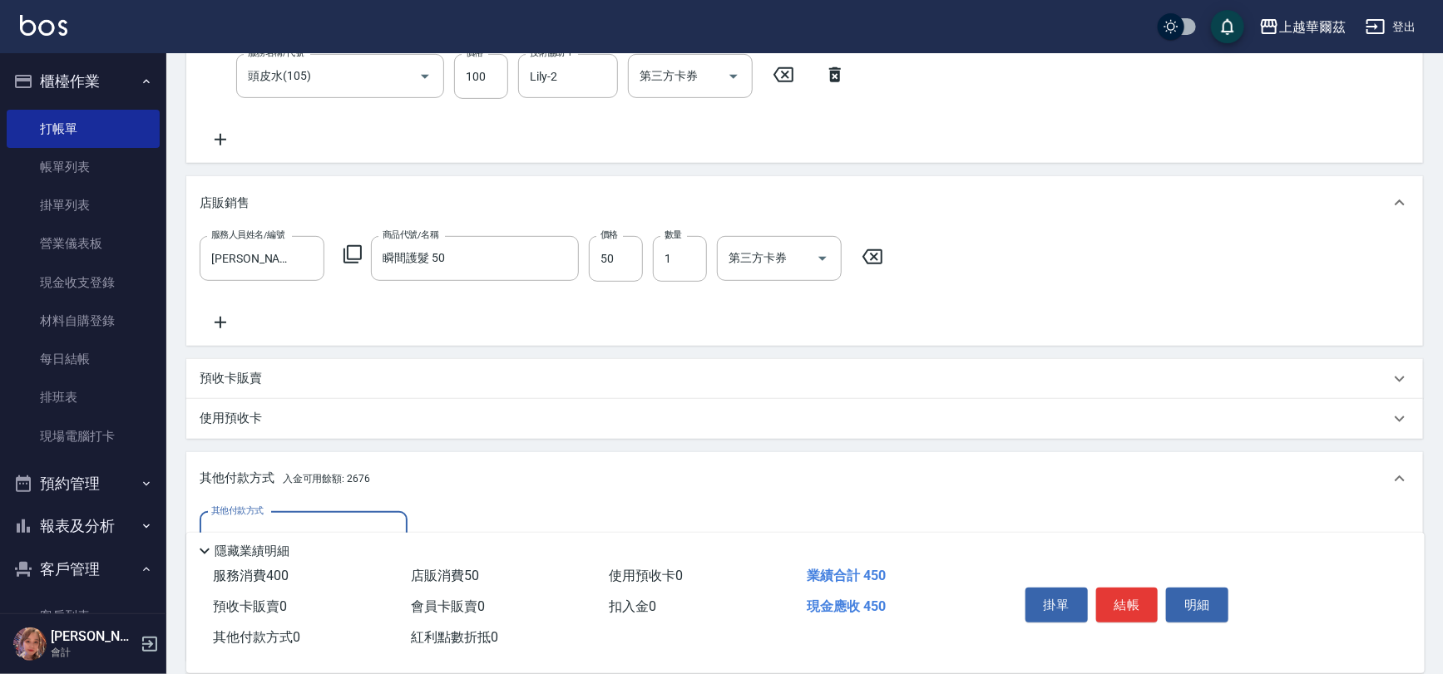
scroll to position [539, 0]
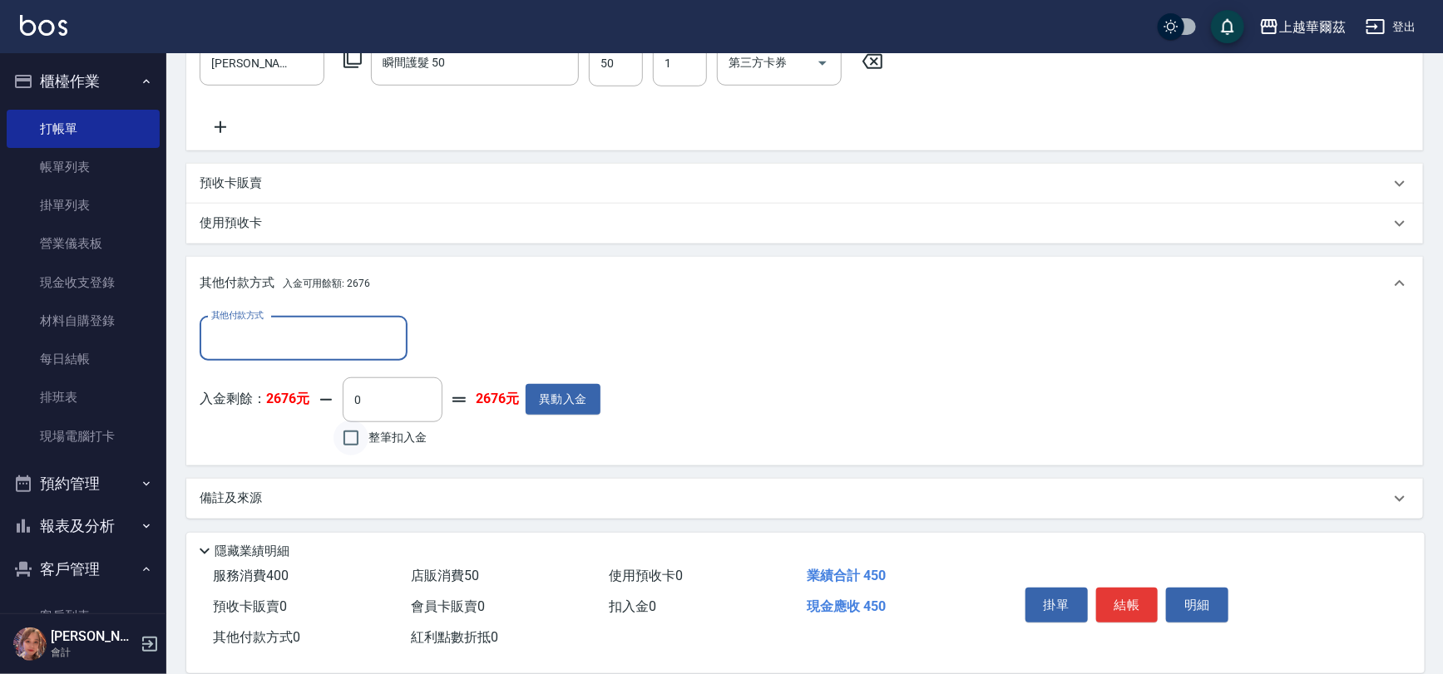
click at [365, 437] on input "整筆扣入金" at bounding box center [350, 438] width 35 height 35
checkbox input "true"
type input "450"
click at [1124, 600] on button "結帳" at bounding box center [1127, 605] width 62 height 35
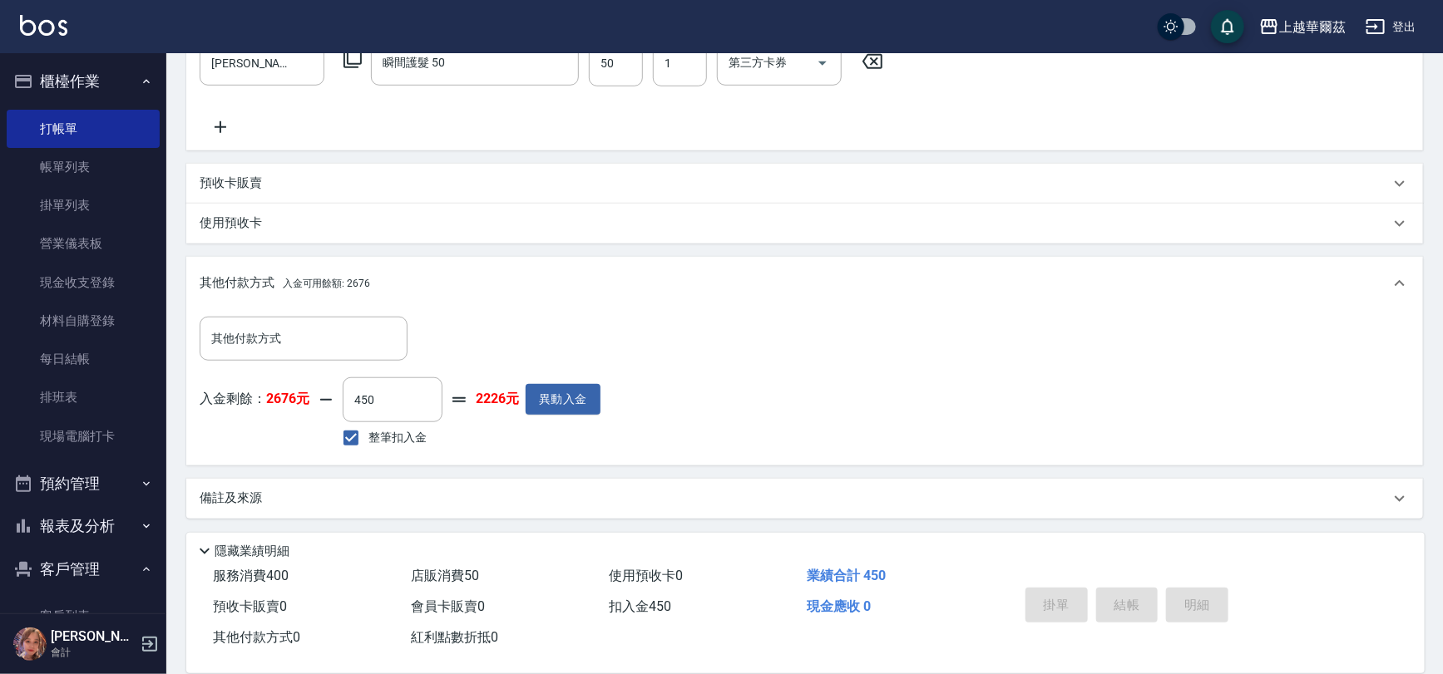
type input "2025/10/15 20:34"
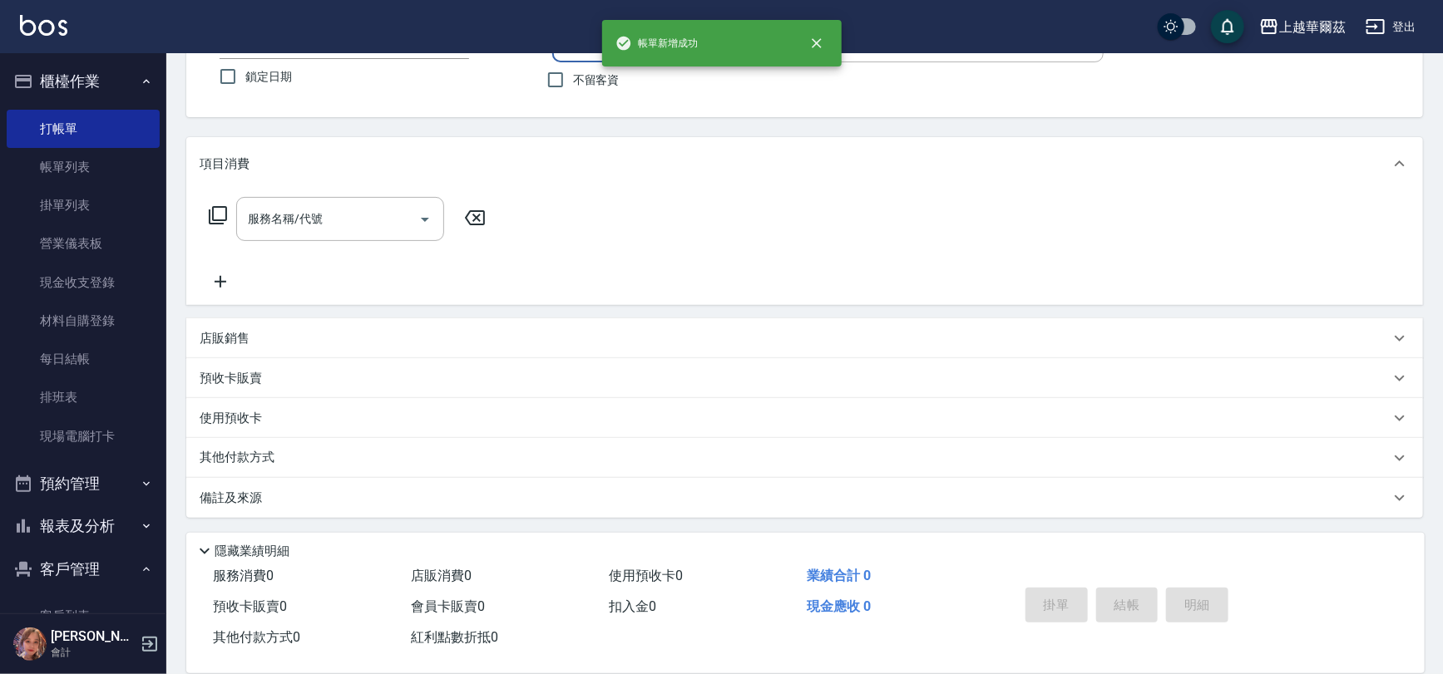
scroll to position [0, 0]
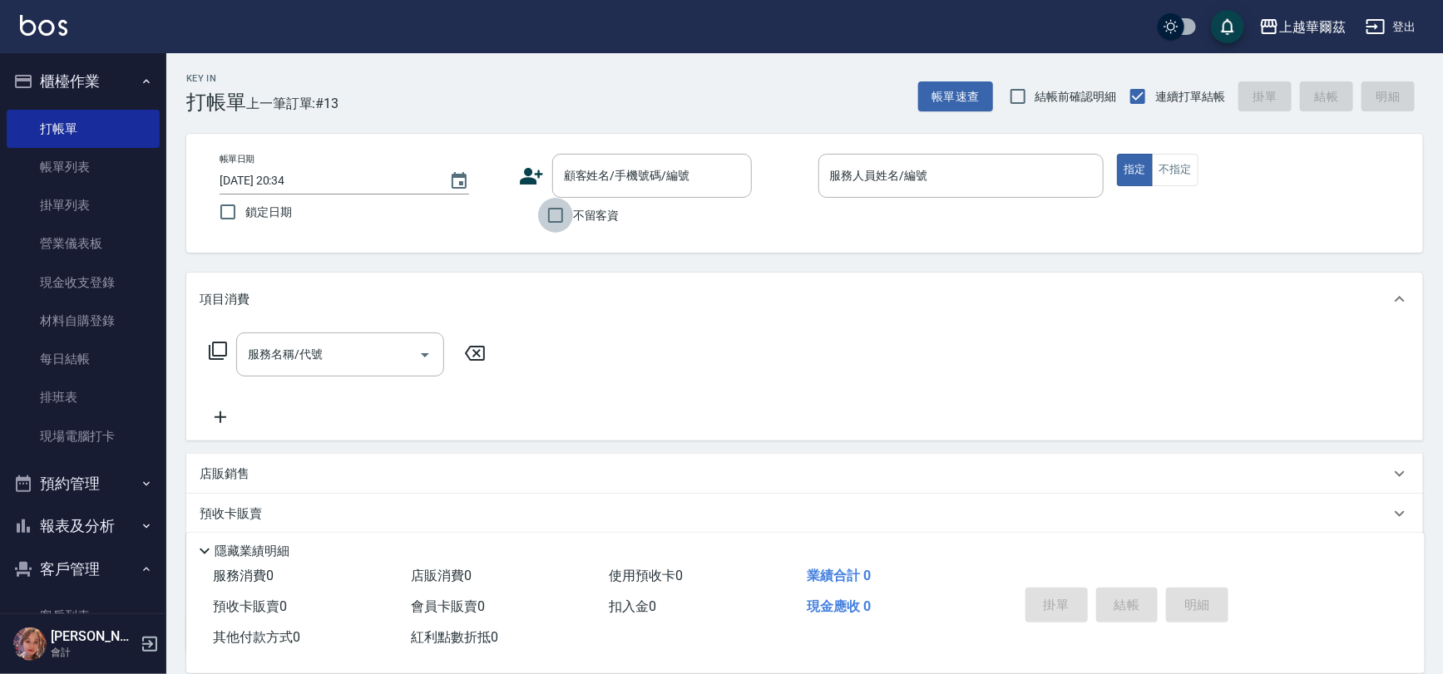
click at [538, 207] on input "不留客資" at bounding box center [555, 215] width 35 height 35
checkbox input "true"
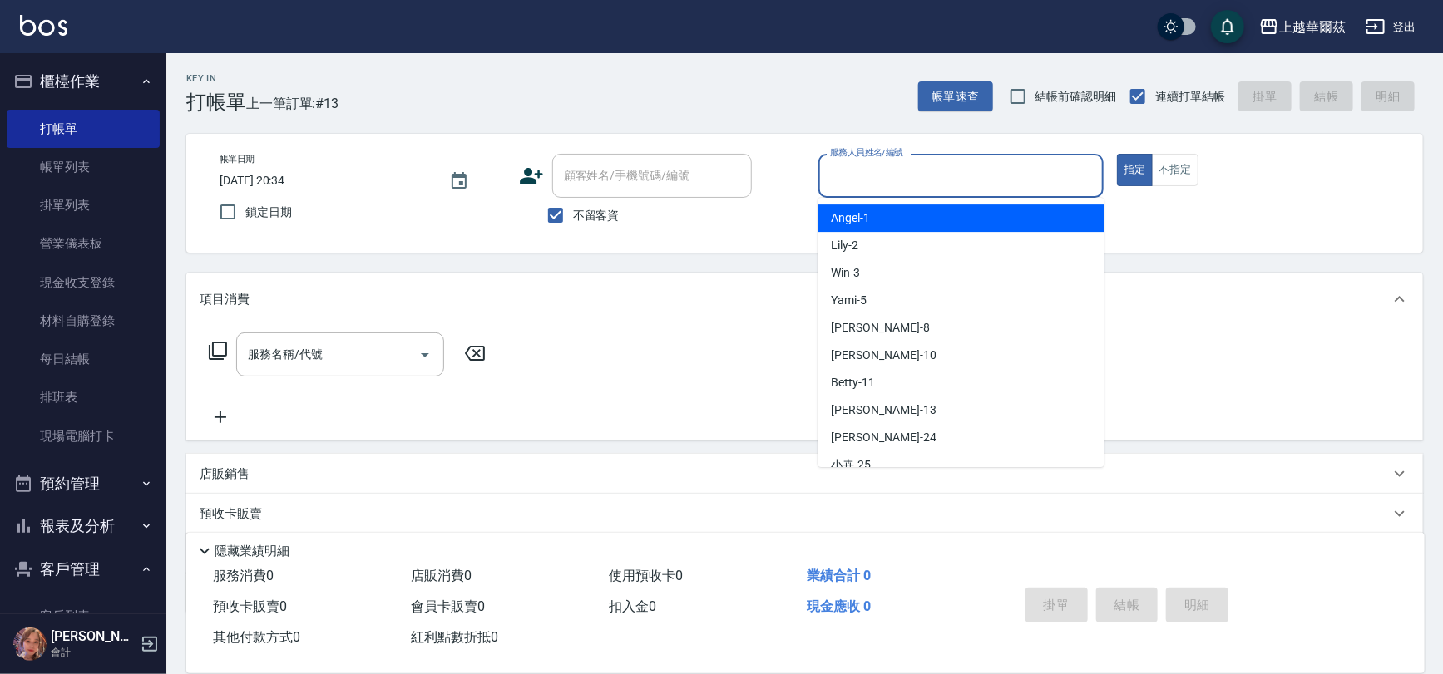
click at [847, 173] on input "服務人員姓名/編號" at bounding box center [961, 175] width 271 height 29
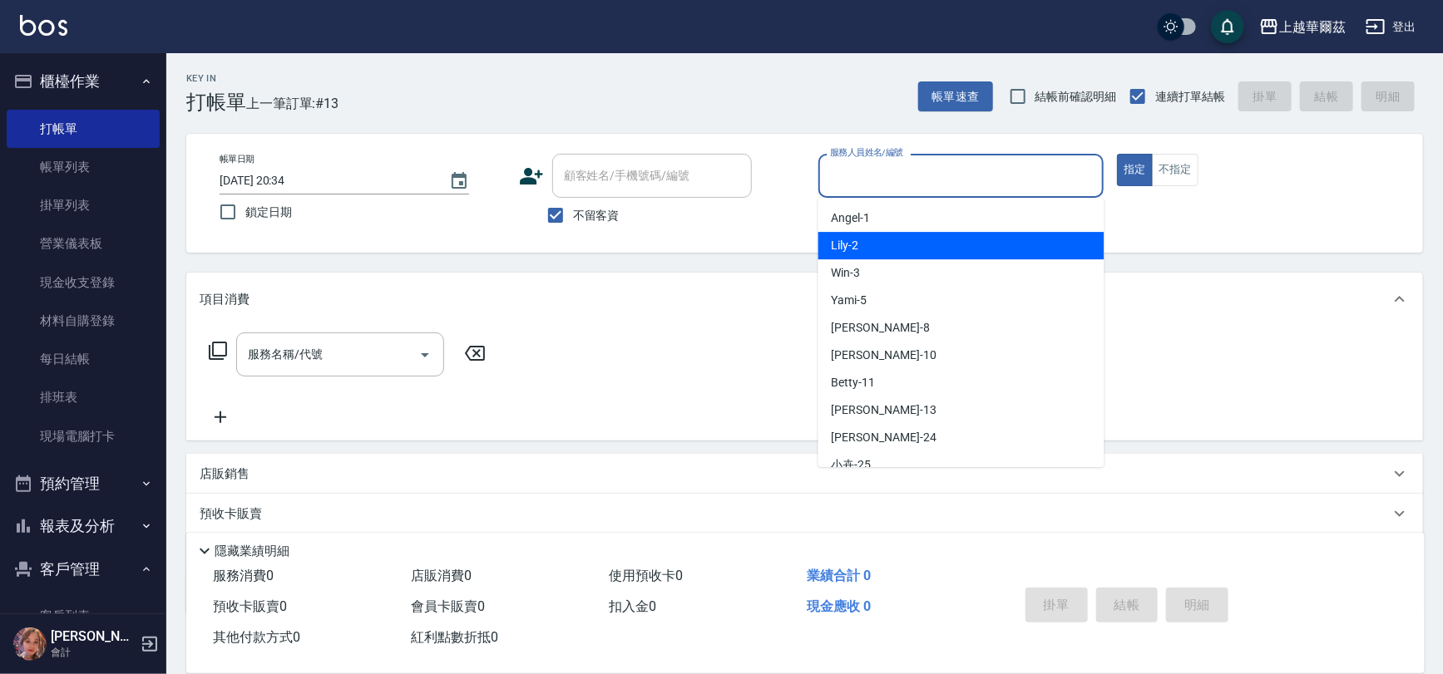
drag, startPoint x: 857, startPoint y: 245, endPoint x: 818, endPoint y: 274, distance: 48.6
click at [857, 245] on span "Lily -2" at bounding box center [845, 245] width 27 height 17
type input "Lily-2"
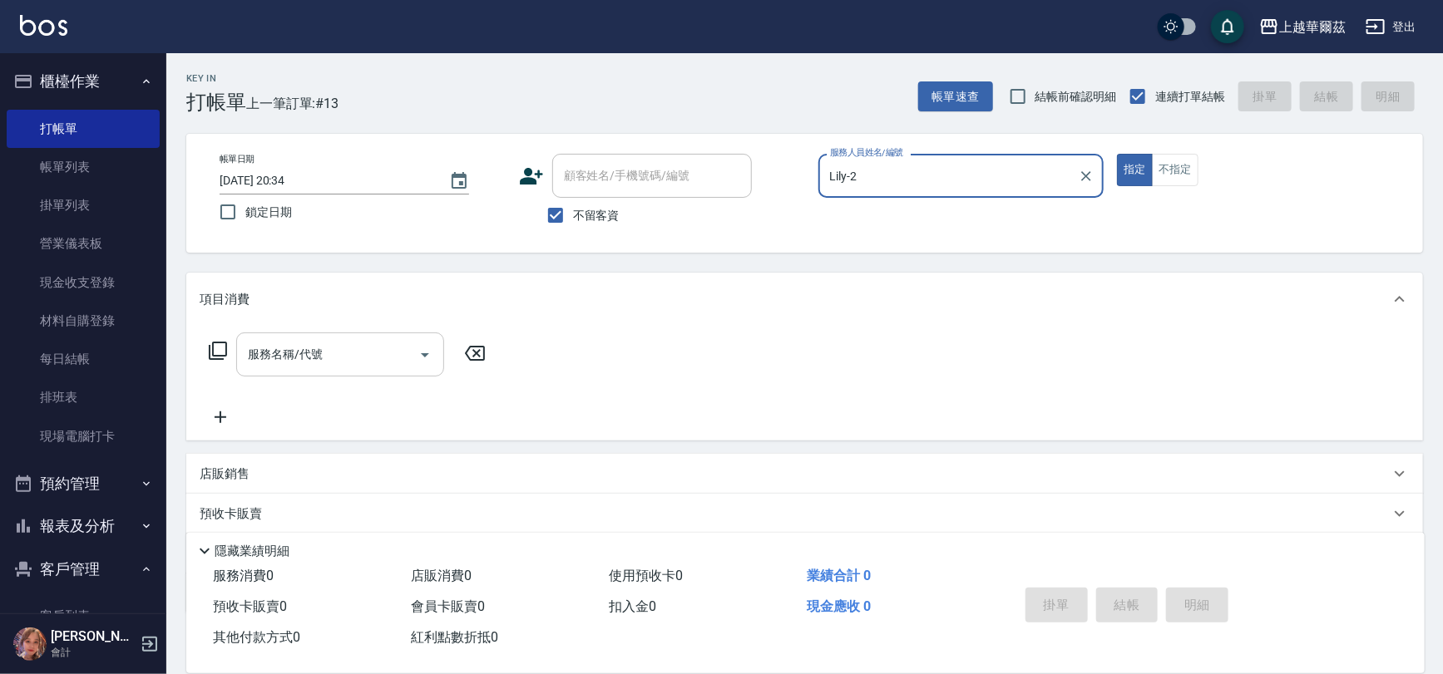
click at [346, 363] on input "服務名稱/代號" at bounding box center [328, 354] width 168 height 29
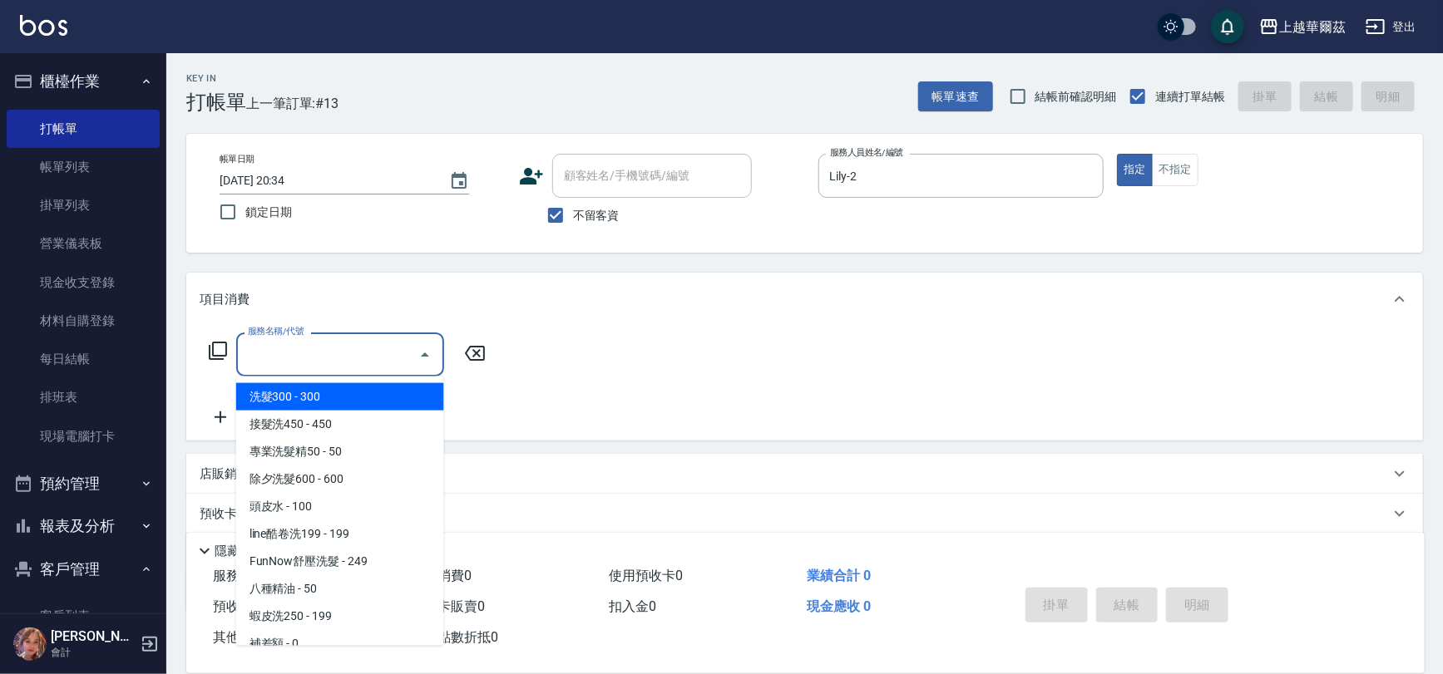
click at [341, 393] on span "洗髮300 - 300" at bounding box center [340, 396] width 208 height 27
type input "洗髮300(101)"
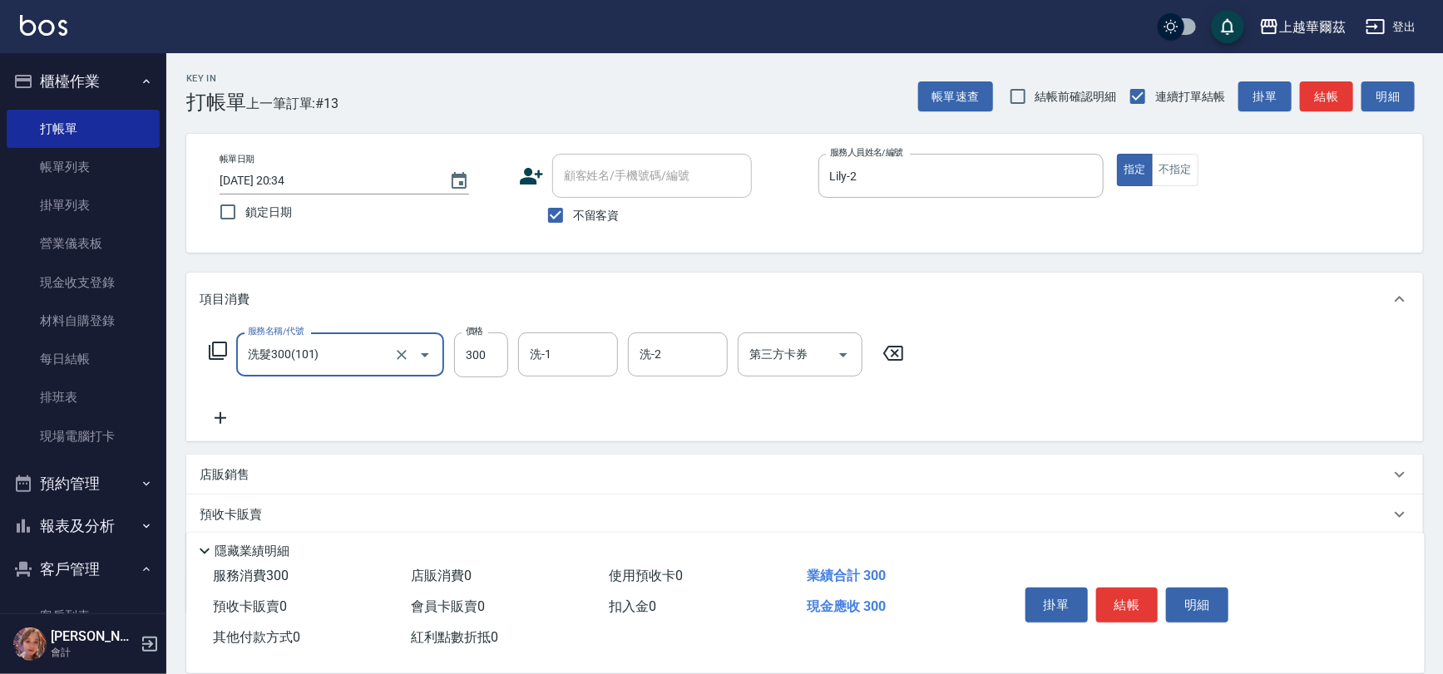
click at [555, 358] on input "洗-1" at bounding box center [568, 354] width 85 height 29
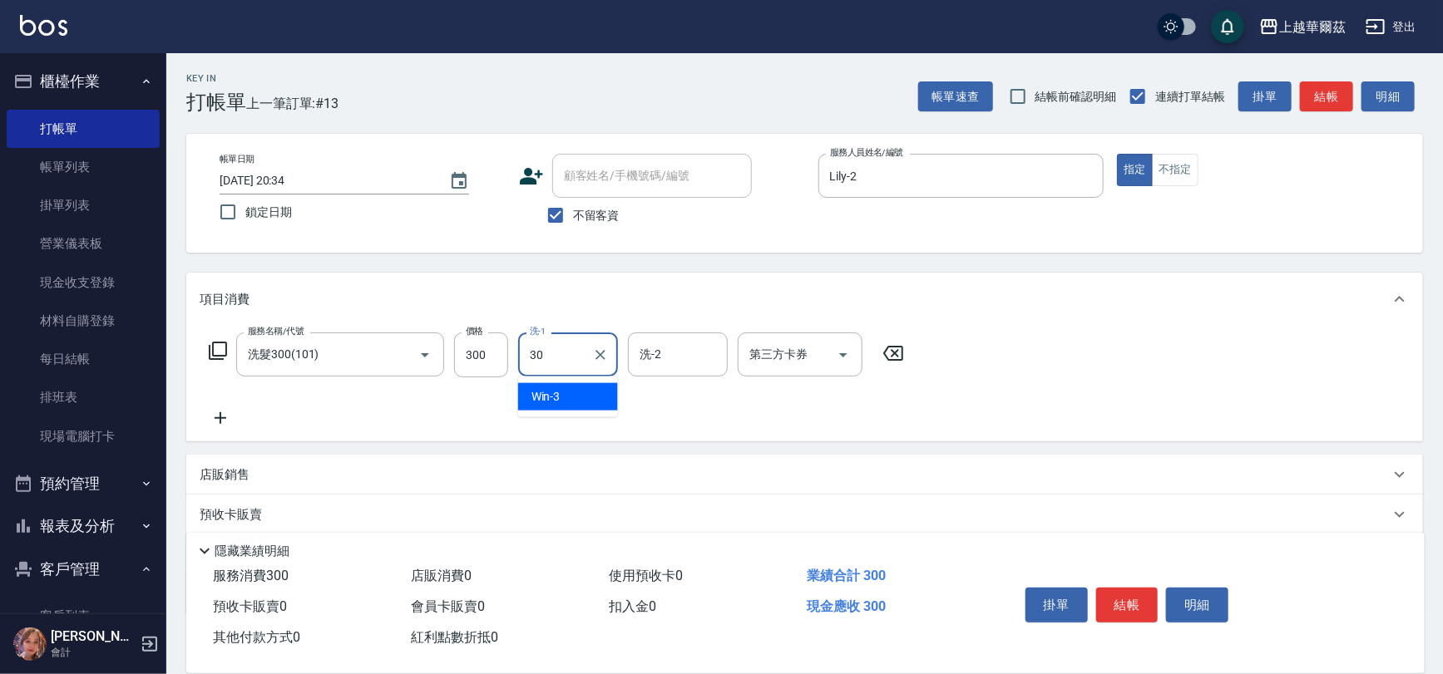
type input "candy-30"
click at [1113, 606] on button "結帳" at bounding box center [1127, 605] width 62 height 35
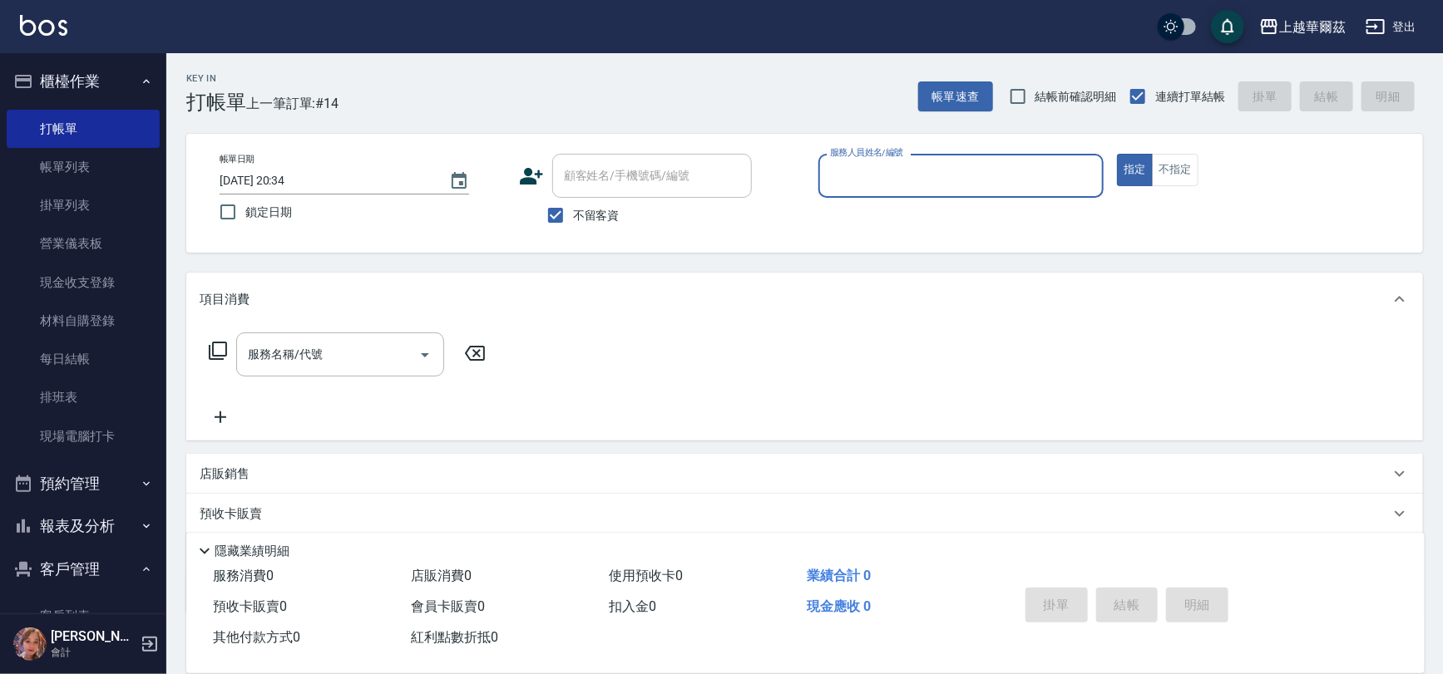
click at [909, 158] on div "服務人員姓名/編號" at bounding box center [961, 176] width 286 height 44
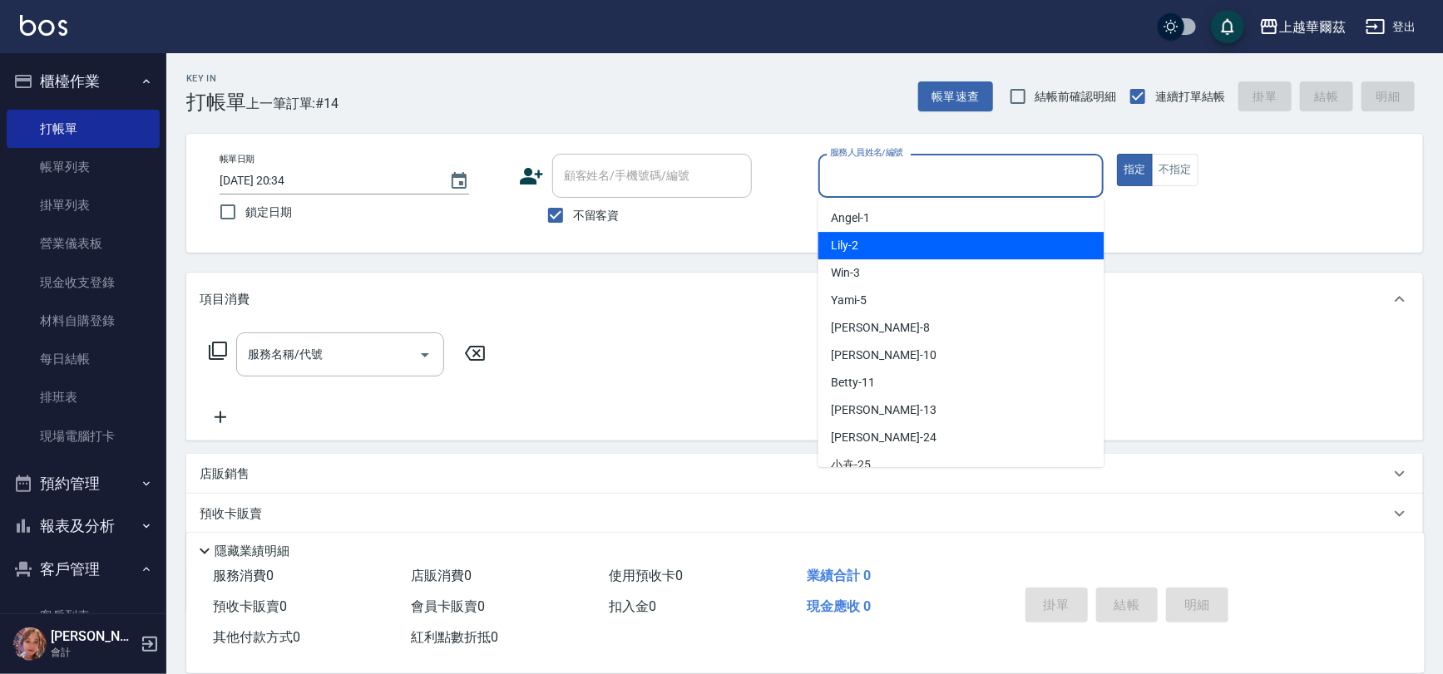
drag, startPoint x: 858, startPoint y: 230, endPoint x: 857, endPoint y: 241, distance: 10.8
click at [857, 241] on ul "Angel -1 Lily -2 Win -3 Yami -5 Tina -8 Polly -10 Betty -11 Stella -13 anna -24…" at bounding box center [961, 332] width 286 height 269
drag, startPoint x: 857, startPoint y: 241, endPoint x: 931, endPoint y: 237, distance: 74.1
click at [858, 241] on div "Lily -2" at bounding box center [961, 245] width 286 height 27
type input "Lily-2"
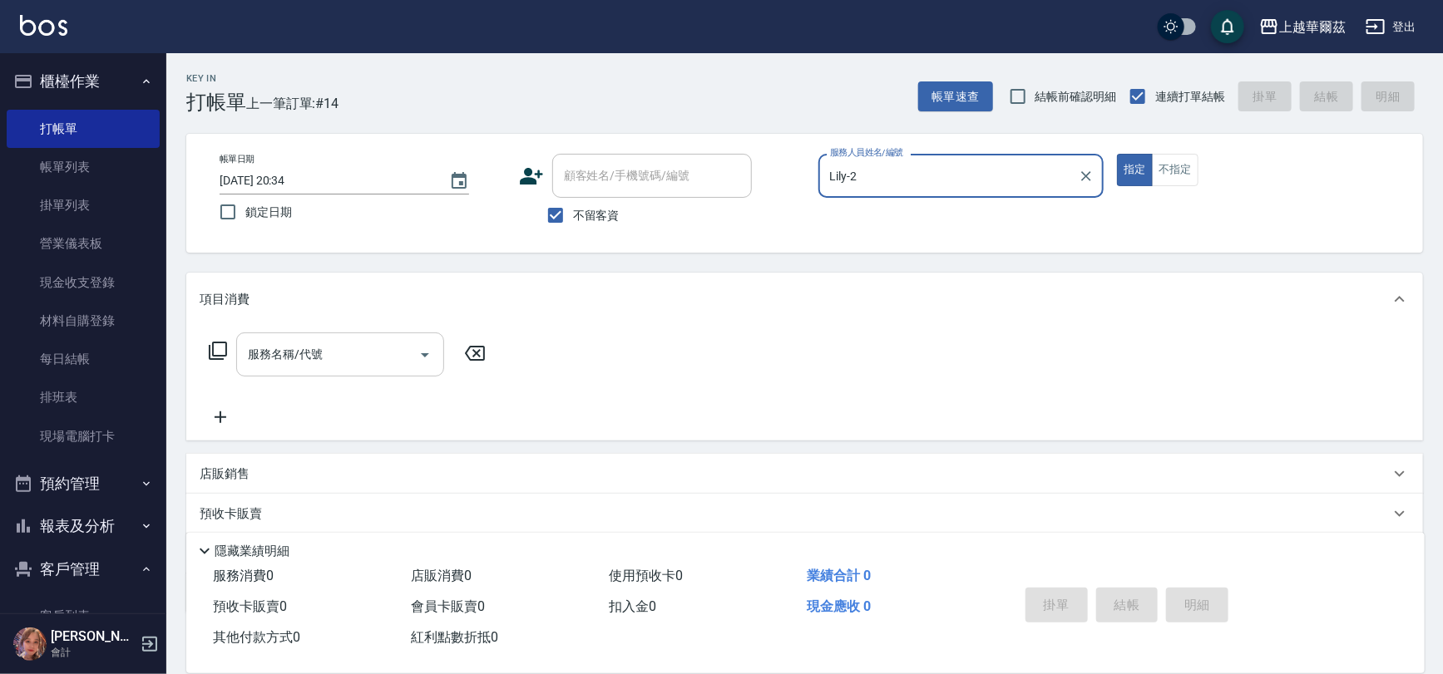
click at [385, 349] on input "服務名稱/代號" at bounding box center [328, 354] width 168 height 29
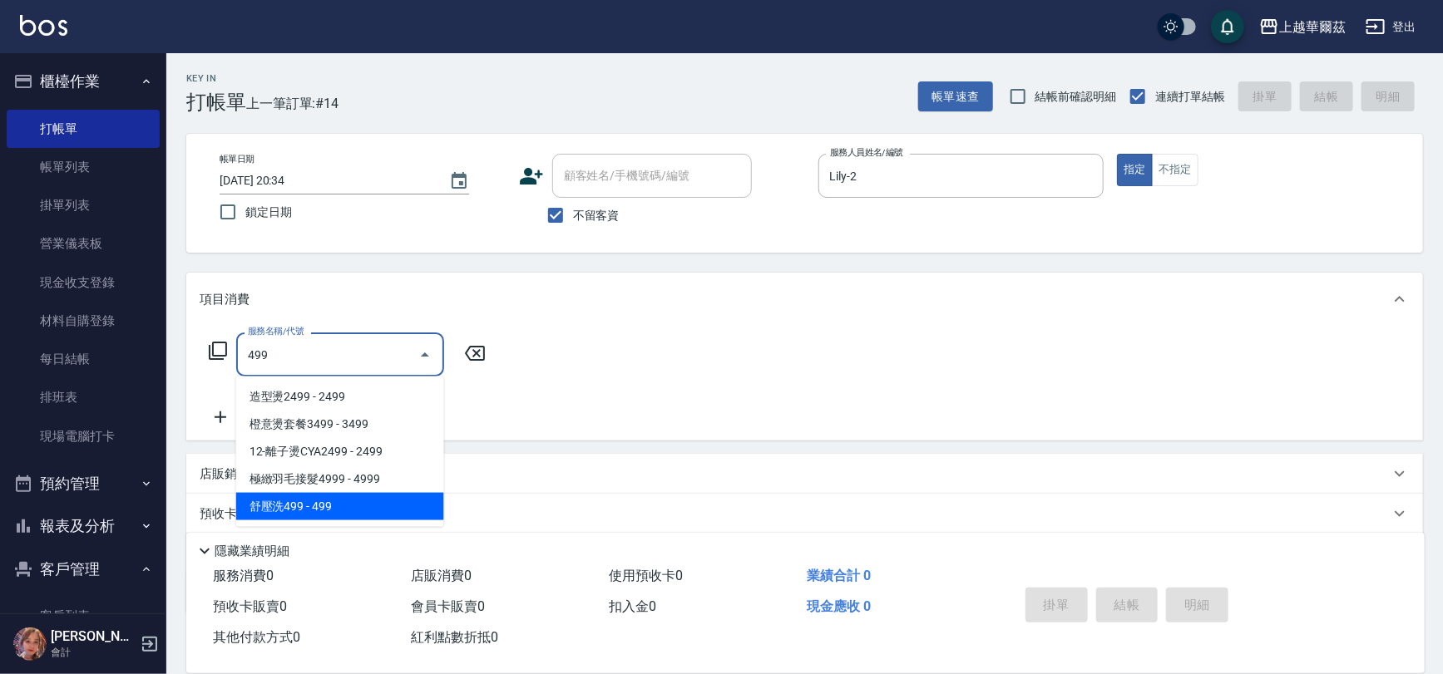
click at [330, 493] on span "舒壓洗499 - 499" at bounding box center [340, 506] width 208 height 27
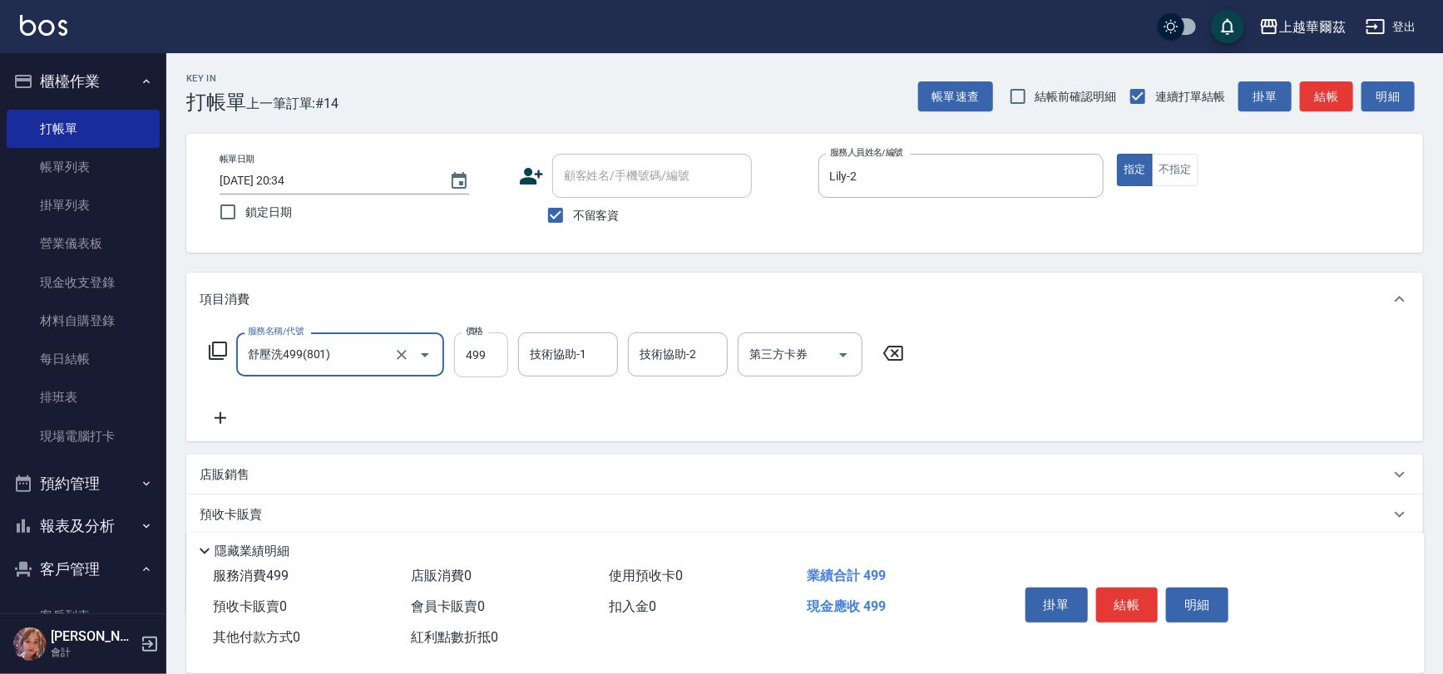
type input "舒壓洗499(801)"
click at [471, 354] on input "499" at bounding box center [481, 355] width 54 height 45
type input "500"
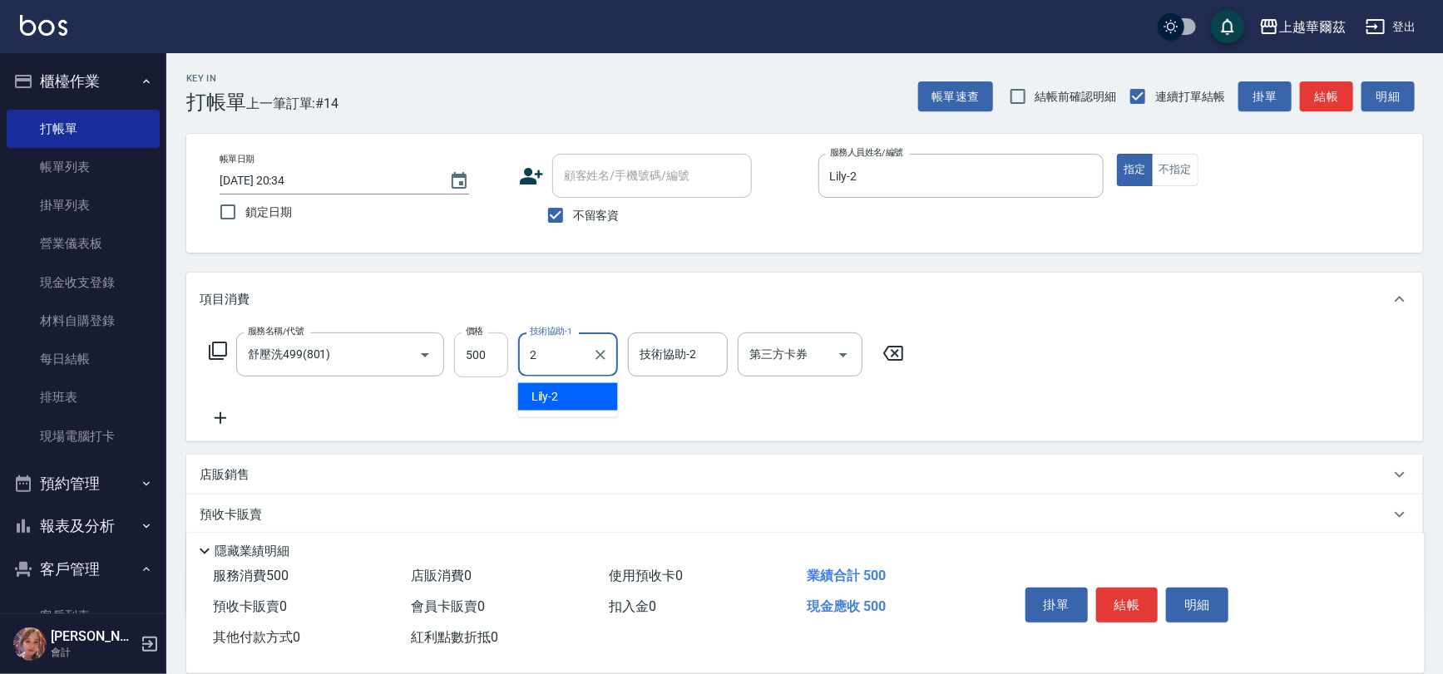
type input "Lily-2"
click at [223, 415] on icon at bounding box center [221, 418] width 42 height 20
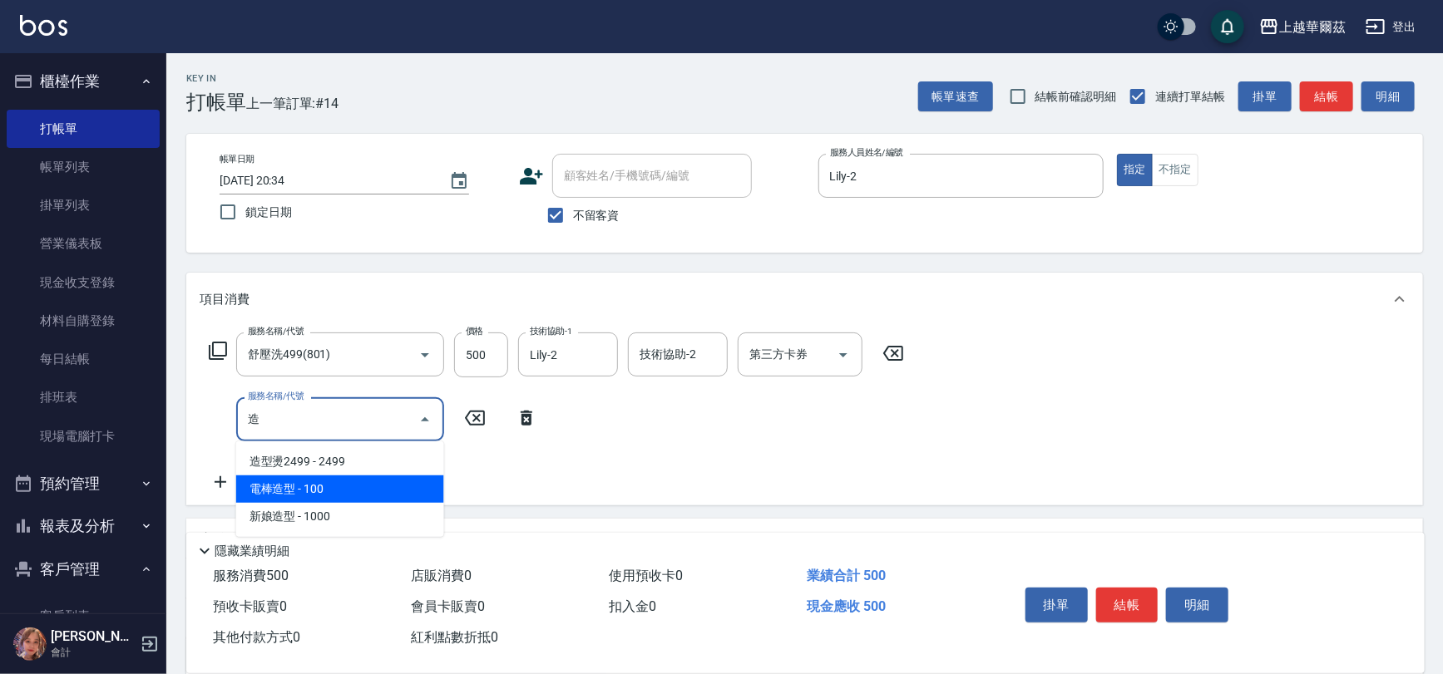
click at [287, 484] on span "電棒造型 - 100" at bounding box center [340, 489] width 208 height 27
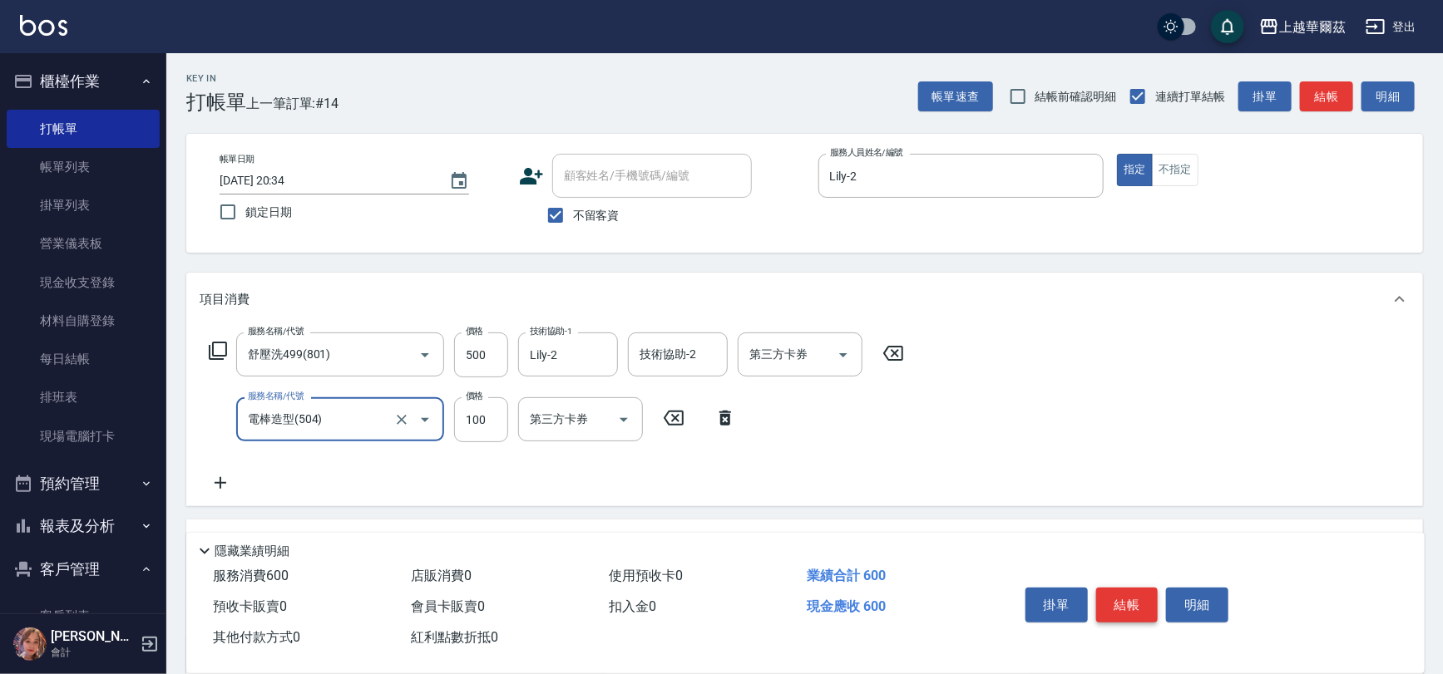
type input "電棒造型(504)"
click at [1114, 596] on button "結帳" at bounding box center [1127, 605] width 62 height 35
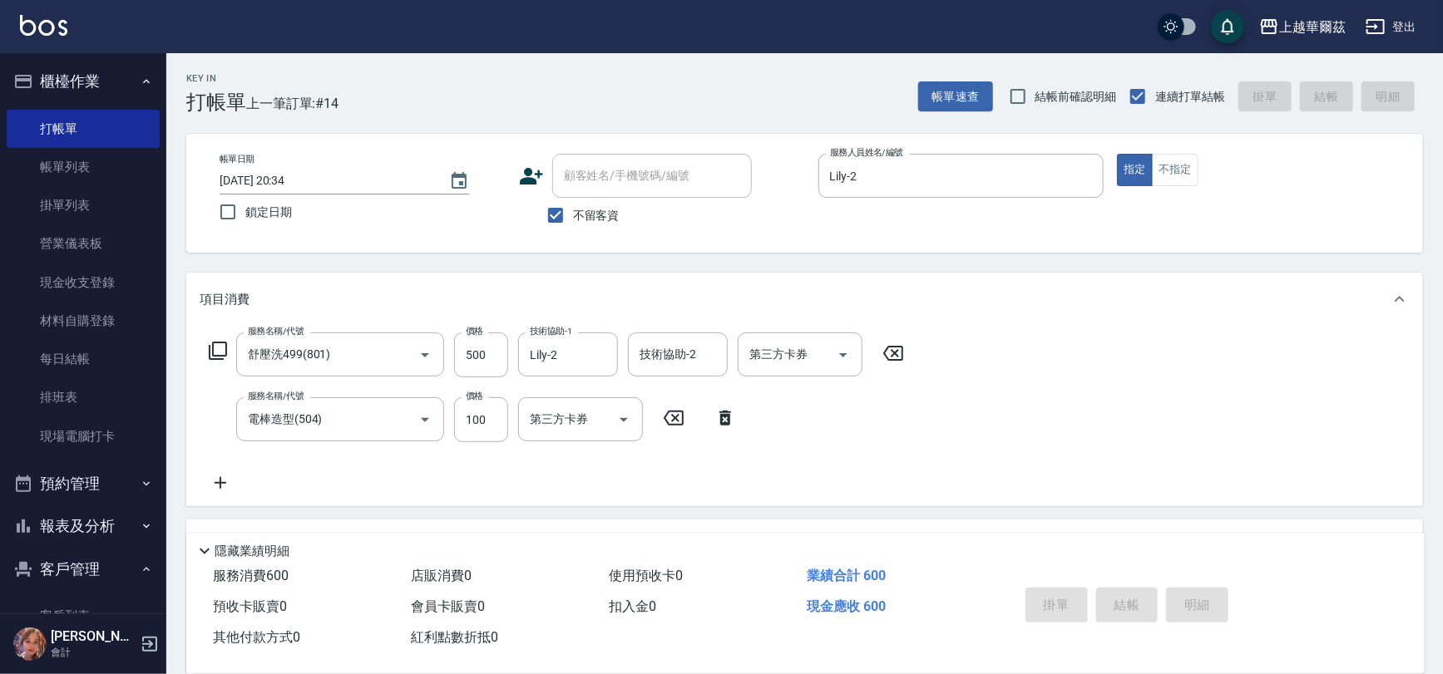
type input "2025/10/15 20:35"
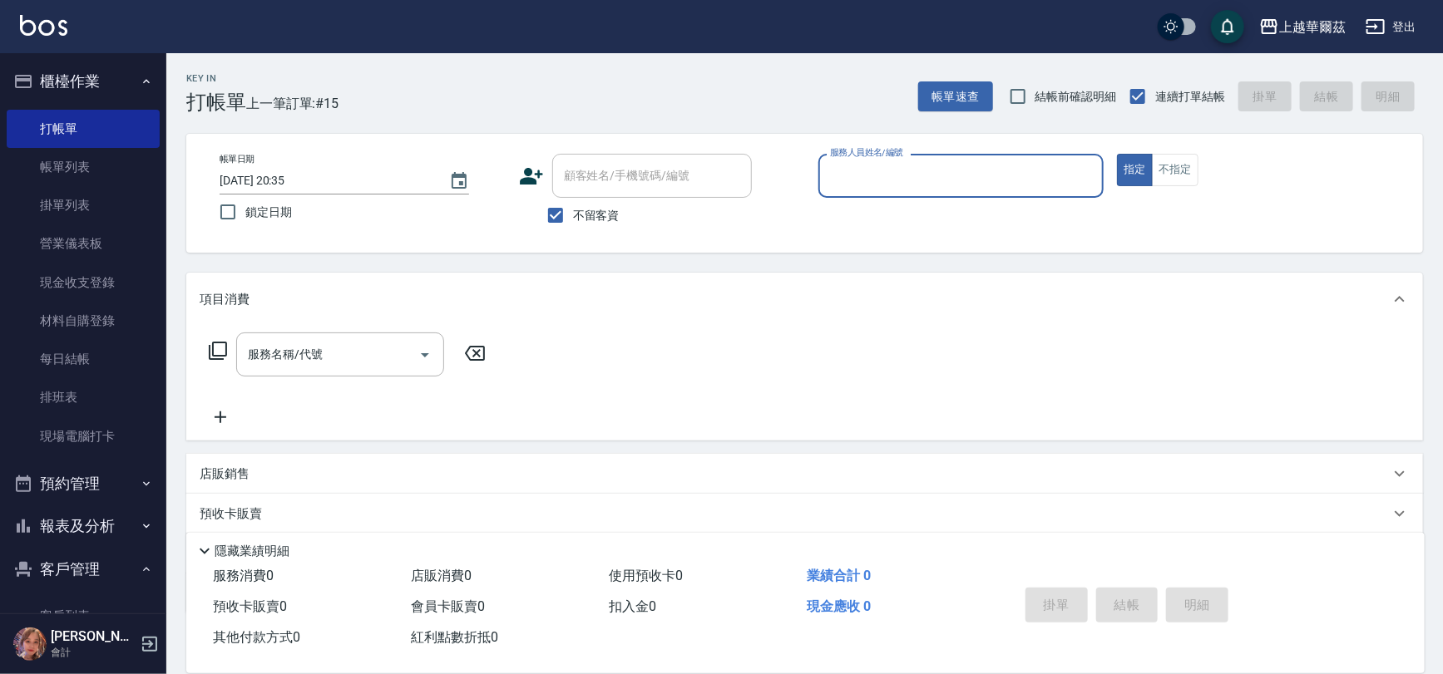
click at [827, 187] on div "服務人員姓名/編號" at bounding box center [961, 176] width 286 height 44
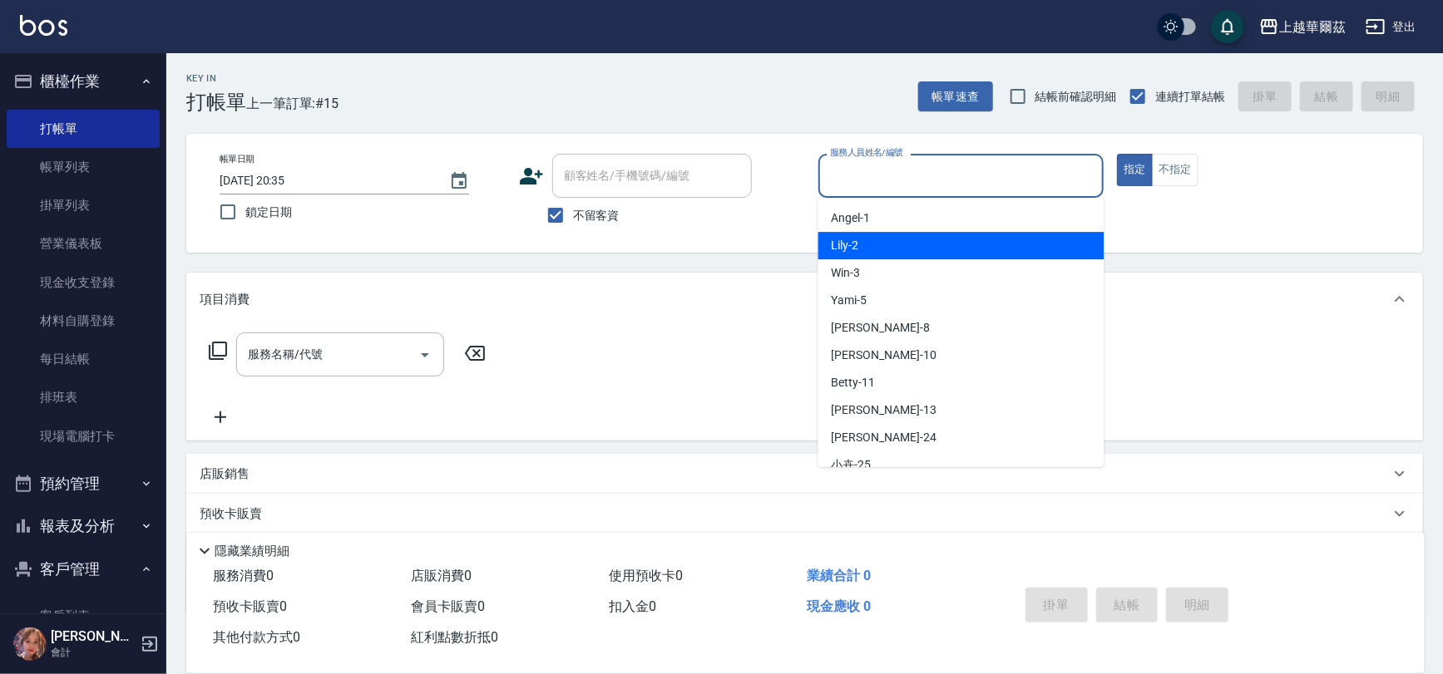
click at [847, 242] on span "Lily -2" at bounding box center [845, 245] width 27 height 17
type input "Lily-2"
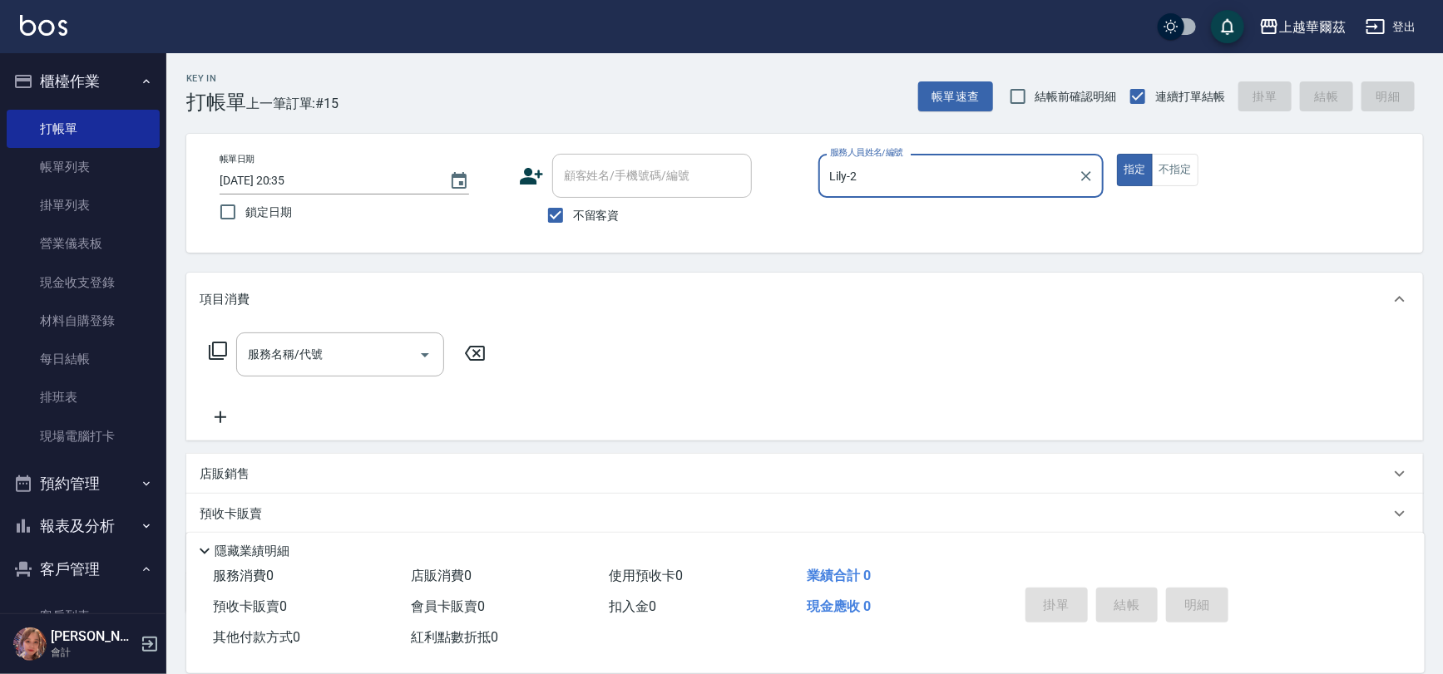
drag, startPoint x: 1173, startPoint y: 173, endPoint x: 637, endPoint y: 243, distance: 540.1
click at [1173, 171] on button "不指定" at bounding box center [1175, 170] width 47 height 32
click at [348, 354] on input "服務名稱/代號" at bounding box center [328, 354] width 168 height 29
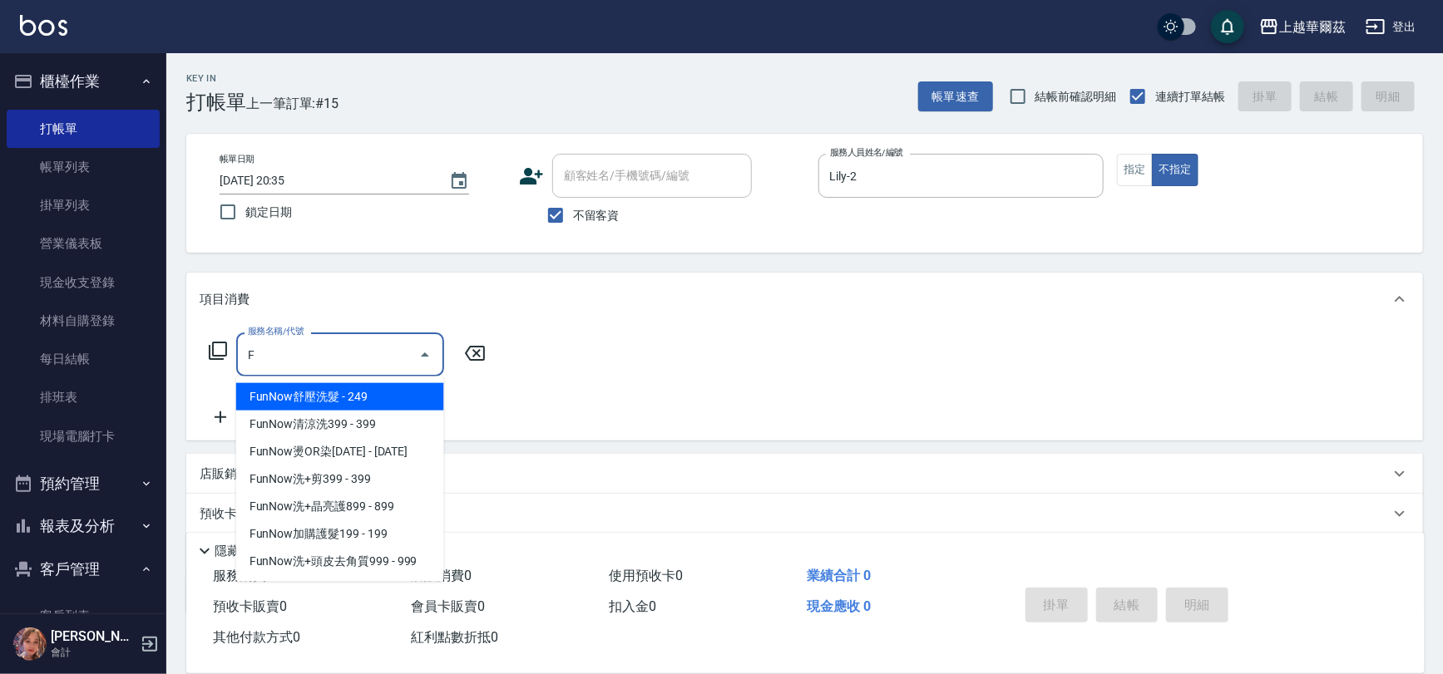
click at [341, 404] on span "FunNow舒壓洗髮 - 249" at bounding box center [340, 396] width 208 height 27
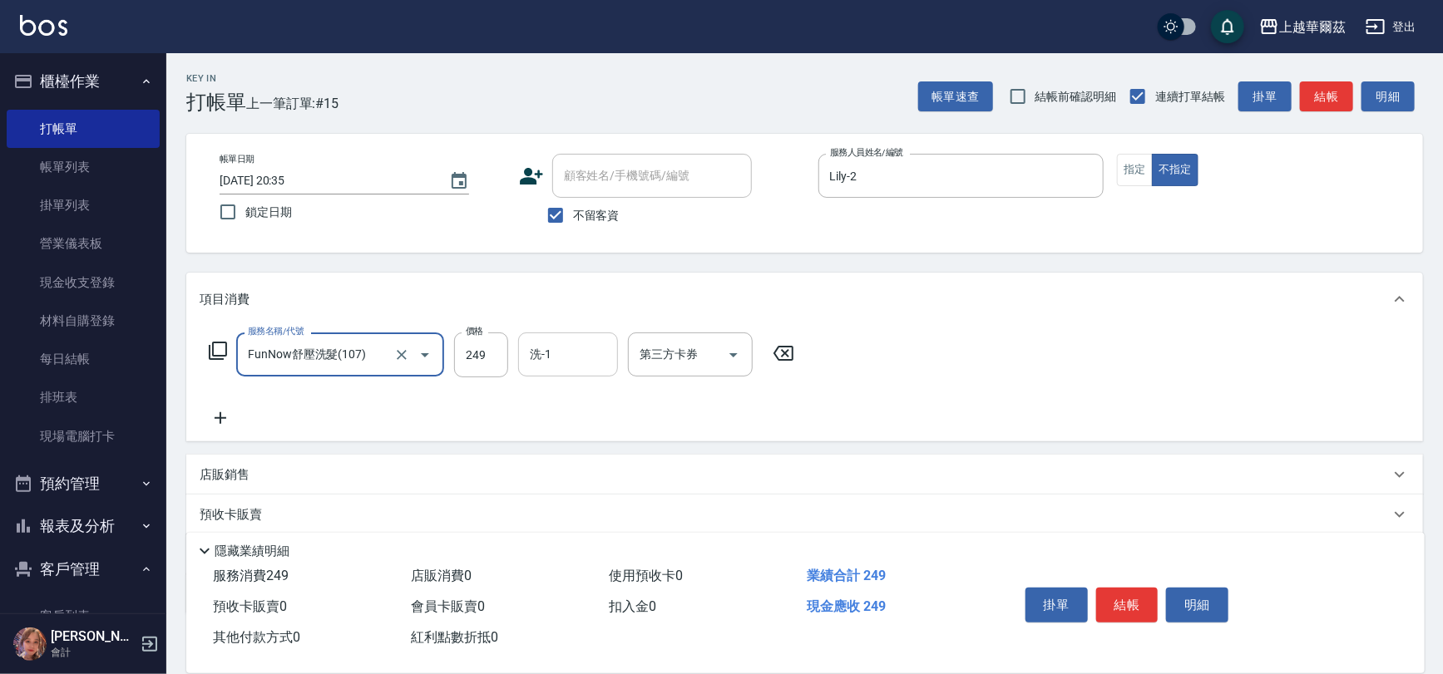
type input "FunNow舒壓洗髮(107)"
click at [552, 354] on input "洗-1" at bounding box center [568, 354] width 85 height 29
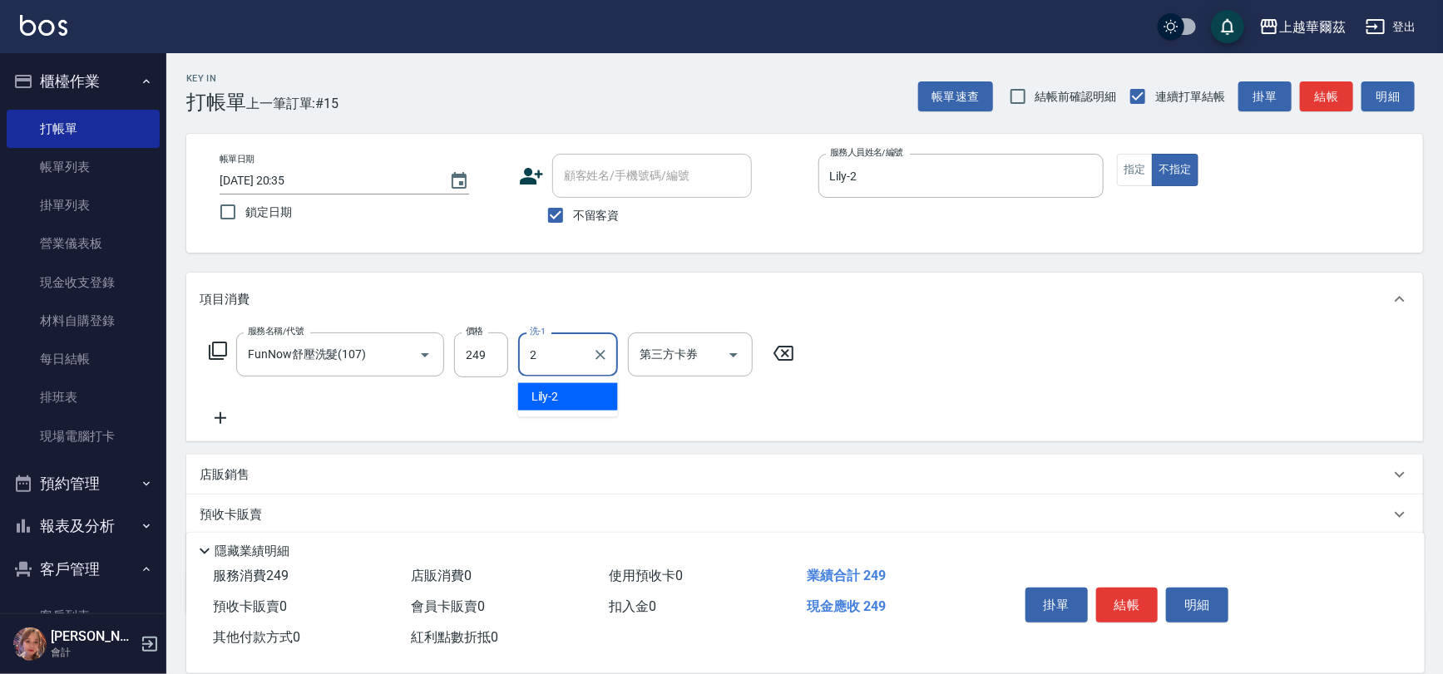
type input "Lily-2"
click at [738, 349] on icon "Open" at bounding box center [734, 355] width 20 height 20
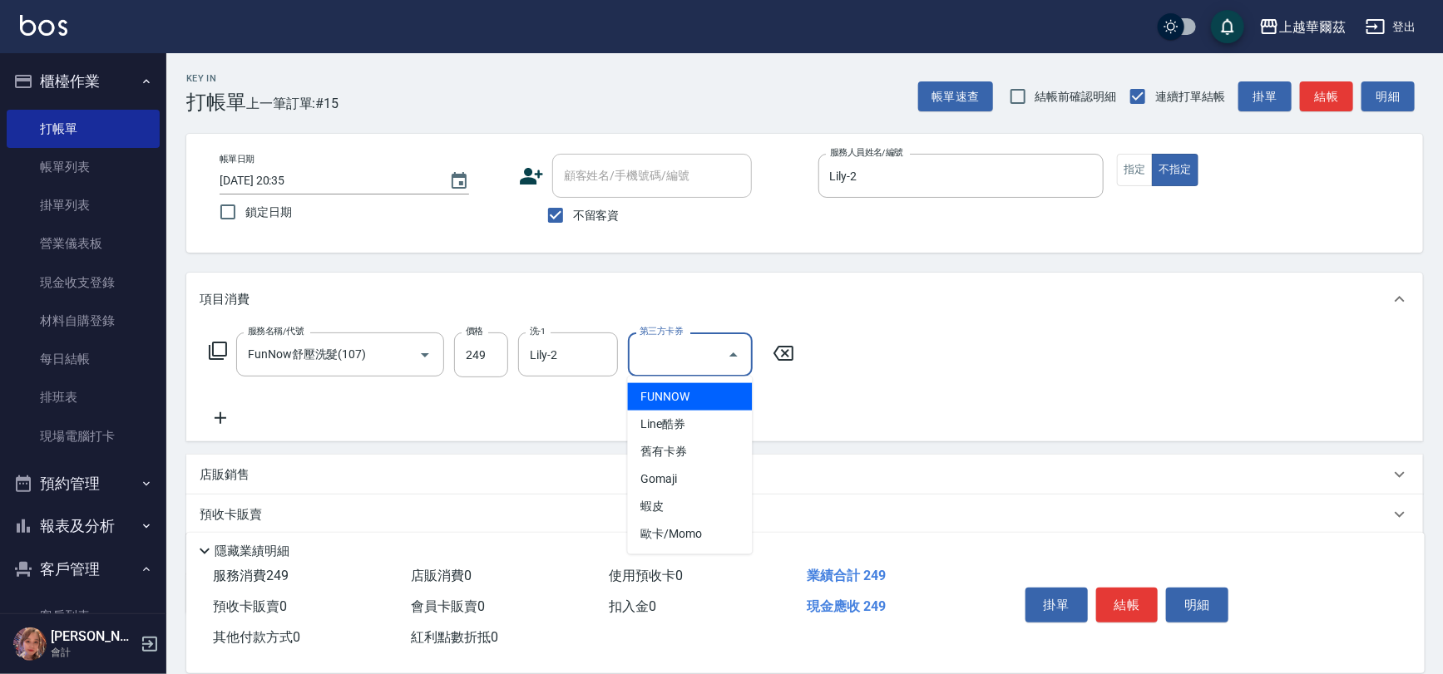
click at [715, 393] on span "FUNNOW" at bounding box center [690, 396] width 125 height 27
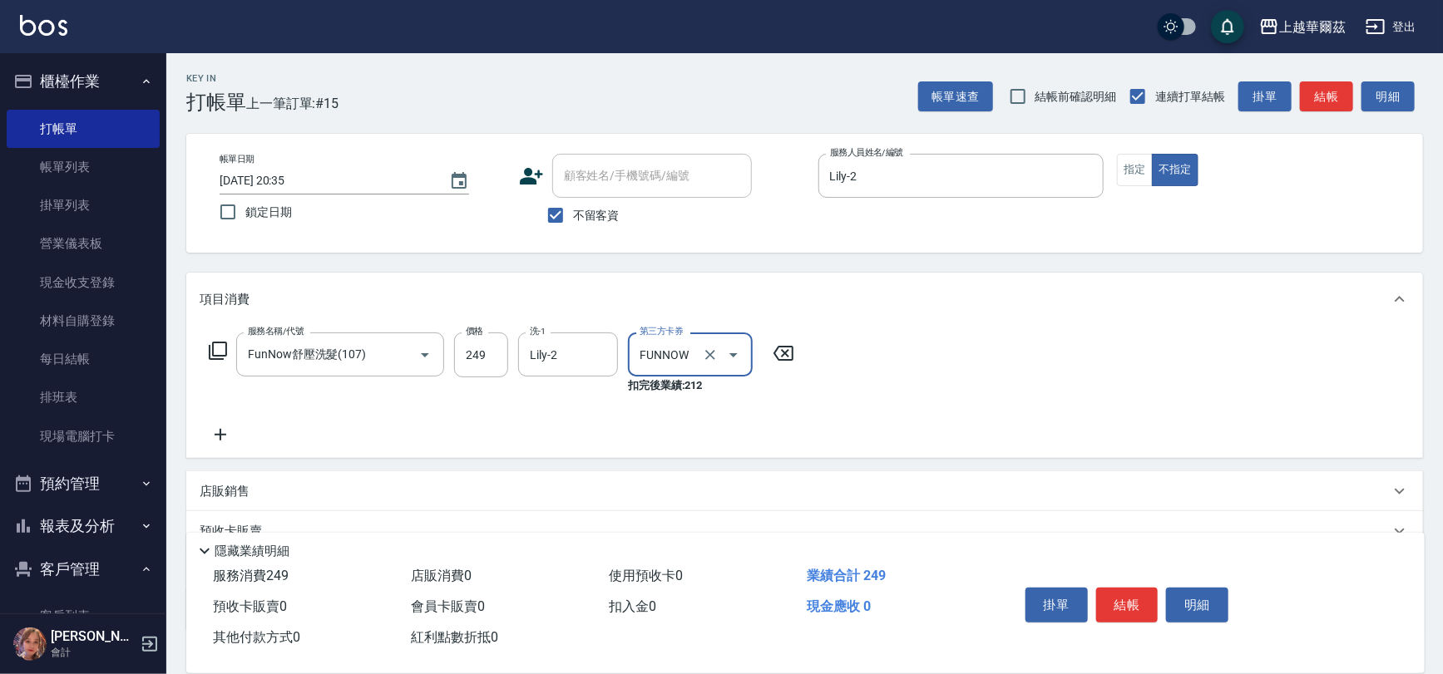
type input "FUNNOW"
drag, startPoint x: 1114, startPoint y: 588, endPoint x: 1122, endPoint y: 580, distance: 11.2
click at [1119, 582] on div "掛單 結帳 明細" at bounding box center [1127, 607] width 217 height 52
click at [1140, 607] on button "結帳" at bounding box center [1127, 605] width 62 height 35
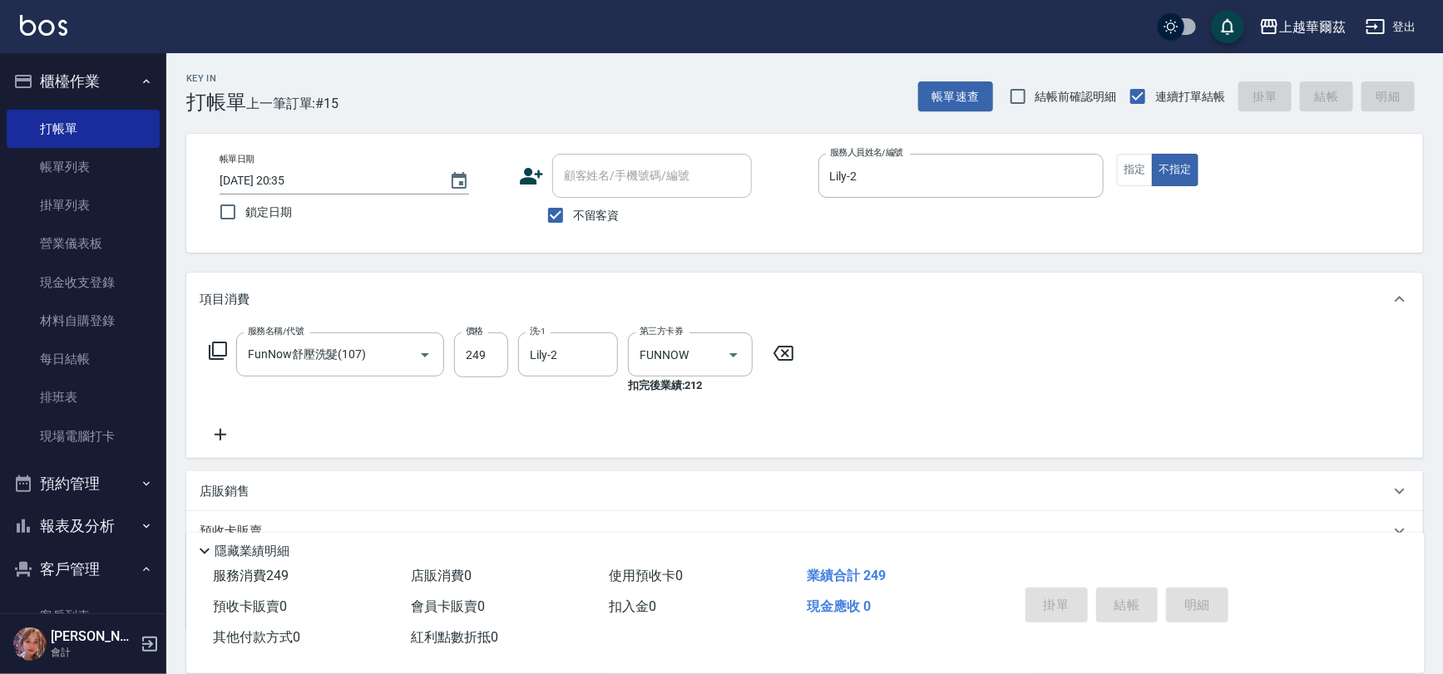
type input "2025/10/15 20:36"
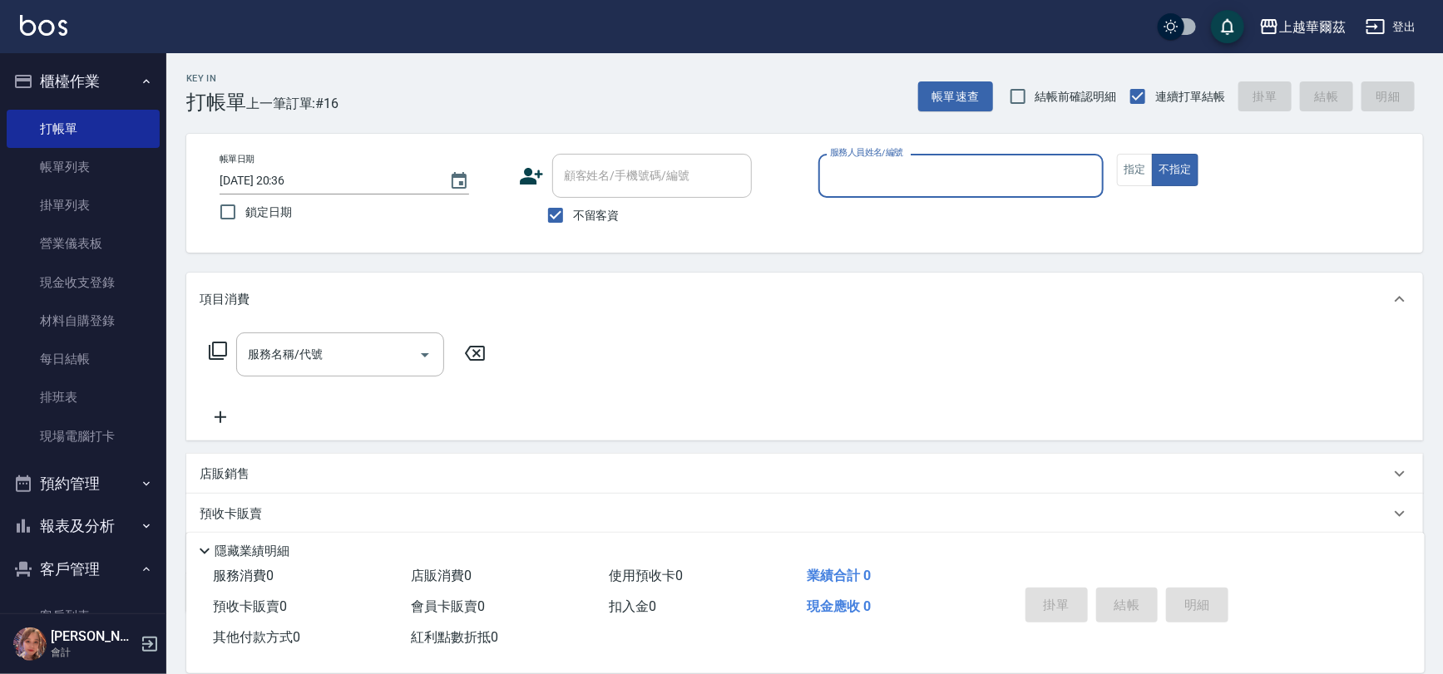
click at [844, 170] on input "服務人員姓名/編號" at bounding box center [961, 175] width 271 height 29
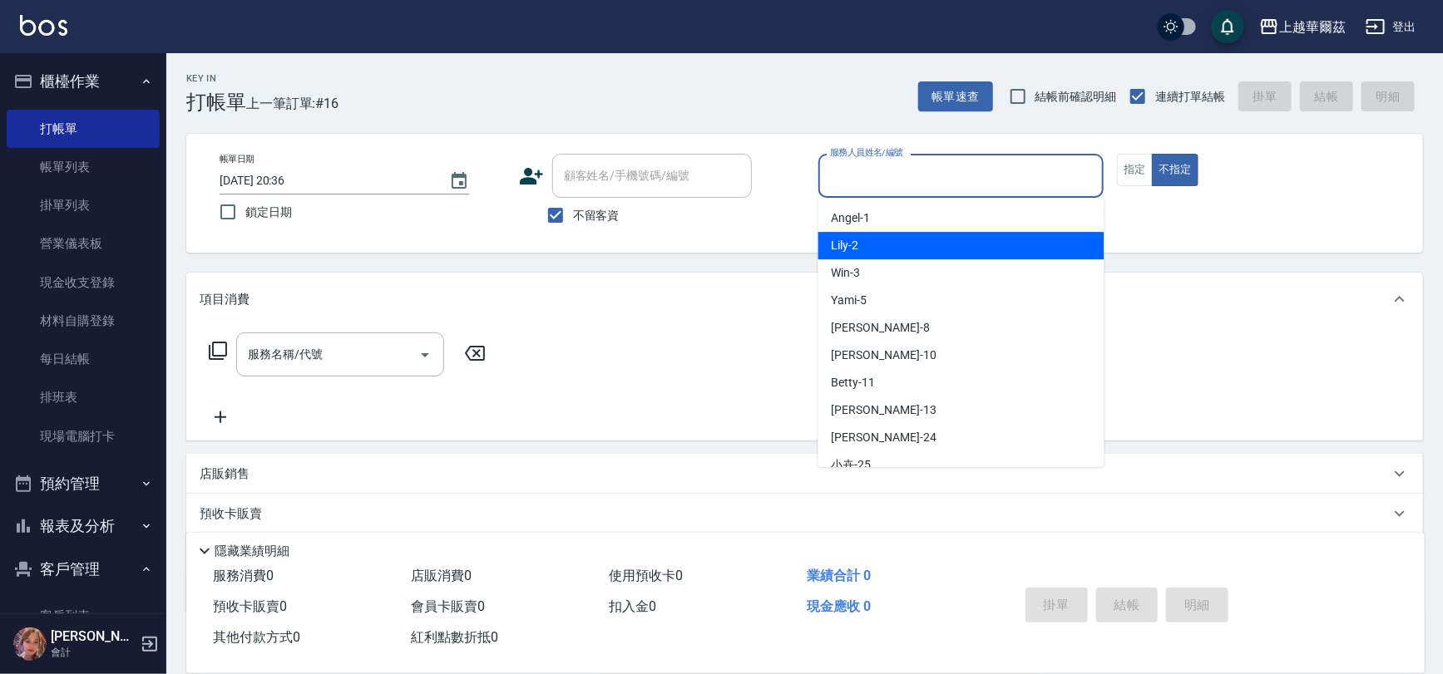
click at [835, 247] on span "Lily -2" at bounding box center [845, 245] width 27 height 17
type input "Lily-2"
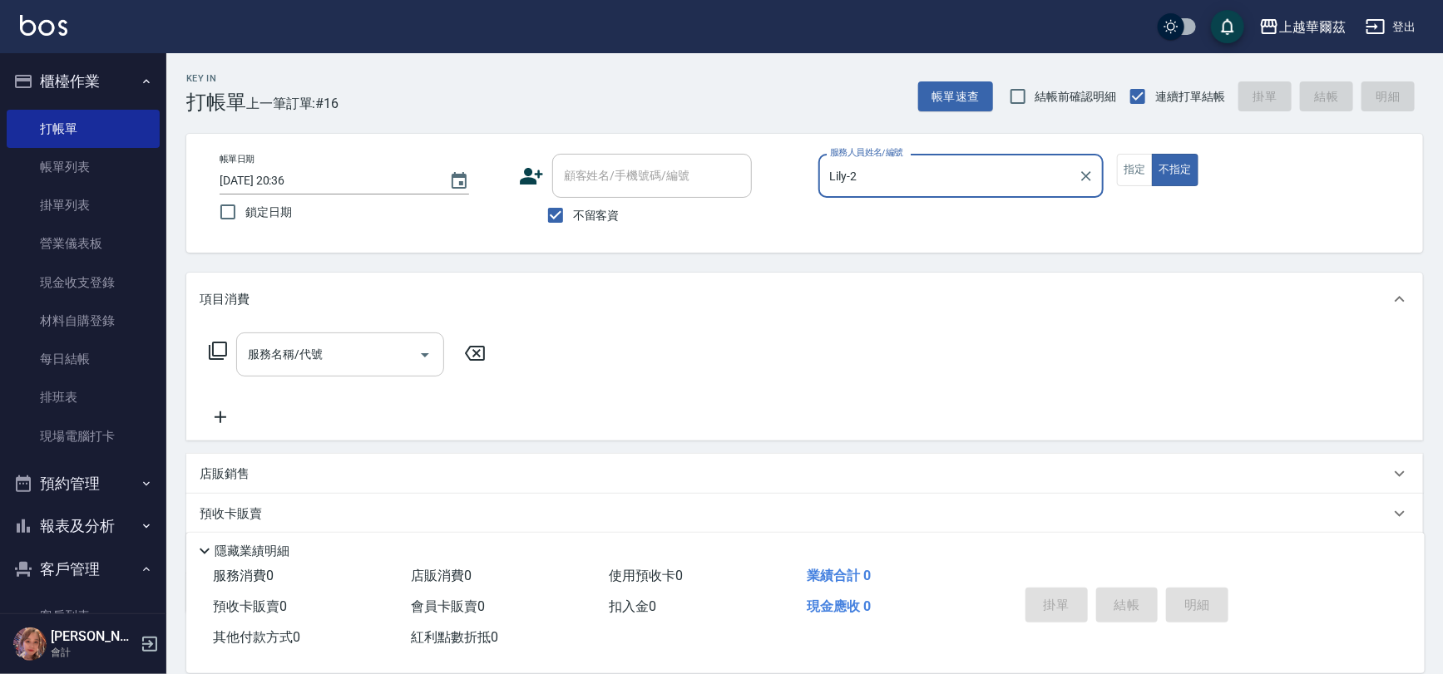
click at [361, 357] on input "服務名稱/代號" at bounding box center [328, 354] width 168 height 29
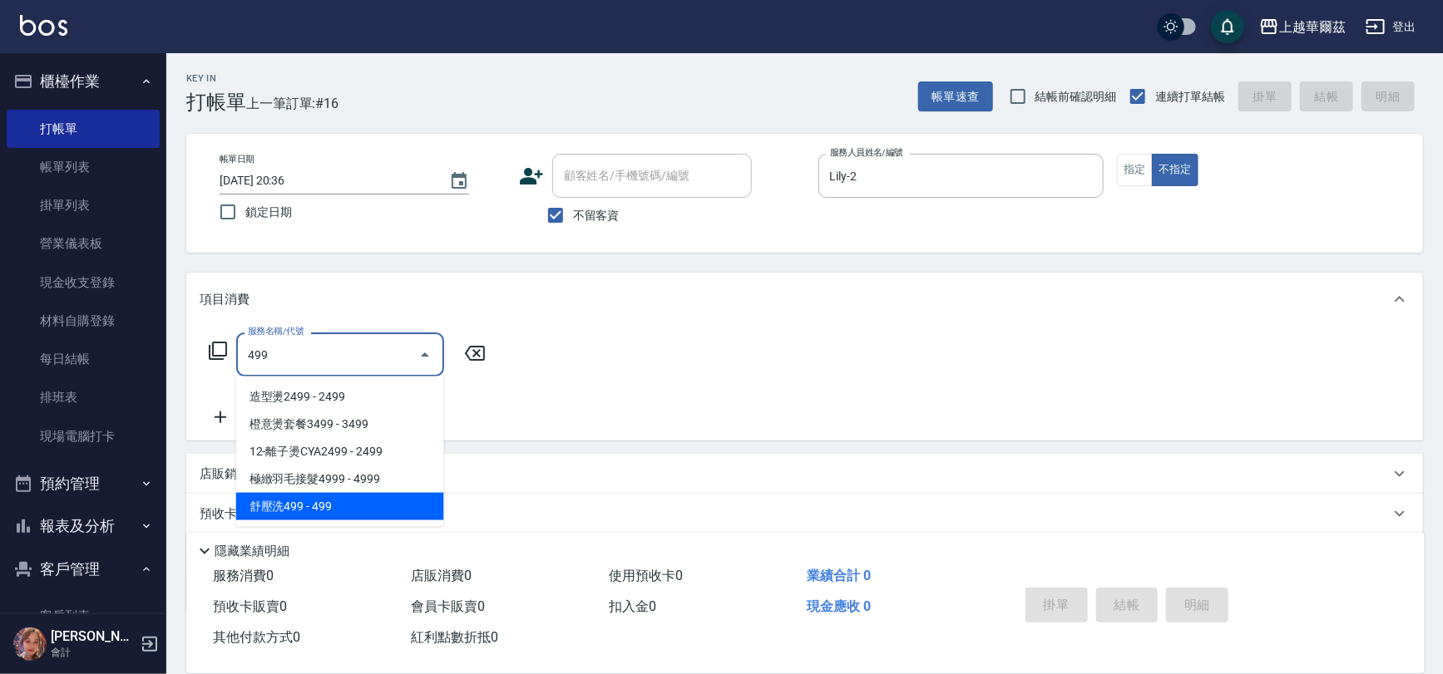
click at [319, 496] on span "舒壓洗499 - 499" at bounding box center [340, 506] width 208 height 27
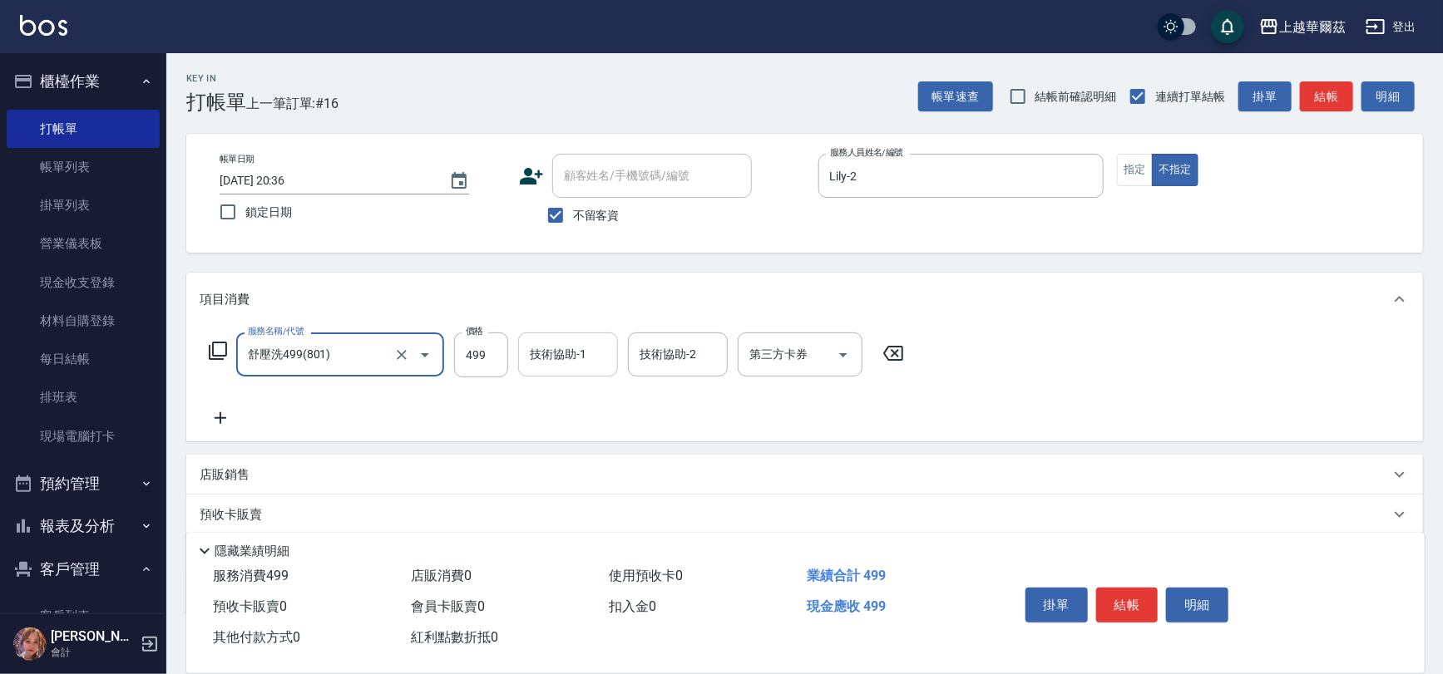
type input "舒壓洗499(801)"
click at [590, 363] on input "技術協助-1" at bounding box center [568, 354] width 85 height 29
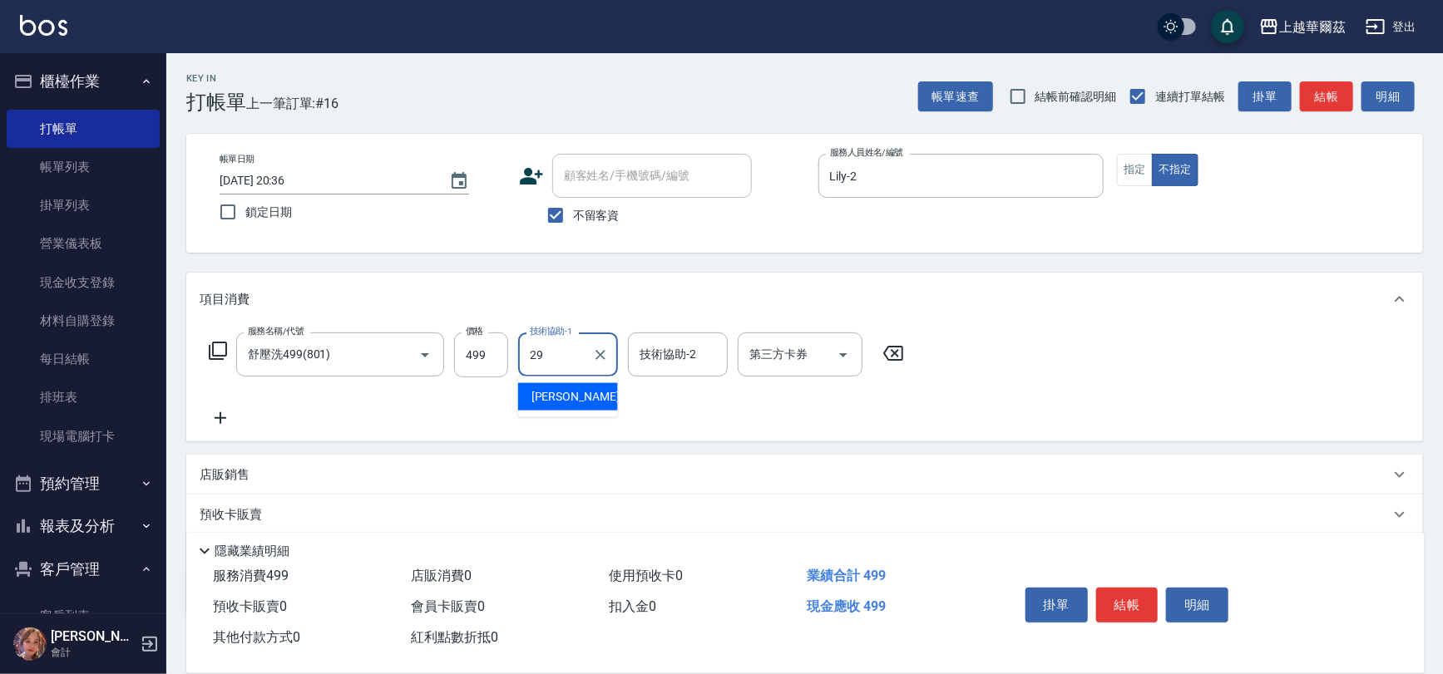
type input "Annie-29"
click at [215, 420] on icon at bounding box center [221, 418] width 42 height 20
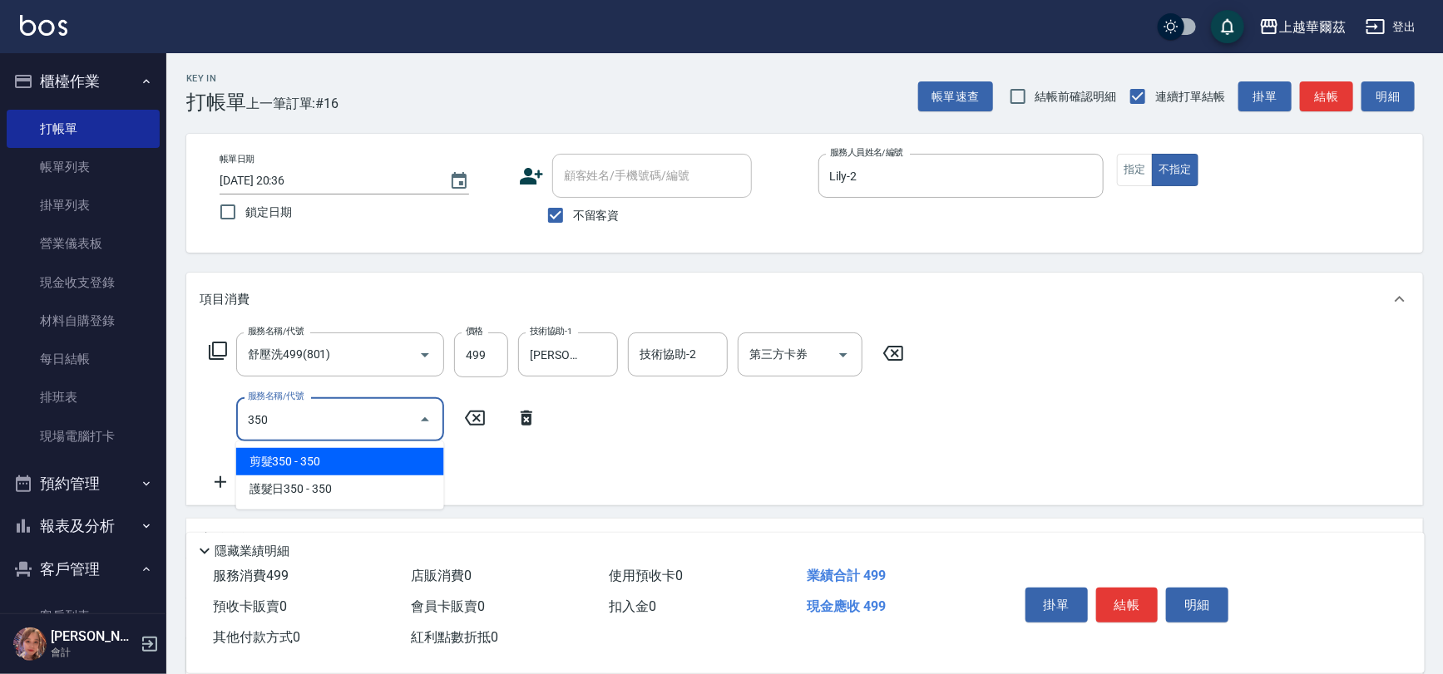
click at [294, 457] on span "剪髮350 - 350" at bounding box center [340, 461] width 208 height 27
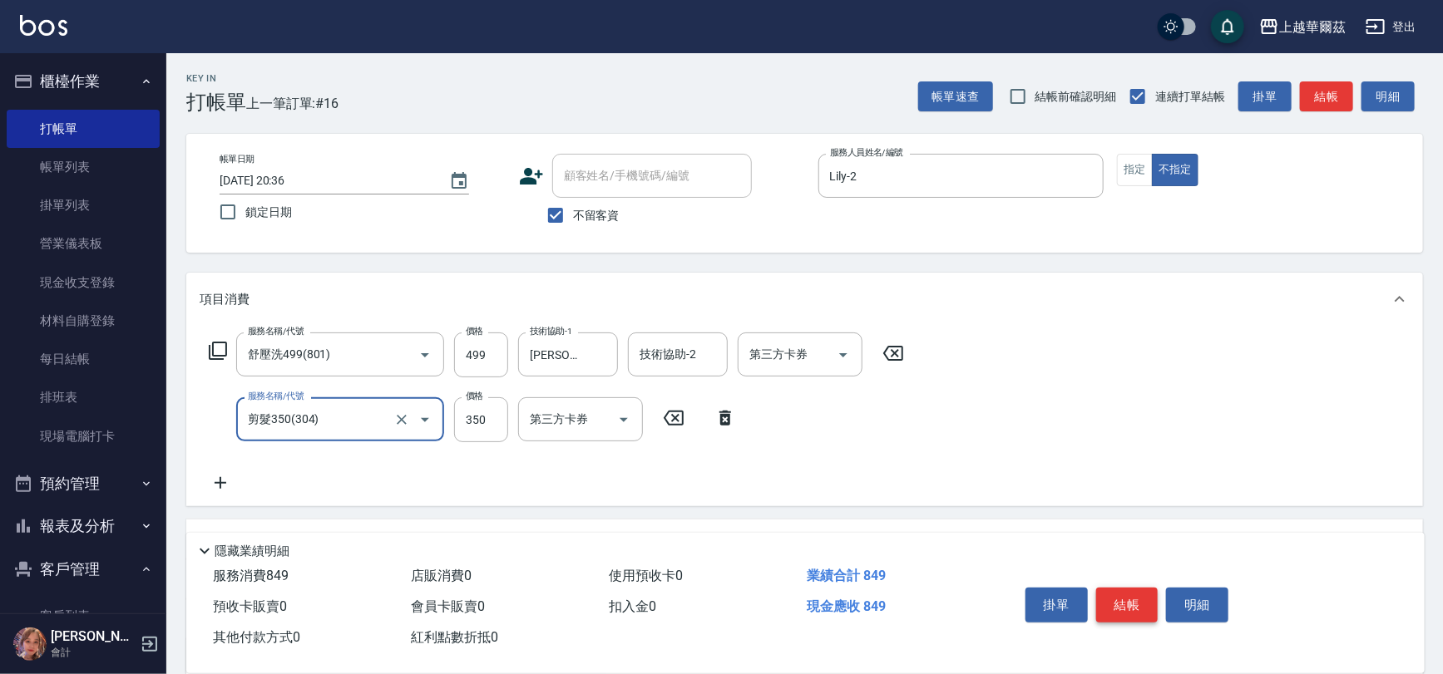
type input "剪髮350(304)"
click at [1134, 602] on button "結帳" at bounding box center [1127, 605] width 62 height 35
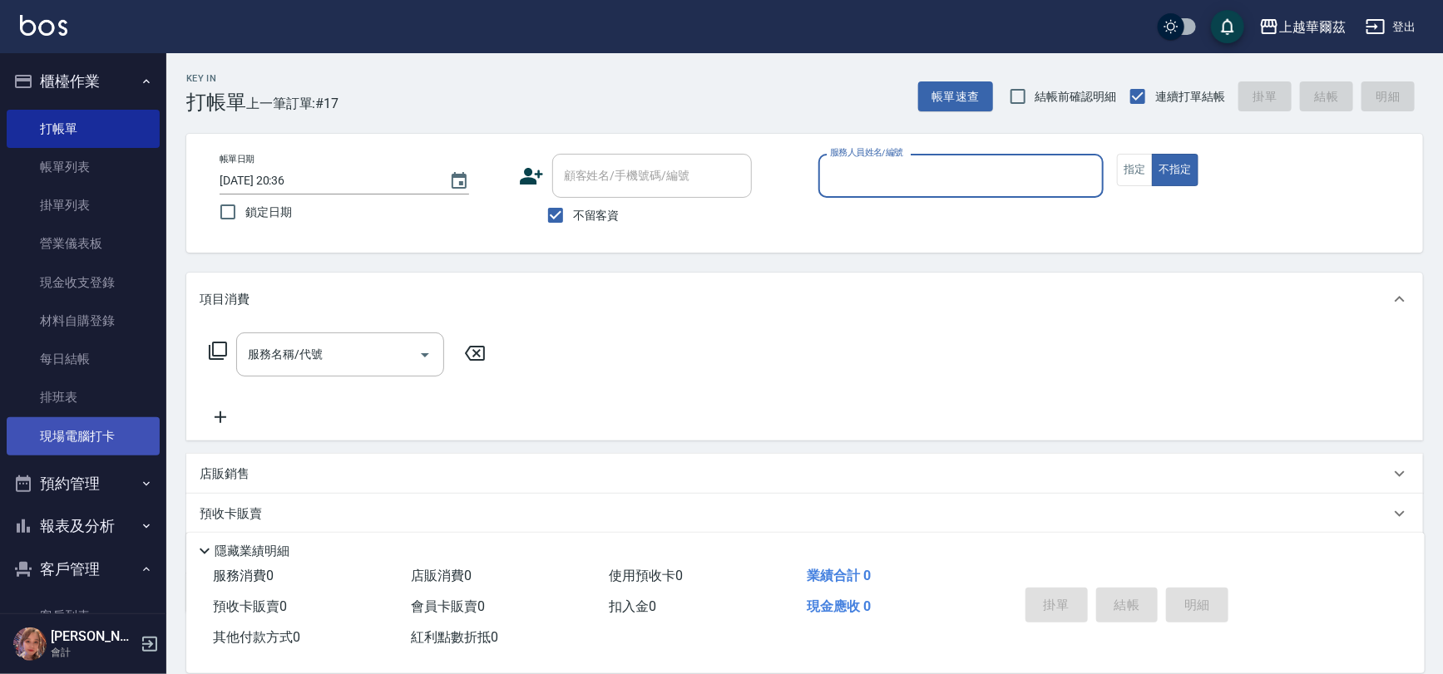
click at [88, 437] on link "現場電腦打卡" at bounding box center [83, 436] width 153 height 38
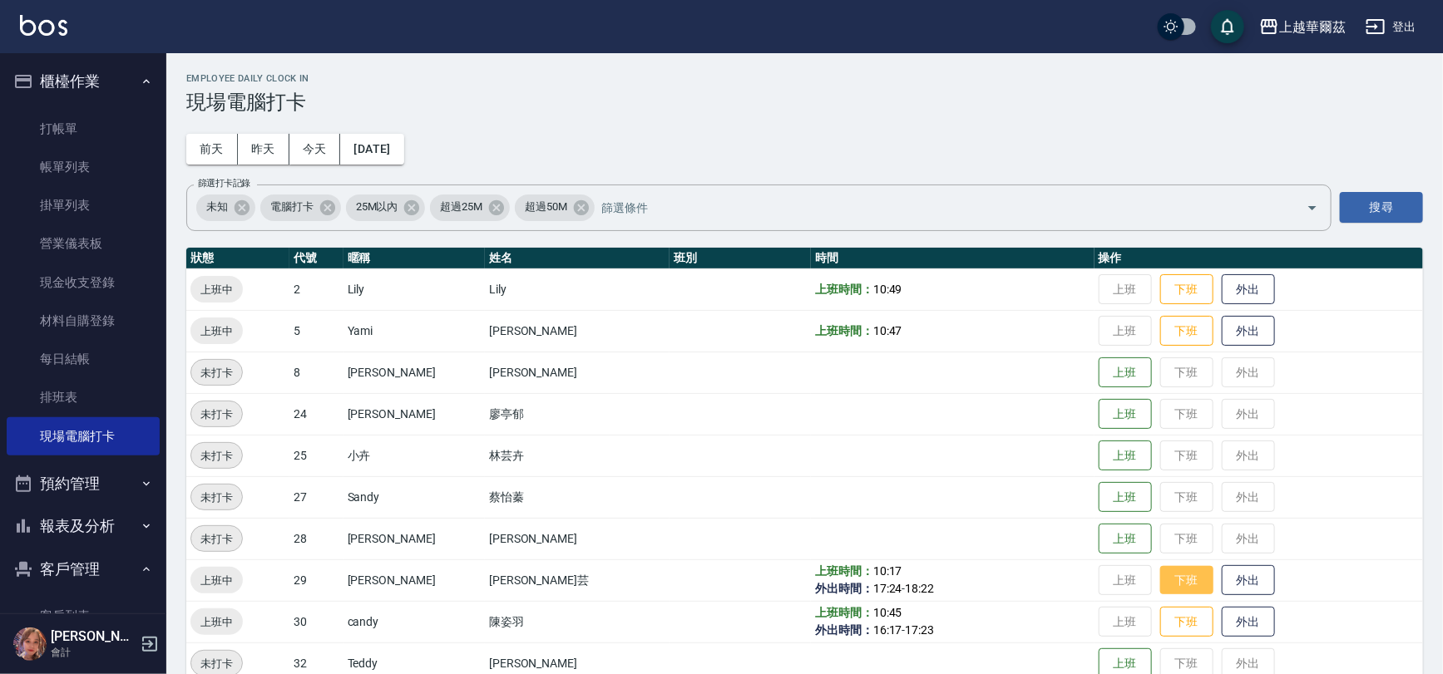
click at [1160, 584] on button "下班" at bounding box center [1186, 580] width 53 height 29
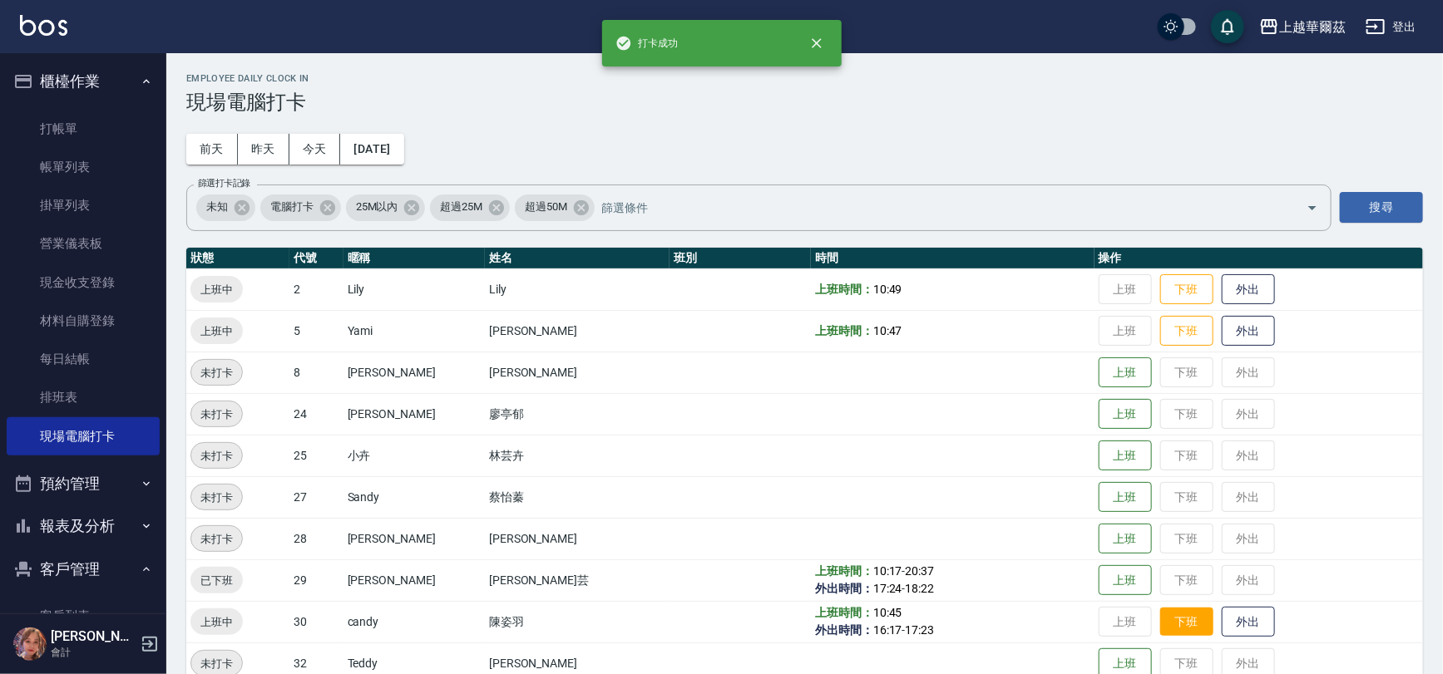
click at [1161, 612] on button "下班" at bounding box center [1186, 622] width 53 height 29
click at [1160, 331] on button "下班" at bounding box center [1186, 331] width 53 height 29
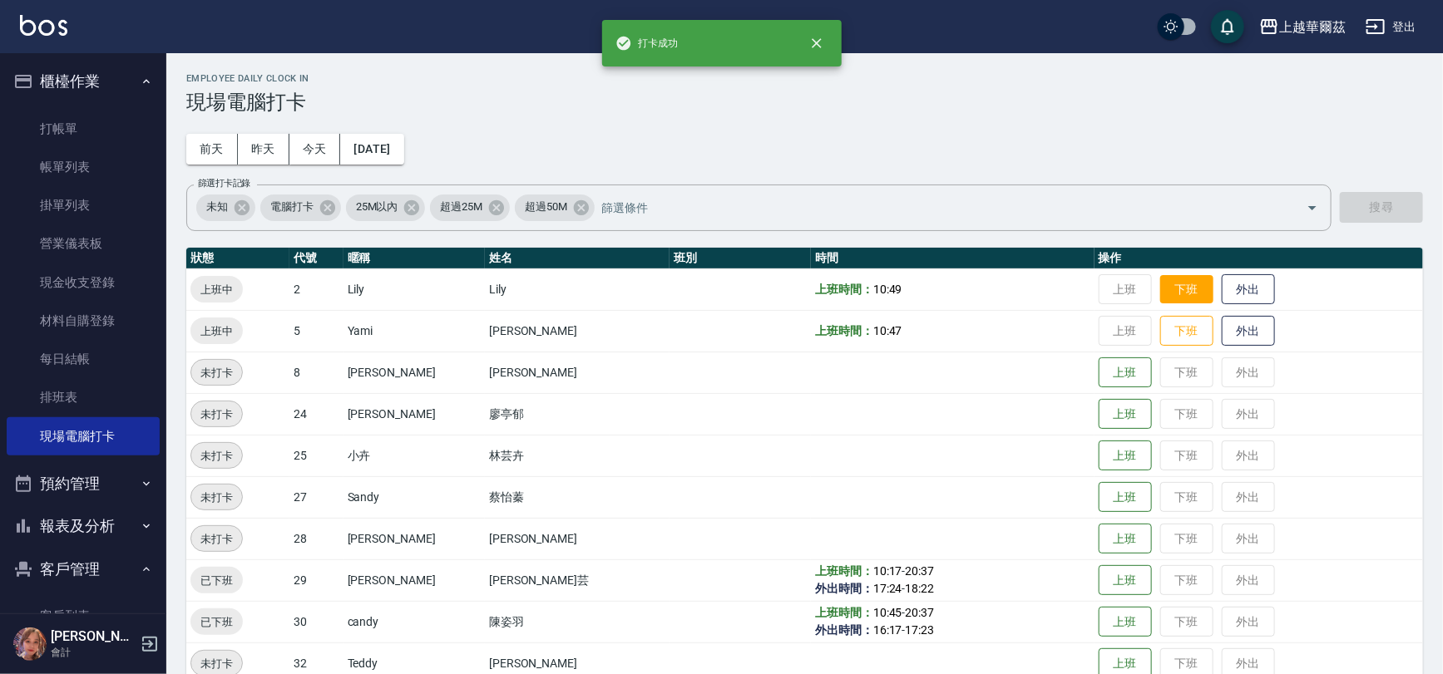
click at [1160, 289] on button "下班" at bounding box center [1186, 289] width 53 height 29
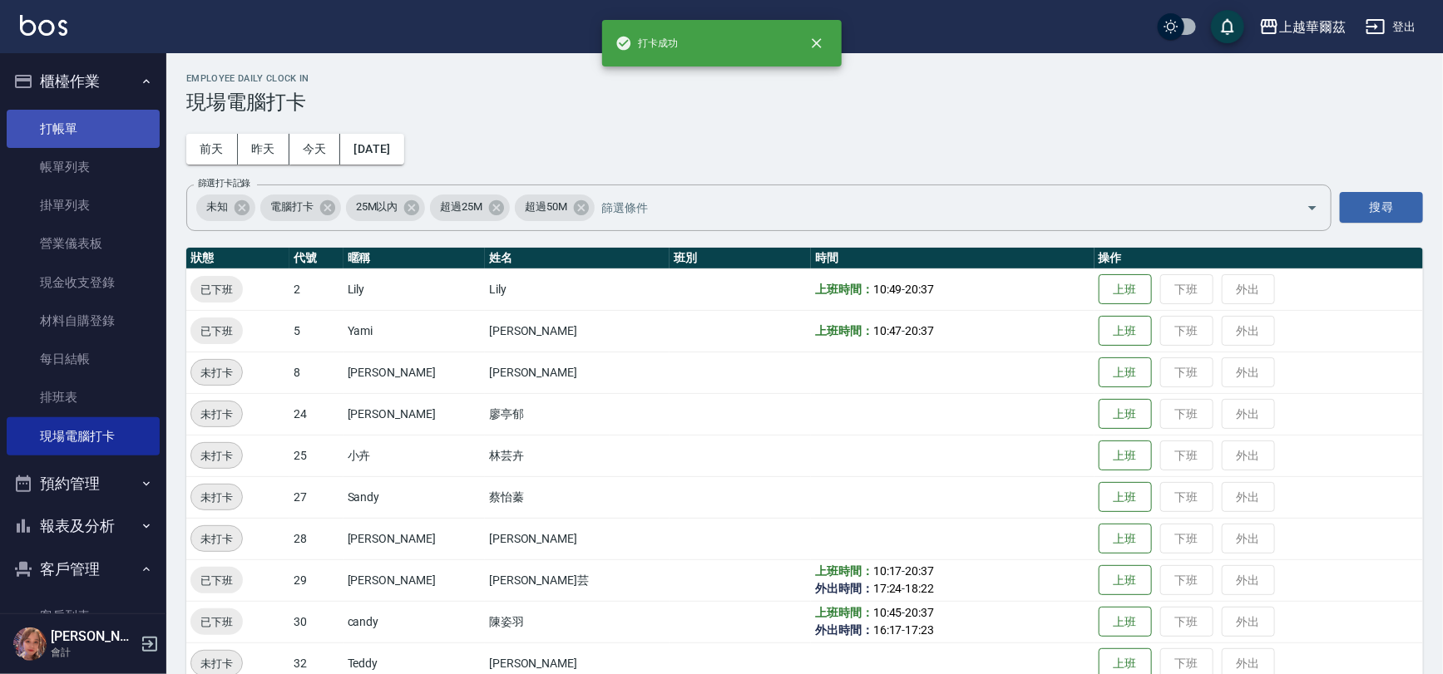
click at [103, 126] on link "打帳單" at bounding box center [83, 129] width 153 height 38
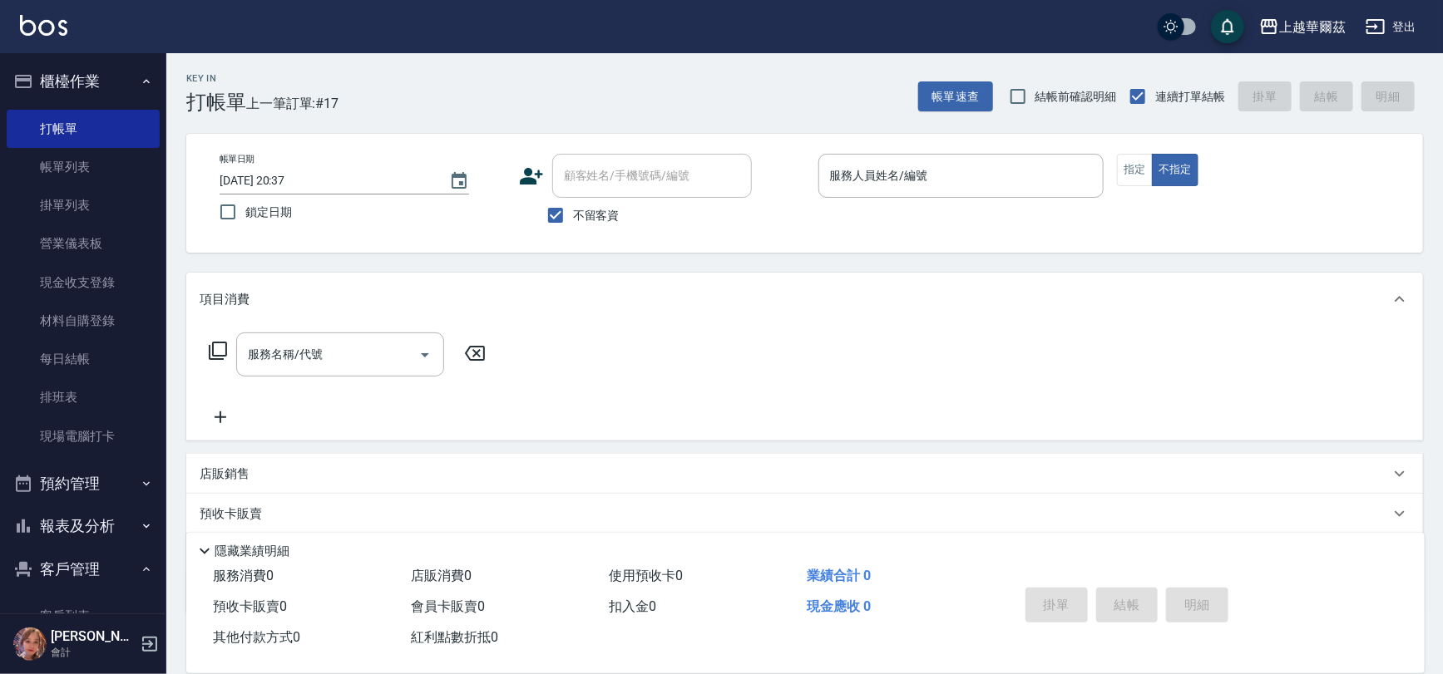
click at [99, 456] on ul "打帳單 帳單列表 掛單列表 營業儀表板 現金收支登錄 材料自購登錄 每日結帳 排班表 現場電腦打卡" at bounding box center [83, 282] width 153 height 359
click at [99, 449] on link "現場電腦打卡" at bounding box center [83, 436] width 153 height 38
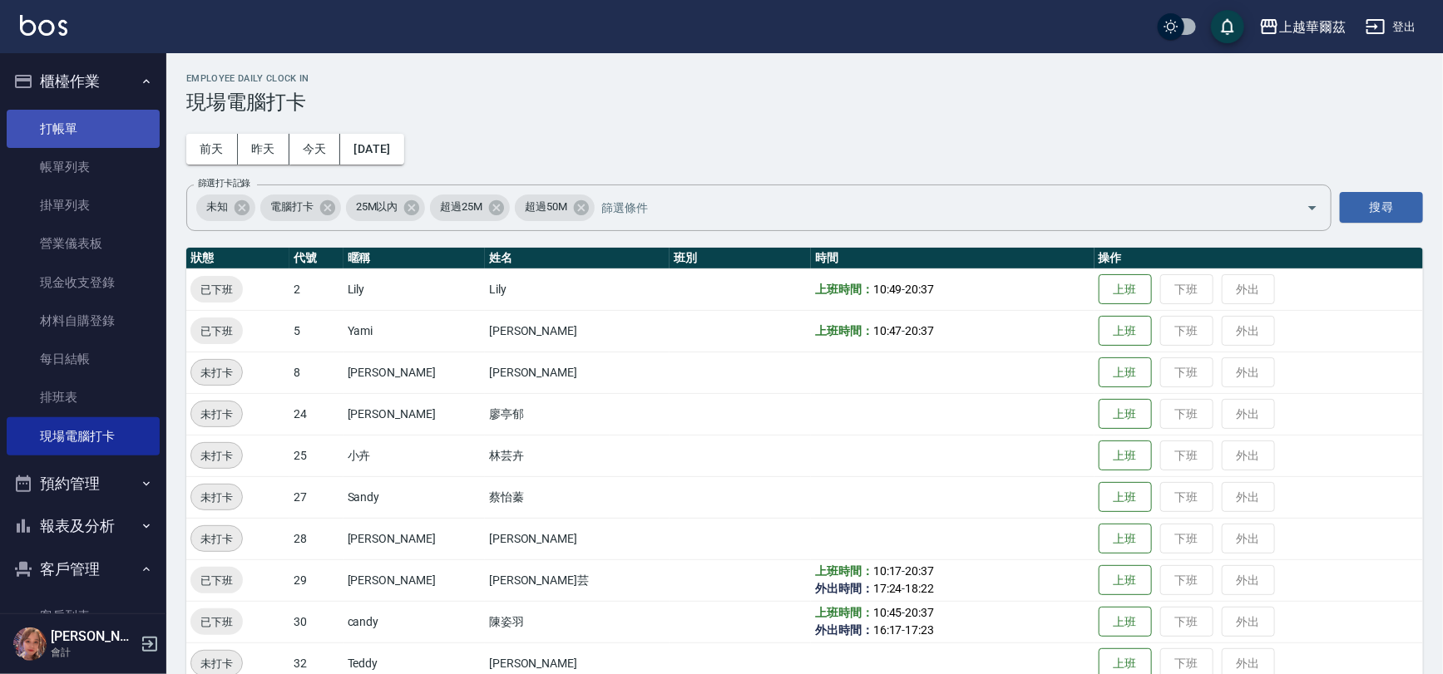
click at [67, 115] on link "打帳單" at bounding box center [83, 129] width 153 height 38
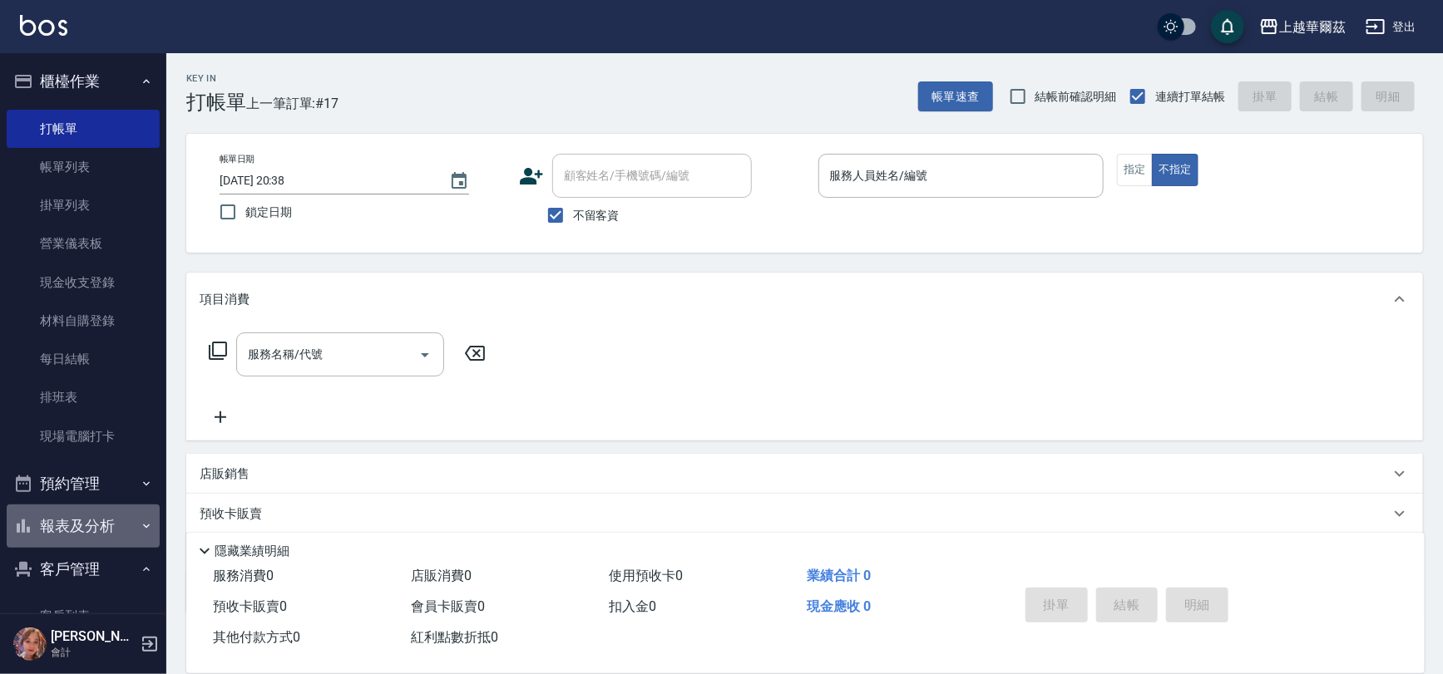
click at [105, 538] on button "報表及分析" at bounding box center [83, 526] width 153 height 43
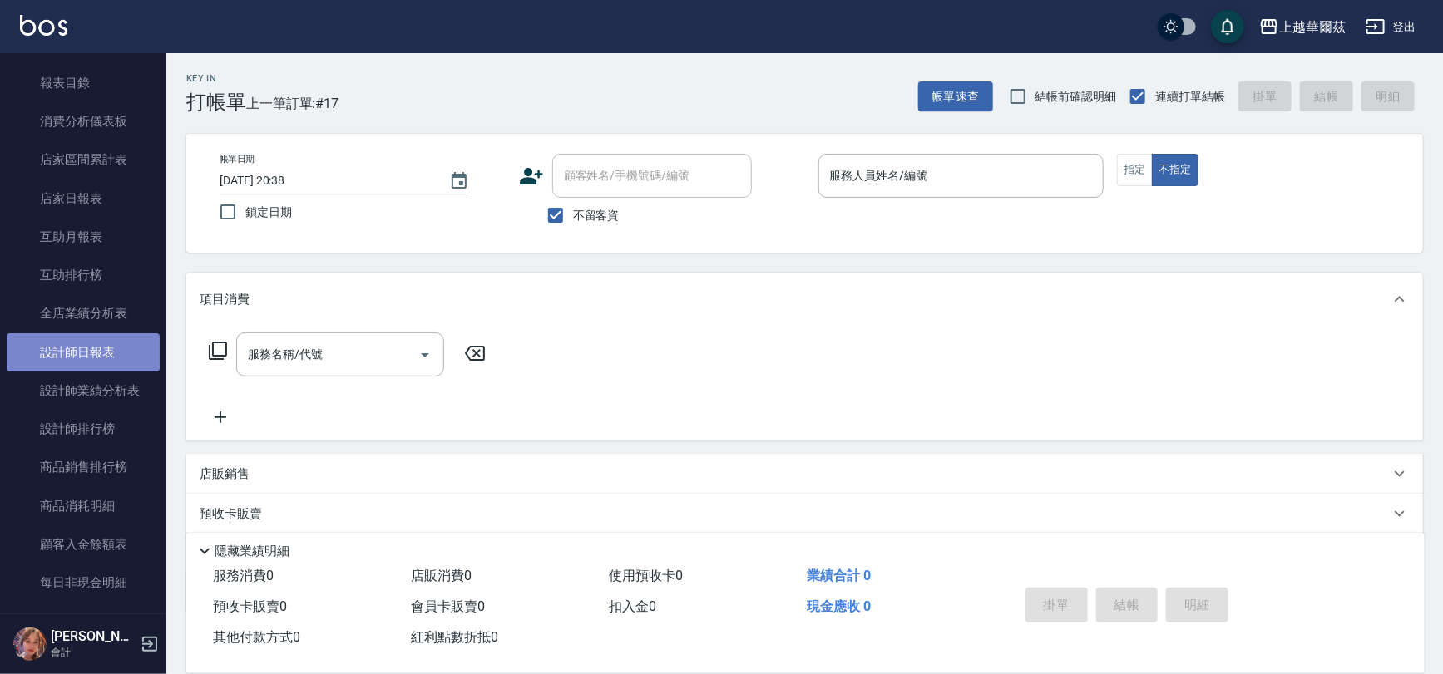
click at [127, 349] on link "設計師日報表" at bounding box center [83, 352] width 153 height 38
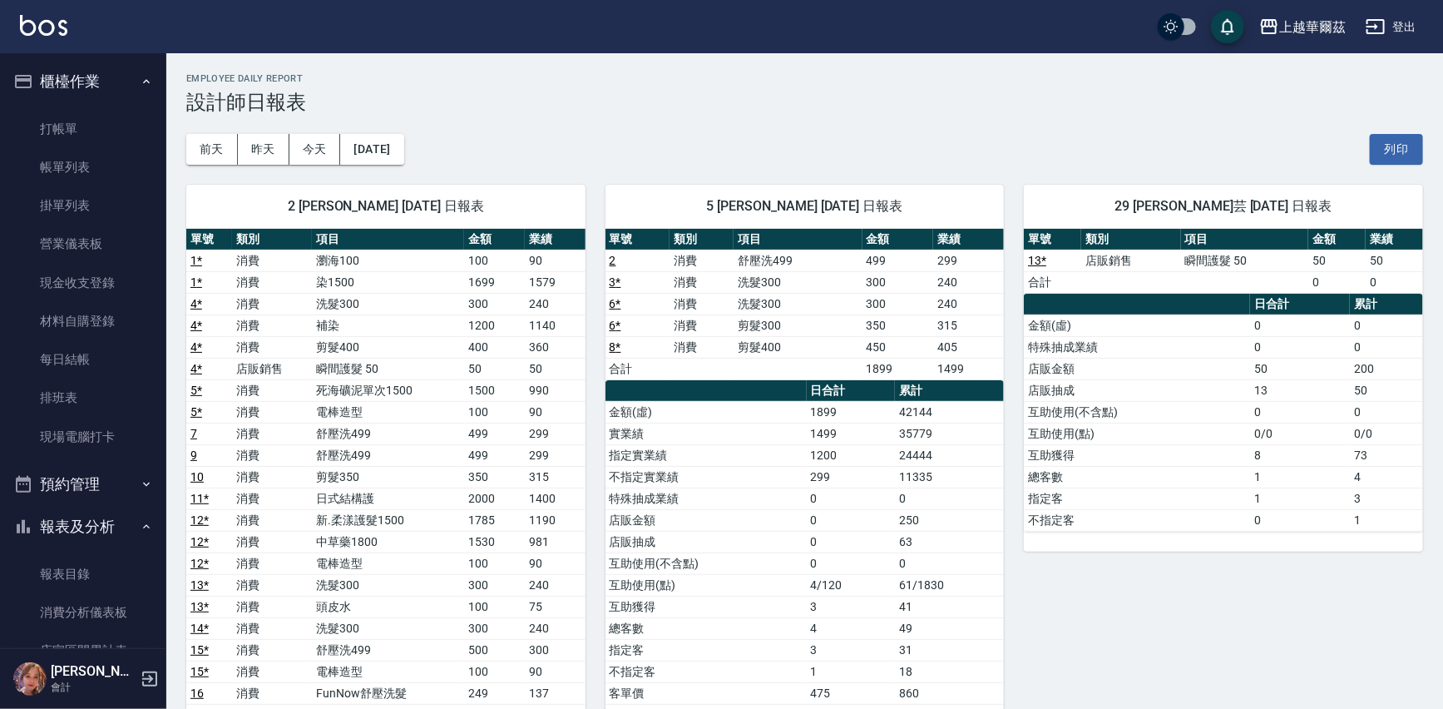
click at [114, 528] on button "報表及分析" at bounding box center [83, 526] width 153 height 43
click at [91, 524] on button "報表及分析" at bounding box center [83, 526] width 153 height 43
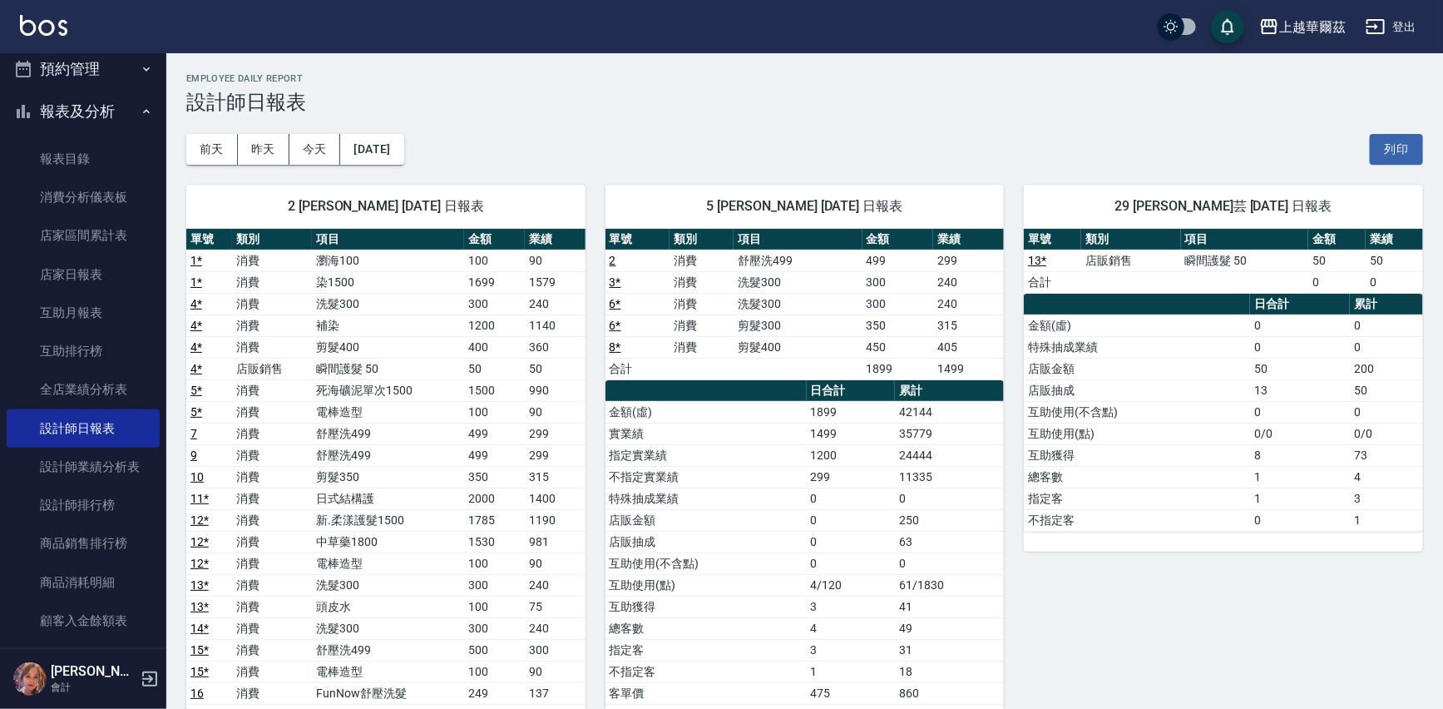
scroll to position [348, 0]
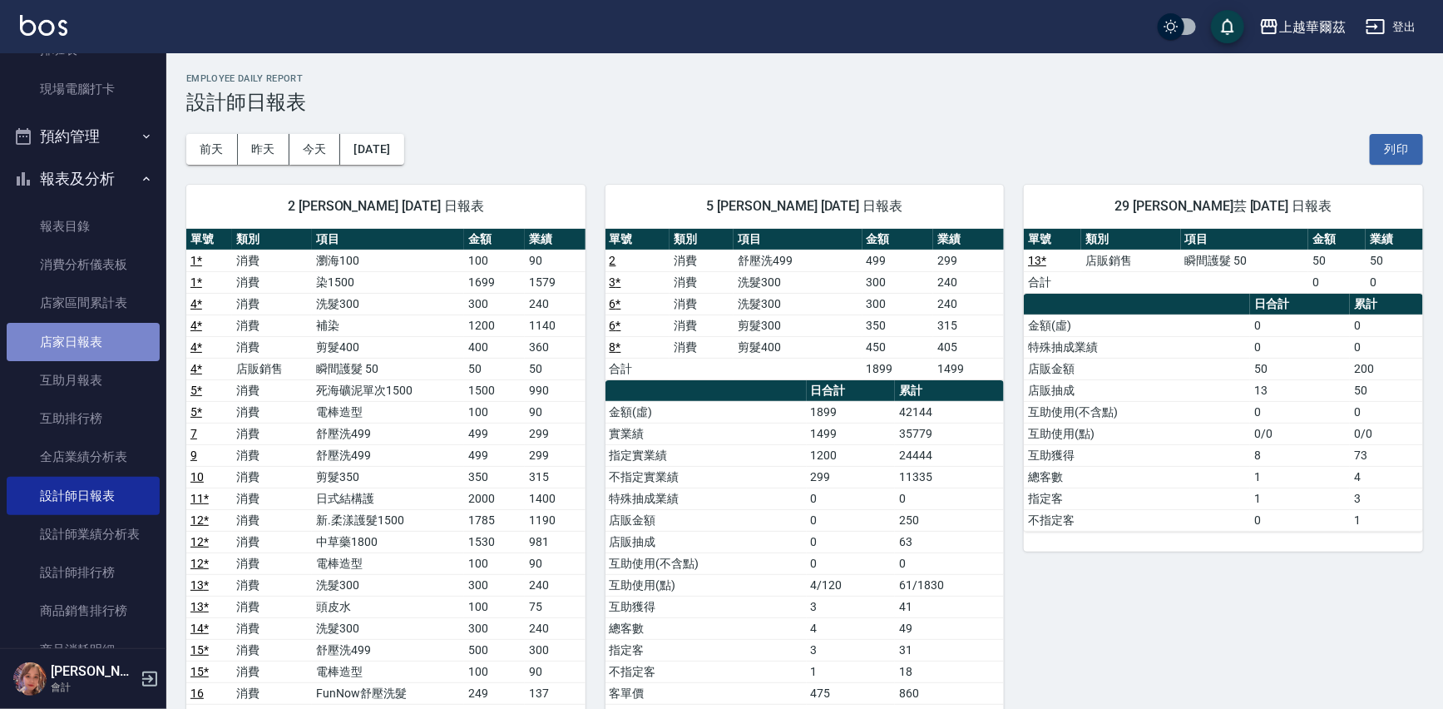
click at [96, 353] on link "店家日報表" at bounding box center [83, 342] width 153 height 38
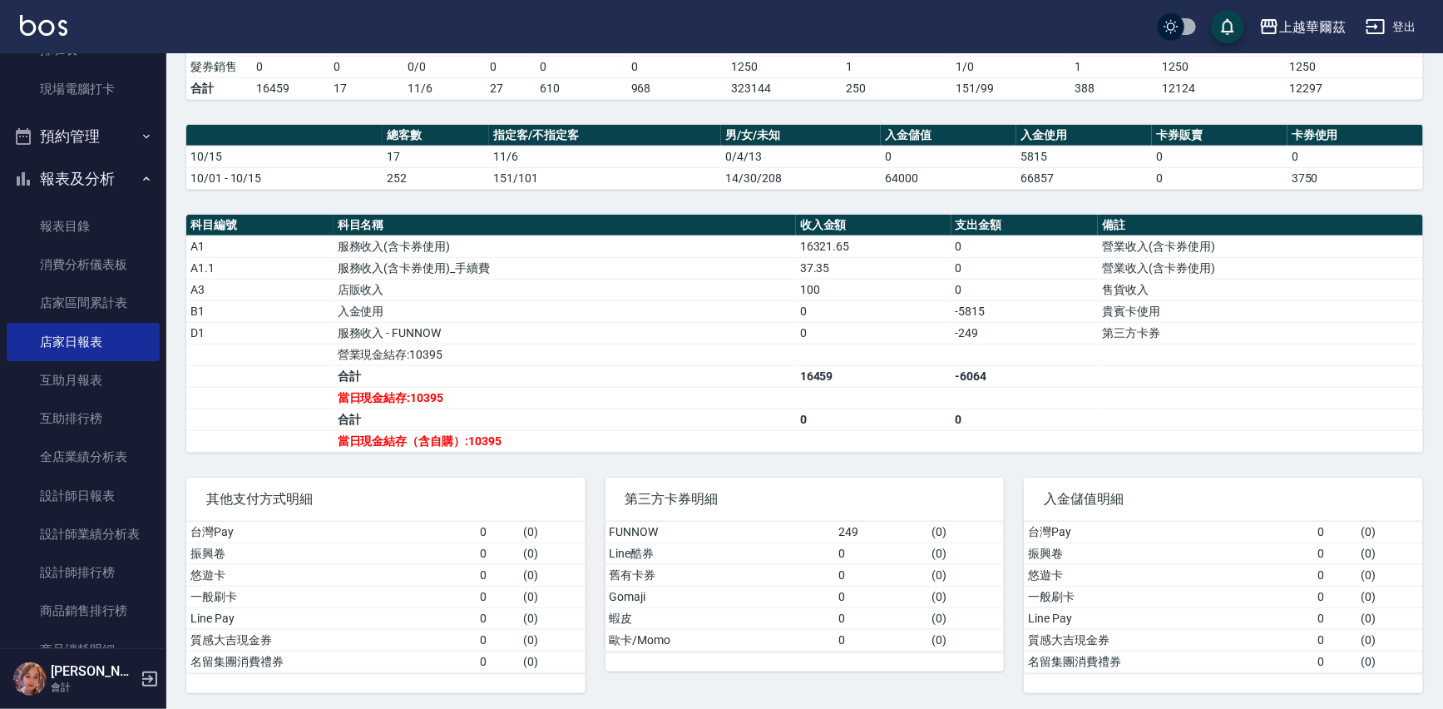
scroll to position [763, 0]
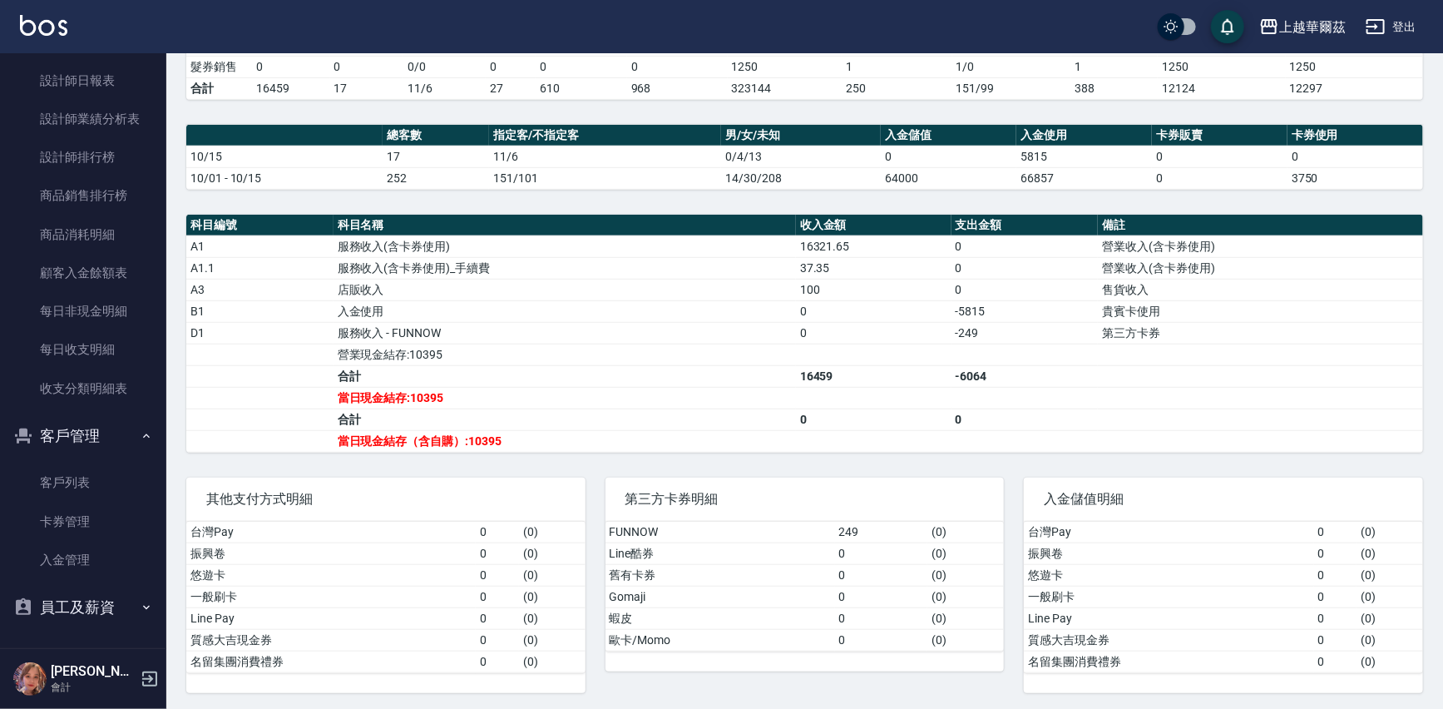
click at [122, 432] on button "客戶管理" at bounding box center [83, 435] width 153 height 43
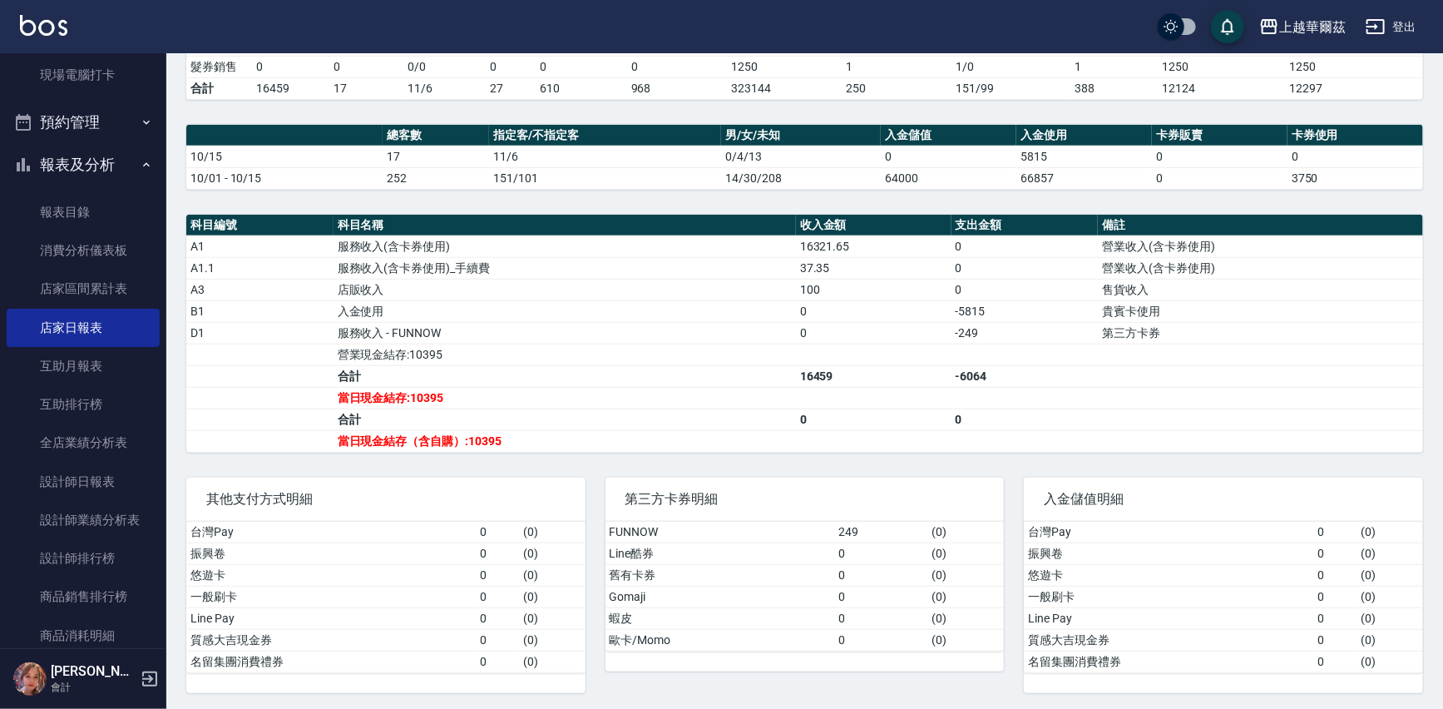
scroll to position [0, 0]
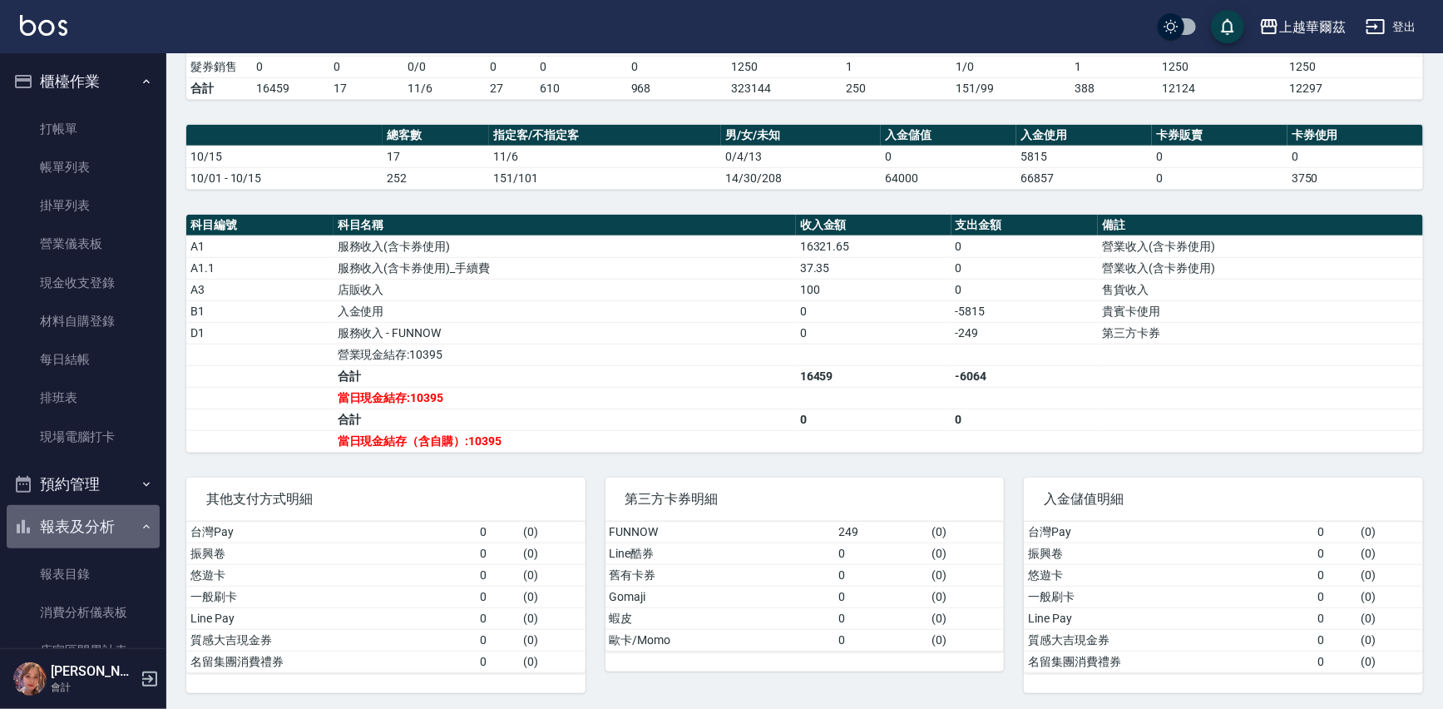
click at [106, 513] on button "報表及分析" at bounding box center [83, 526] width 153 height 43
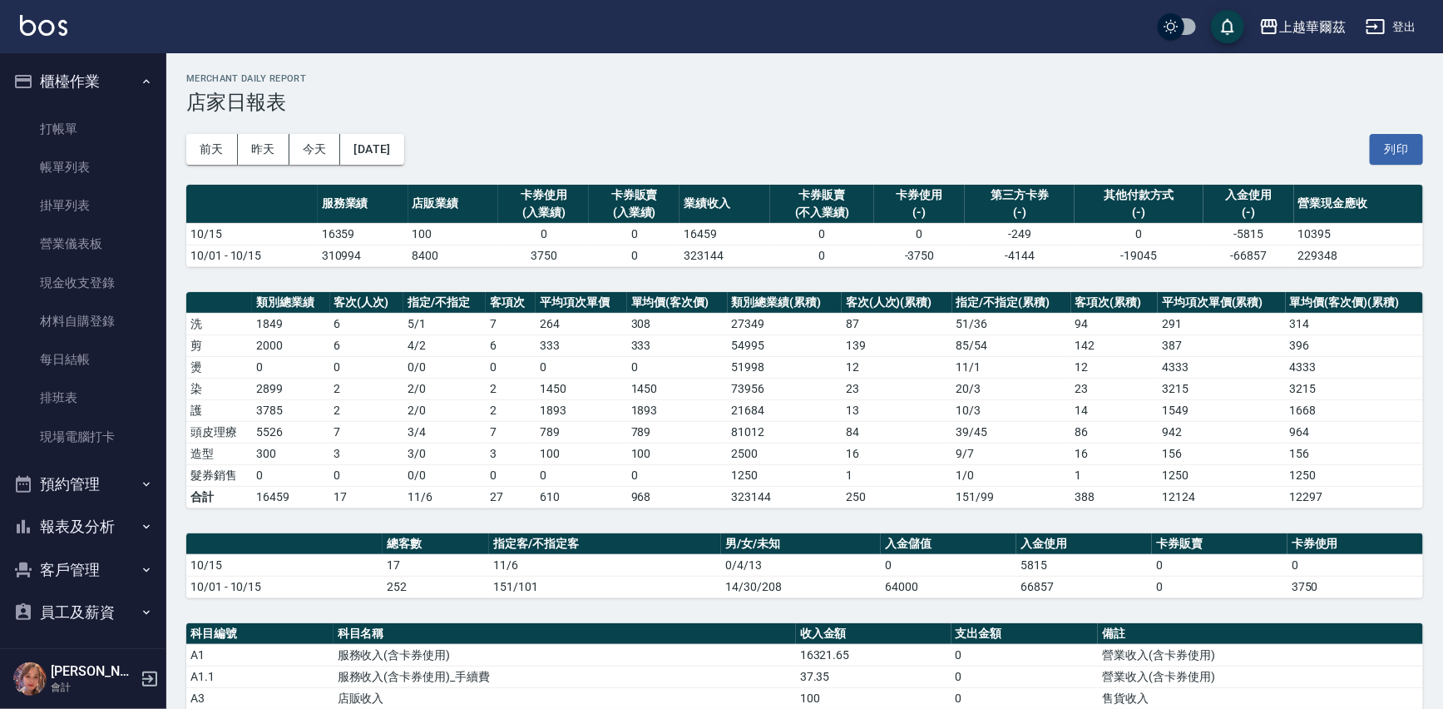
click at [148, 674] on icon "button" at bounding box center [149, 678] width 15 height 15
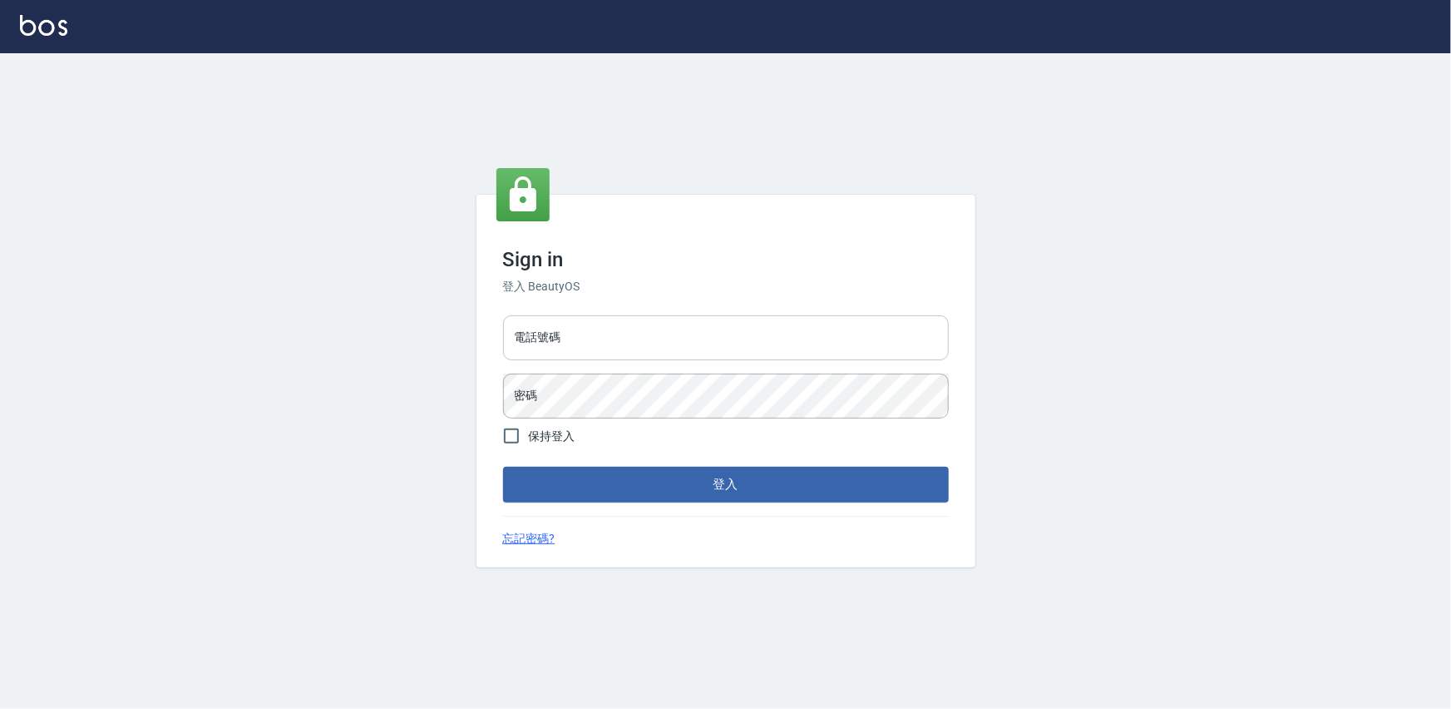
type input "0975575780"
click at [586, 479] on button "登入" at bounding box center [726, 484] width 446 height 35
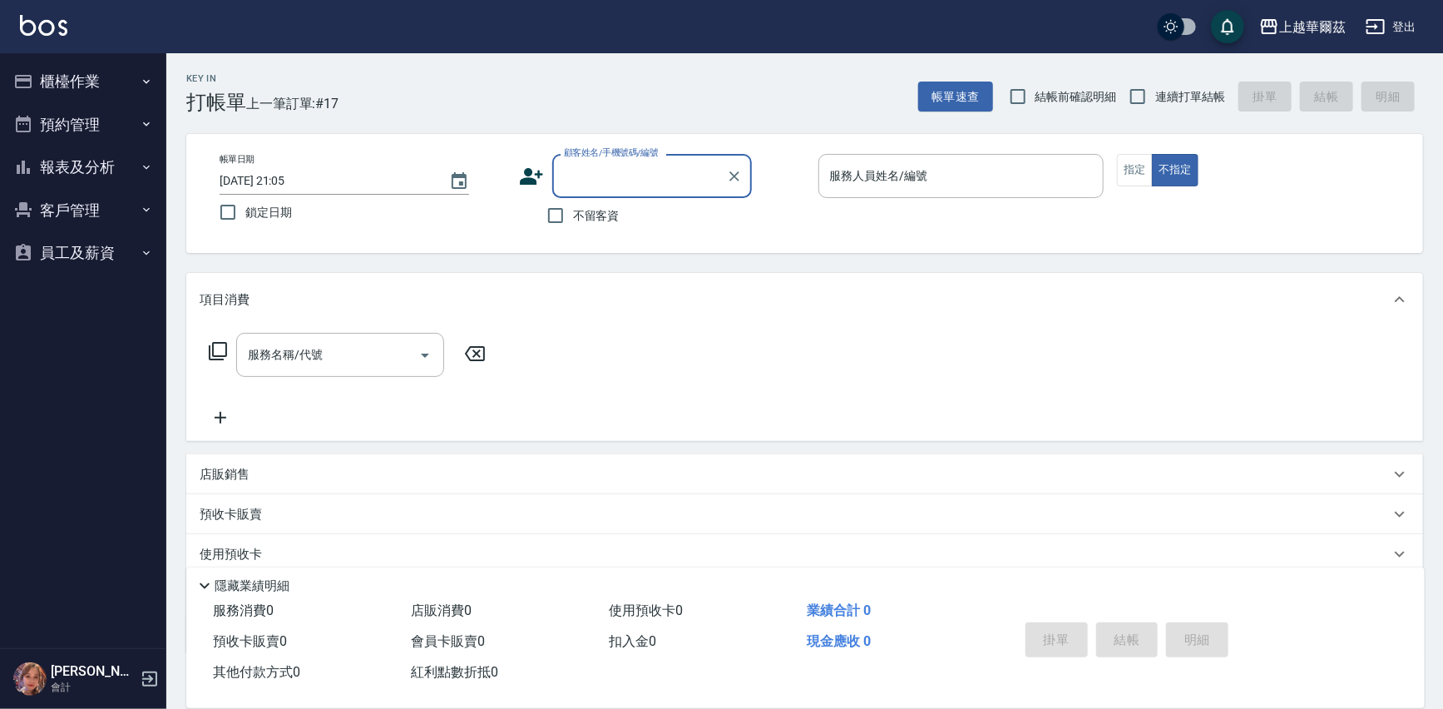
click at [66, 67] on button "櫃檯作業" at bounding box center [83, 81] width 153 height 43
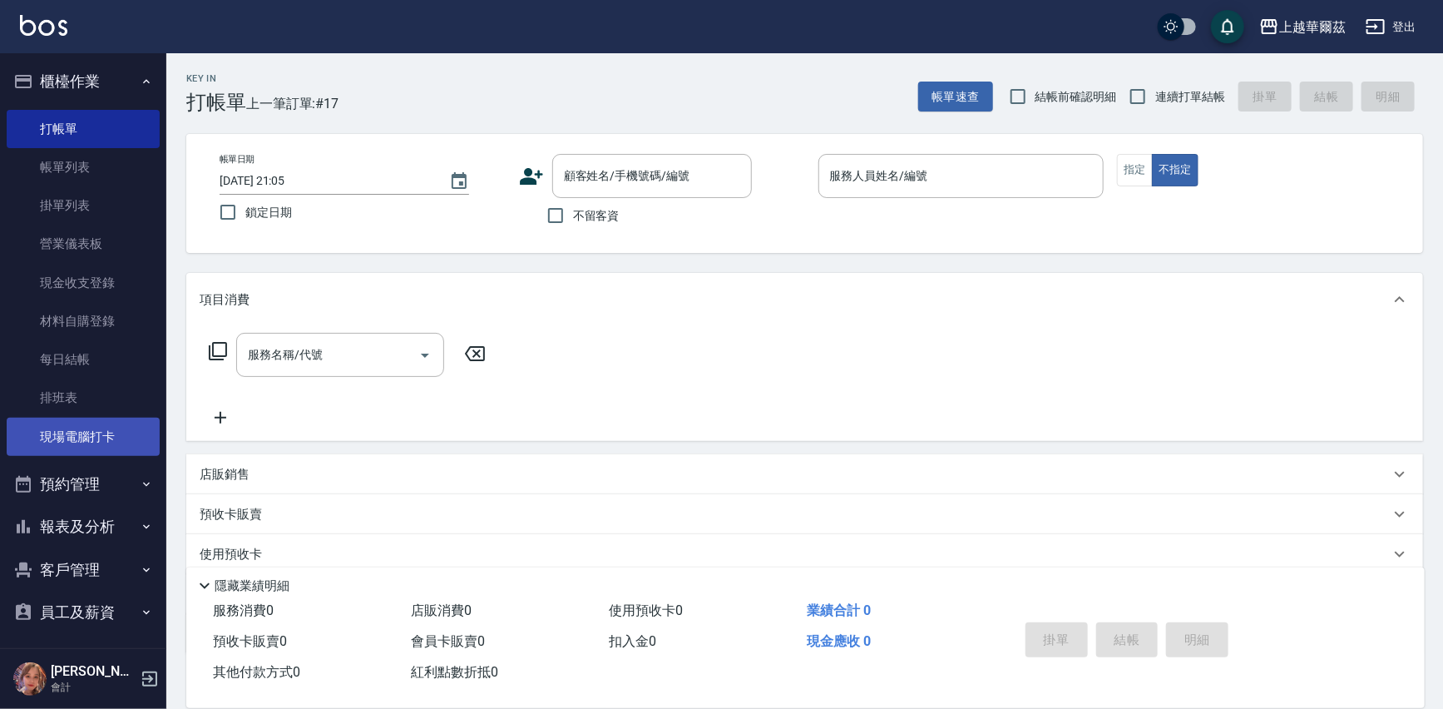
click at [77, 449] on link "現場電腦打卡" at bounding box center [83, 436] width 153 height 38
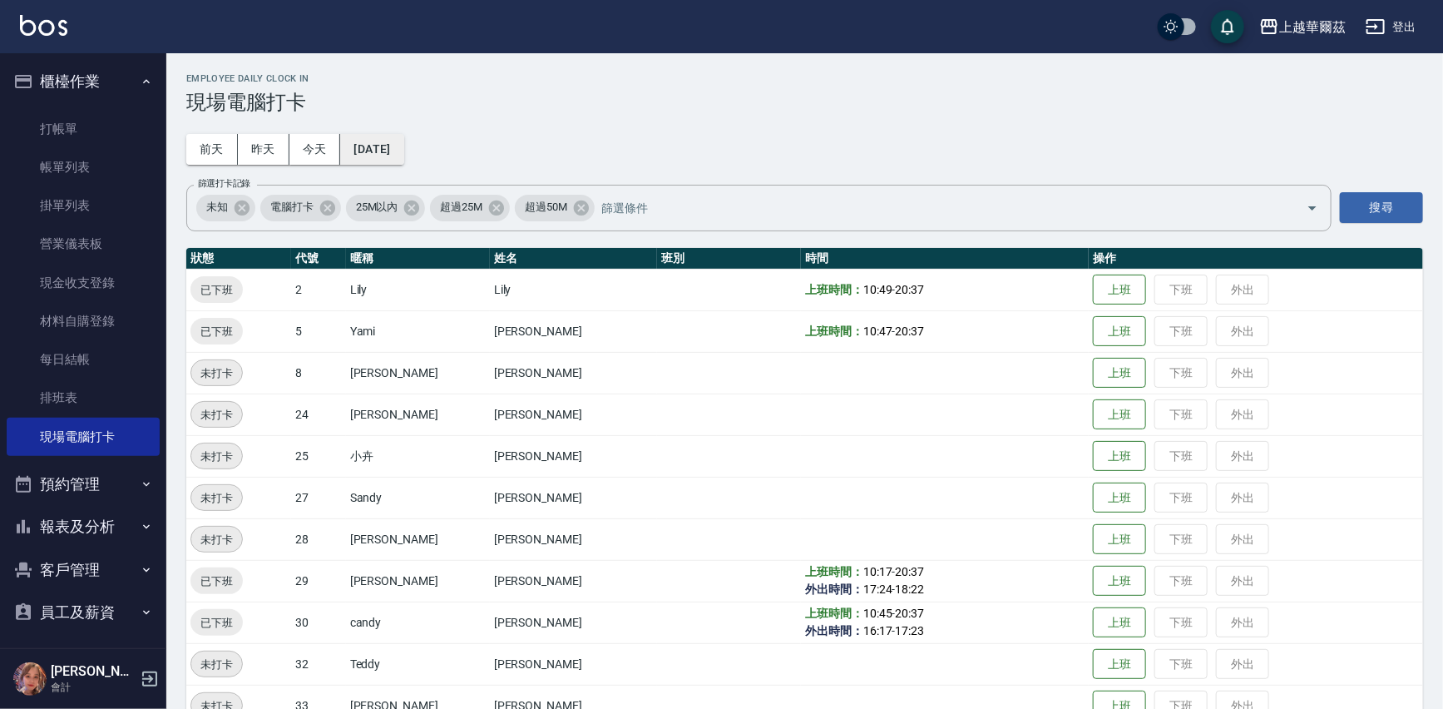
click at [403, 141] on button "[DATE]" at bounding box center [371, 149] width 63 height 31
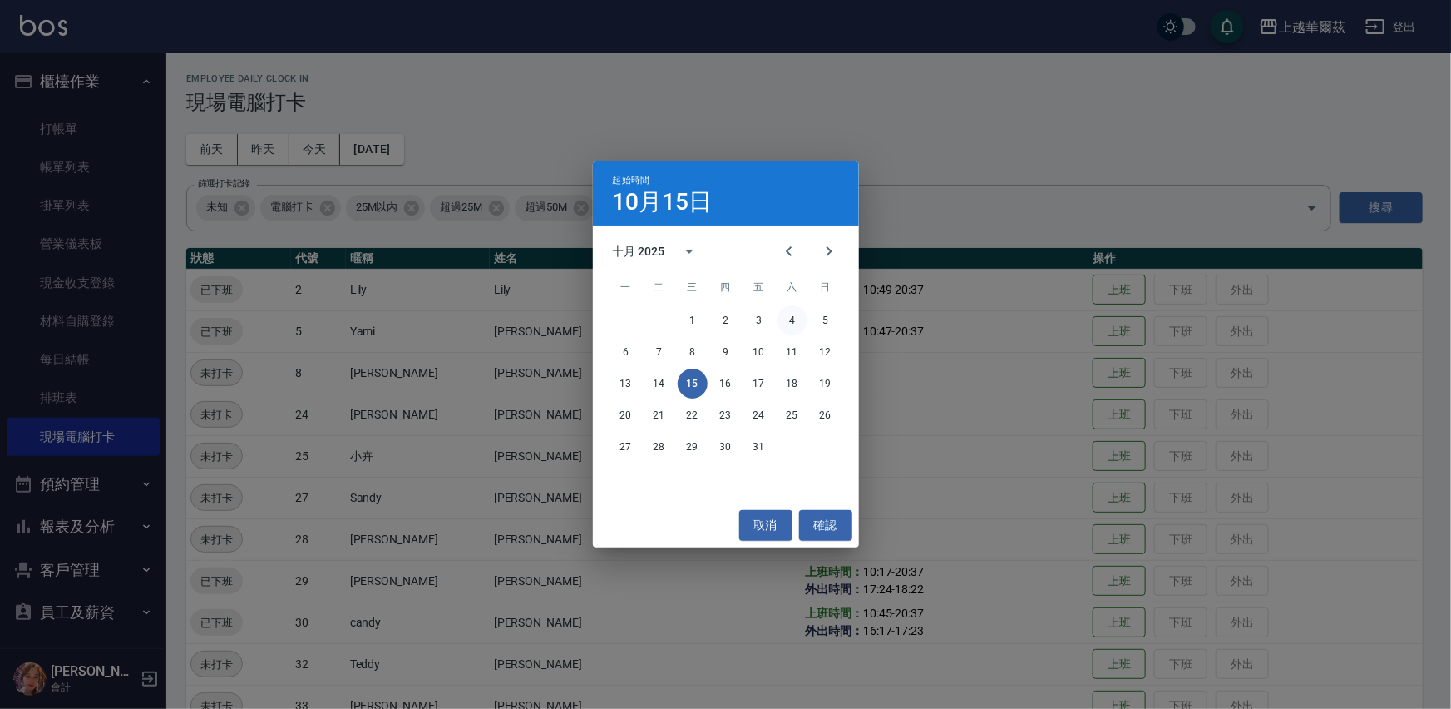
click at [788, 317] on button "4" at bounding box center [793, 320] width 30 height 30
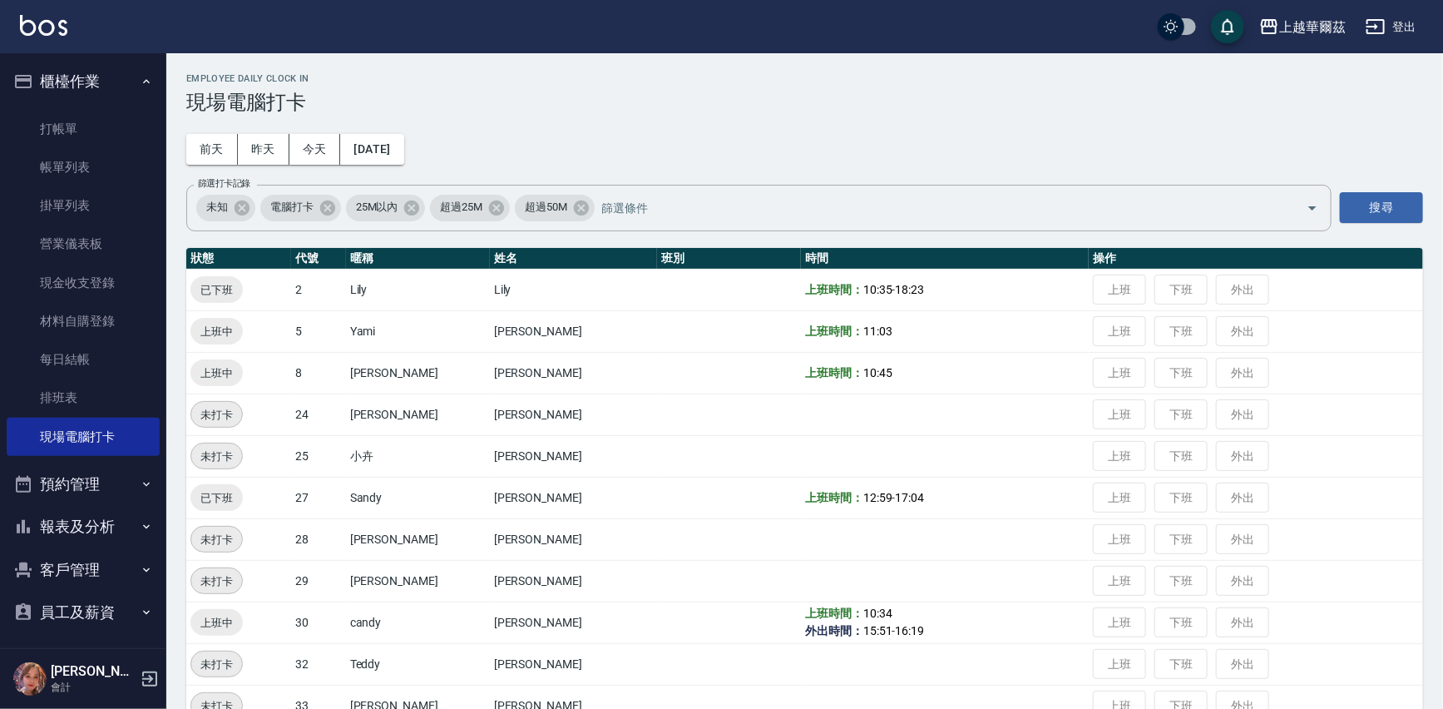
drag, startPoint x: 882, startPoint y: 7, endPoint x: 146, endPoint y: 677, distance: 995.5
click at [158, 678] on icon "button" at bounding box center [150, 679] width 20 height 20
click at [146, 677] on html "上越華爾茲 登出 櫃檯作業 打帳單 帳單列表 掛單列表 營業儀表板 現金收支登錄 材料自購登錄 每日結帳 排班表 現場電腦打卡 預約管理 預約管理 單日預約紀…" at bounding box center [721, 415] width 1443 height 830
